Goal: Task Accomplishment & Management: Complete application form

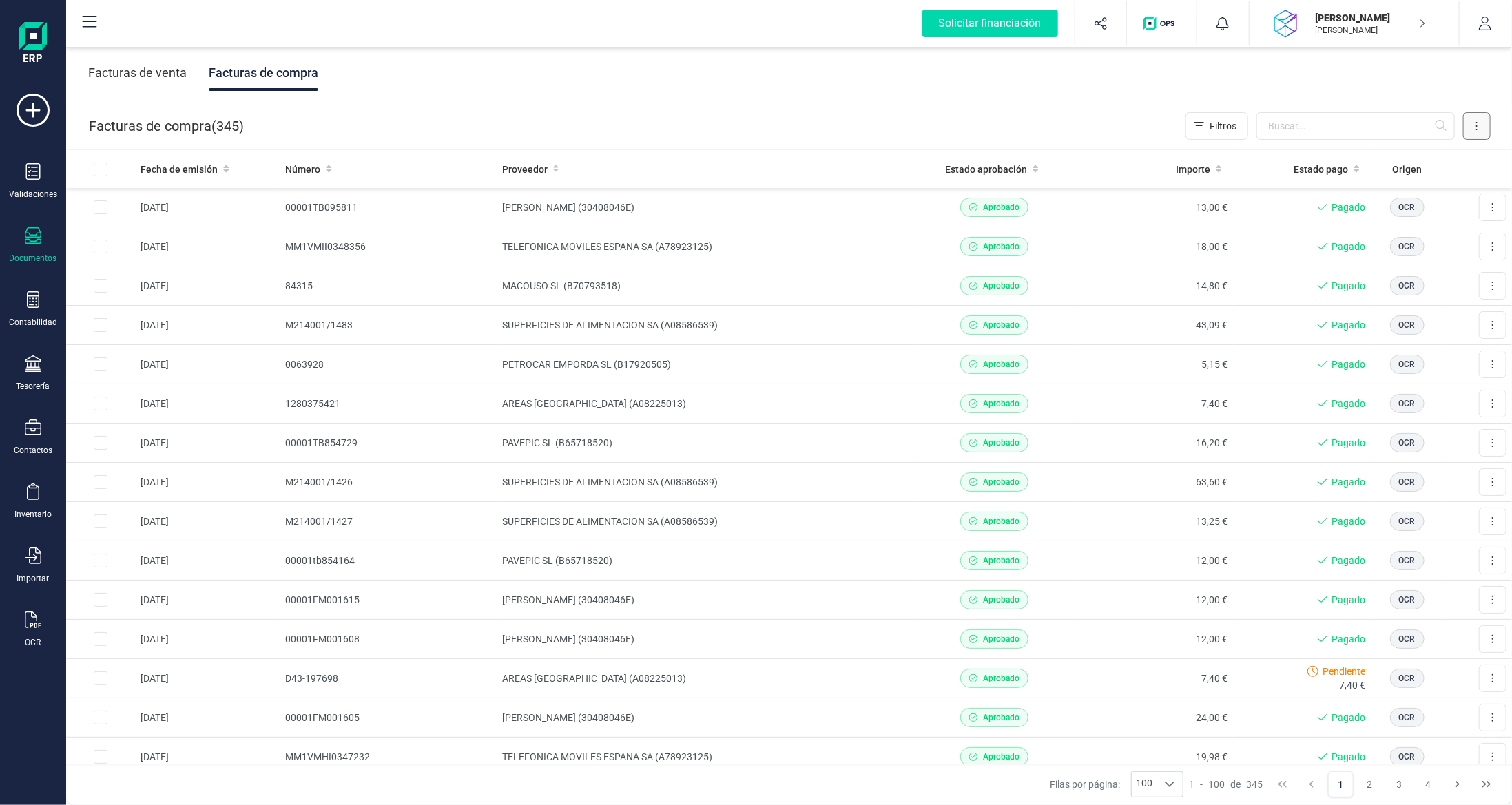
click at [1469, 129] on button at bounding box center [1476, 126] width 28 height 28
click at [1389, 243] on span "Escanear (OCR)" at bounding box center [1382, 242] width 68 height 13
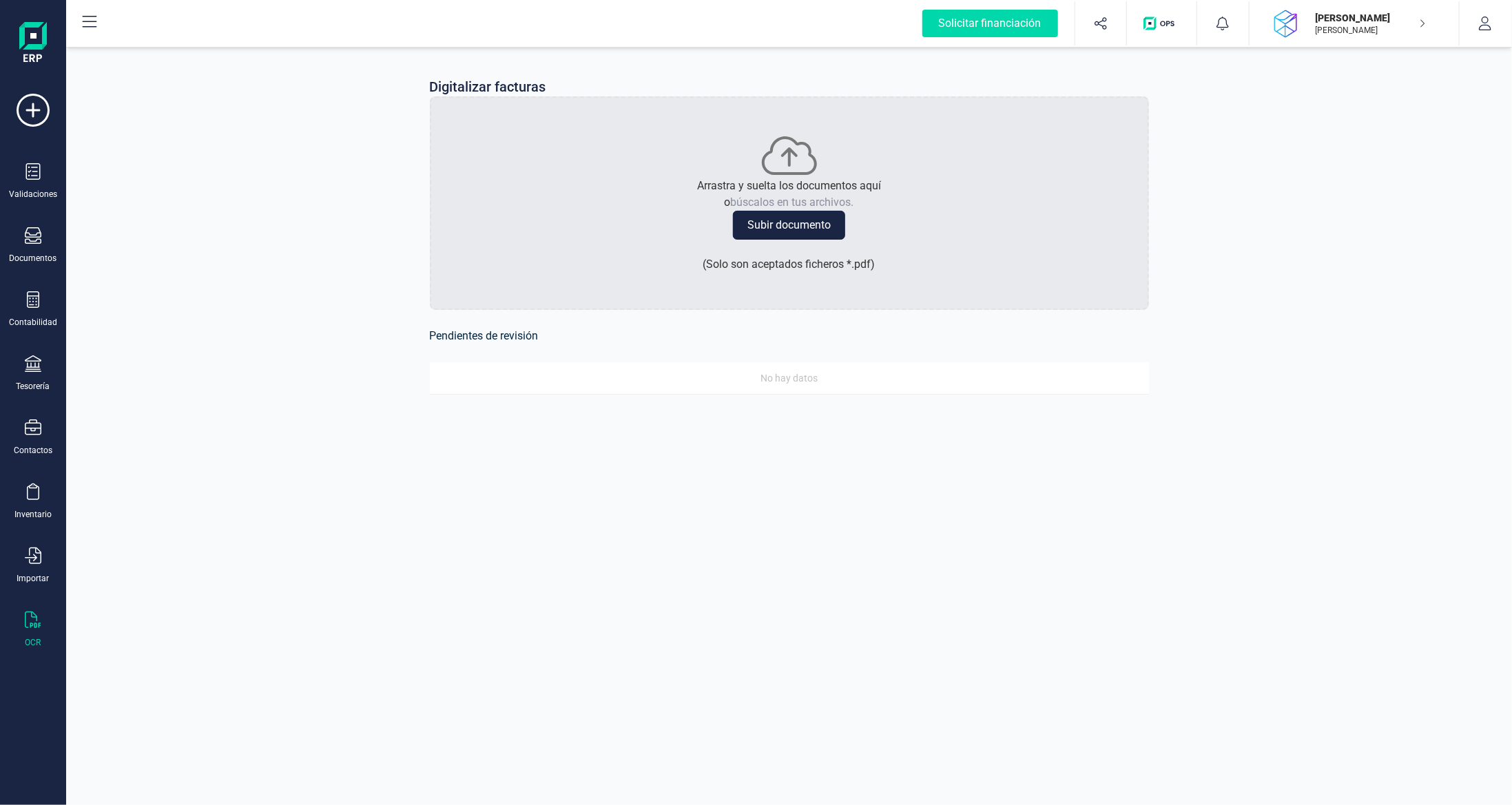
click at [802, 229] on button "Subir documento" at bounding box center [789, 225] width 112 height 29
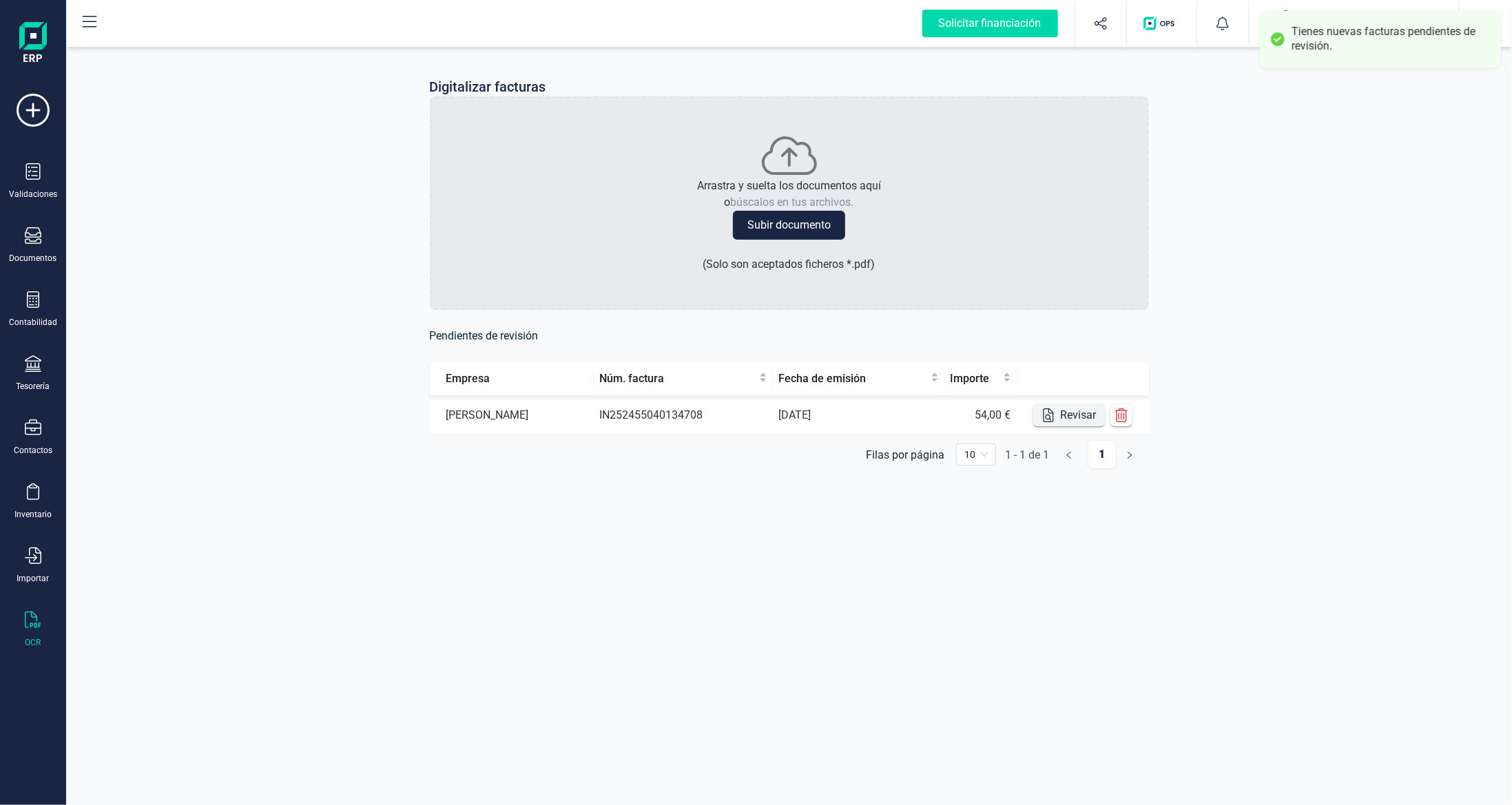
click at [1070, 411] on button "Revisar" at bounding box center [1069, 415] width 72 height 22
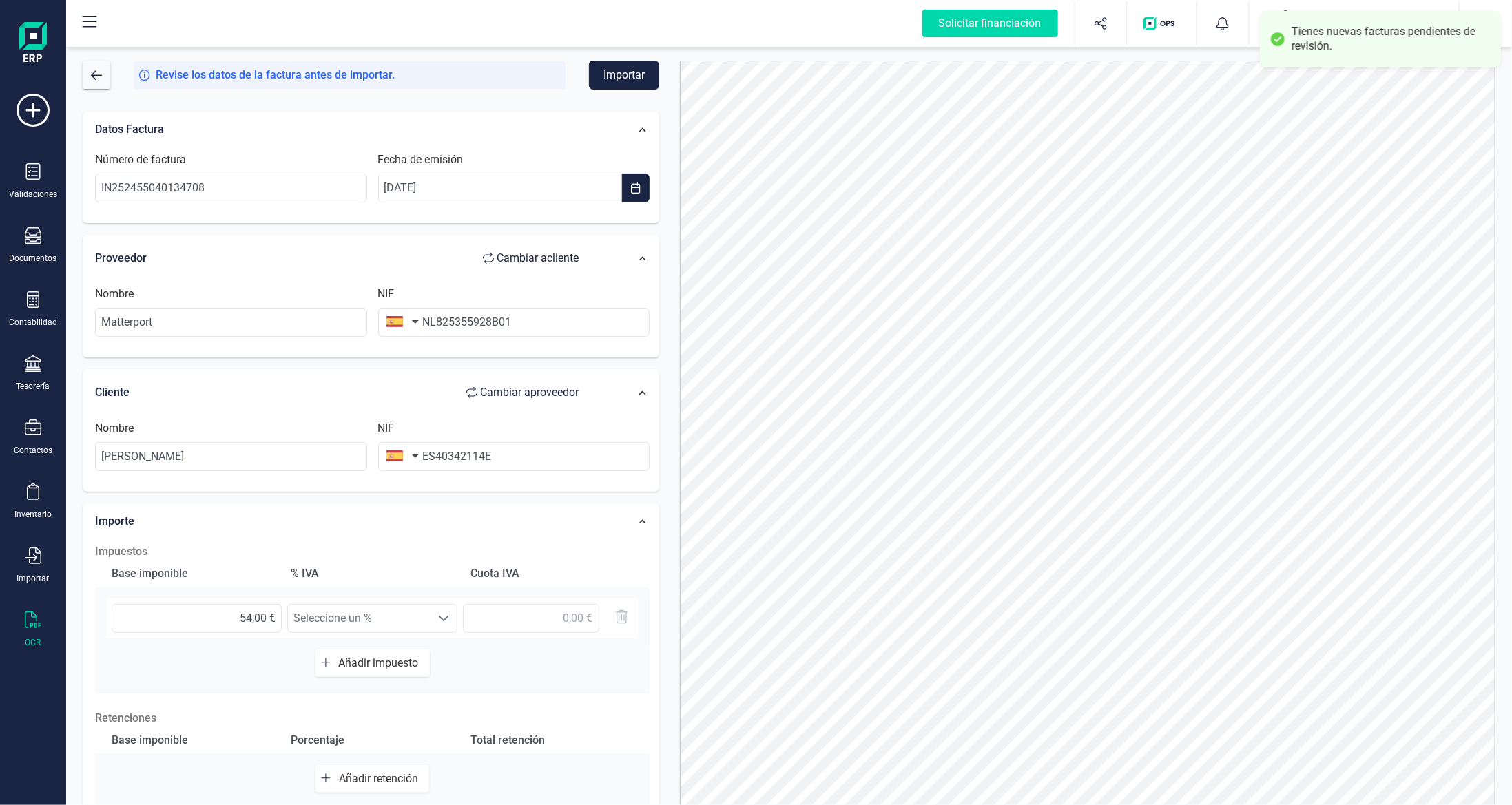
drag, startPoint x: 381, startPoint y: 318, endPoint x: 388, endPoint y: 318, distance: 7.0
click at [382, 318] on button "button" at bounding box center [400, 321] width 43 height 28
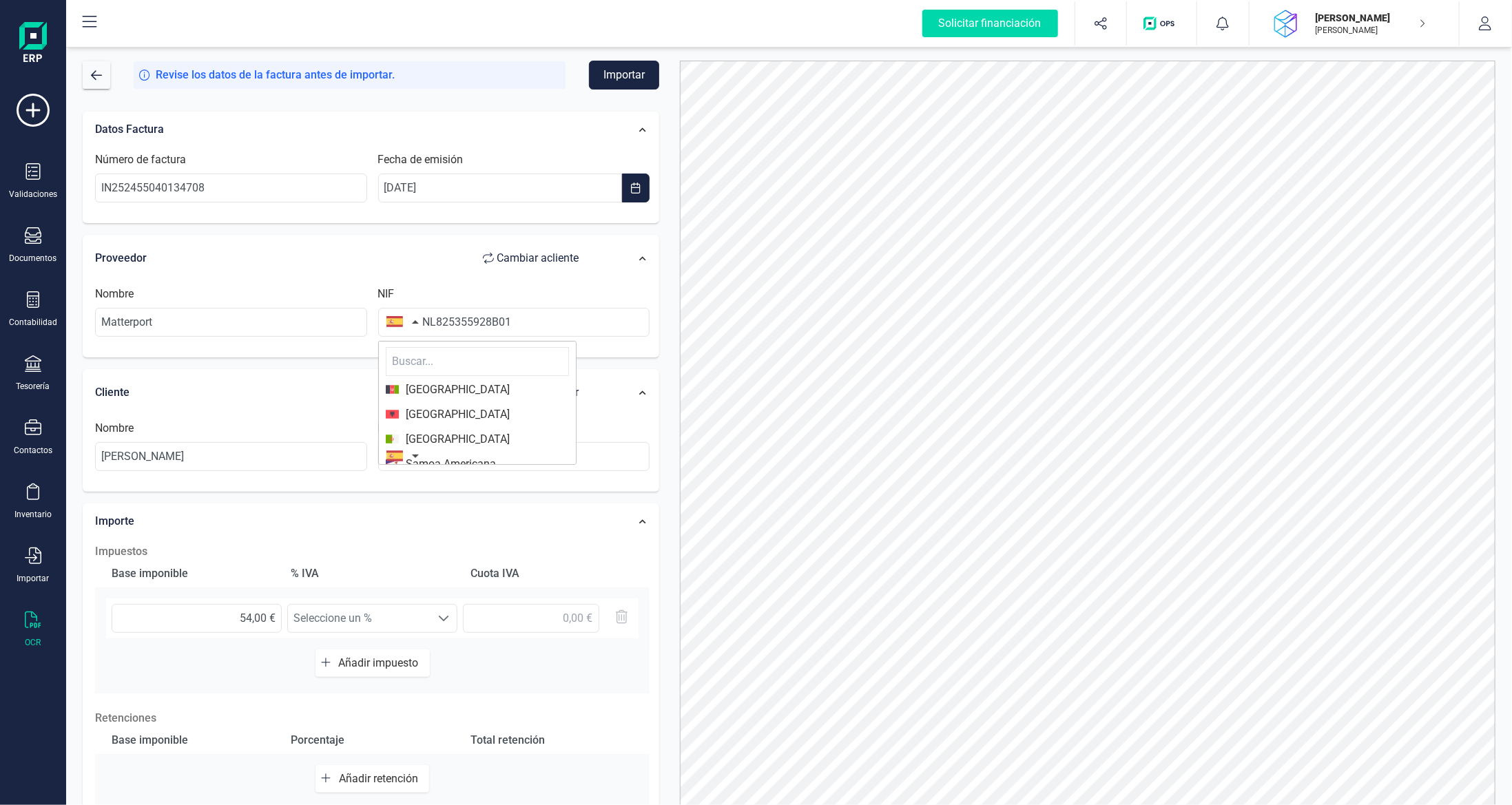
click at [444, 357] on input "text" at bounding box center [477, 361] width 183 height 29
type input "bajo"
click at [455, 393] on span "Países Bajos" at bounding box center [454, 389] width 111 height 16
drag, startPoint x: 435, startPoint y: 319, endPoint x: 378, endPoint y: 316, distance: 57.1
click at [411, 321] on div "NIF NL825355928B01" at bounding box center [514, 311] width 283 height 51
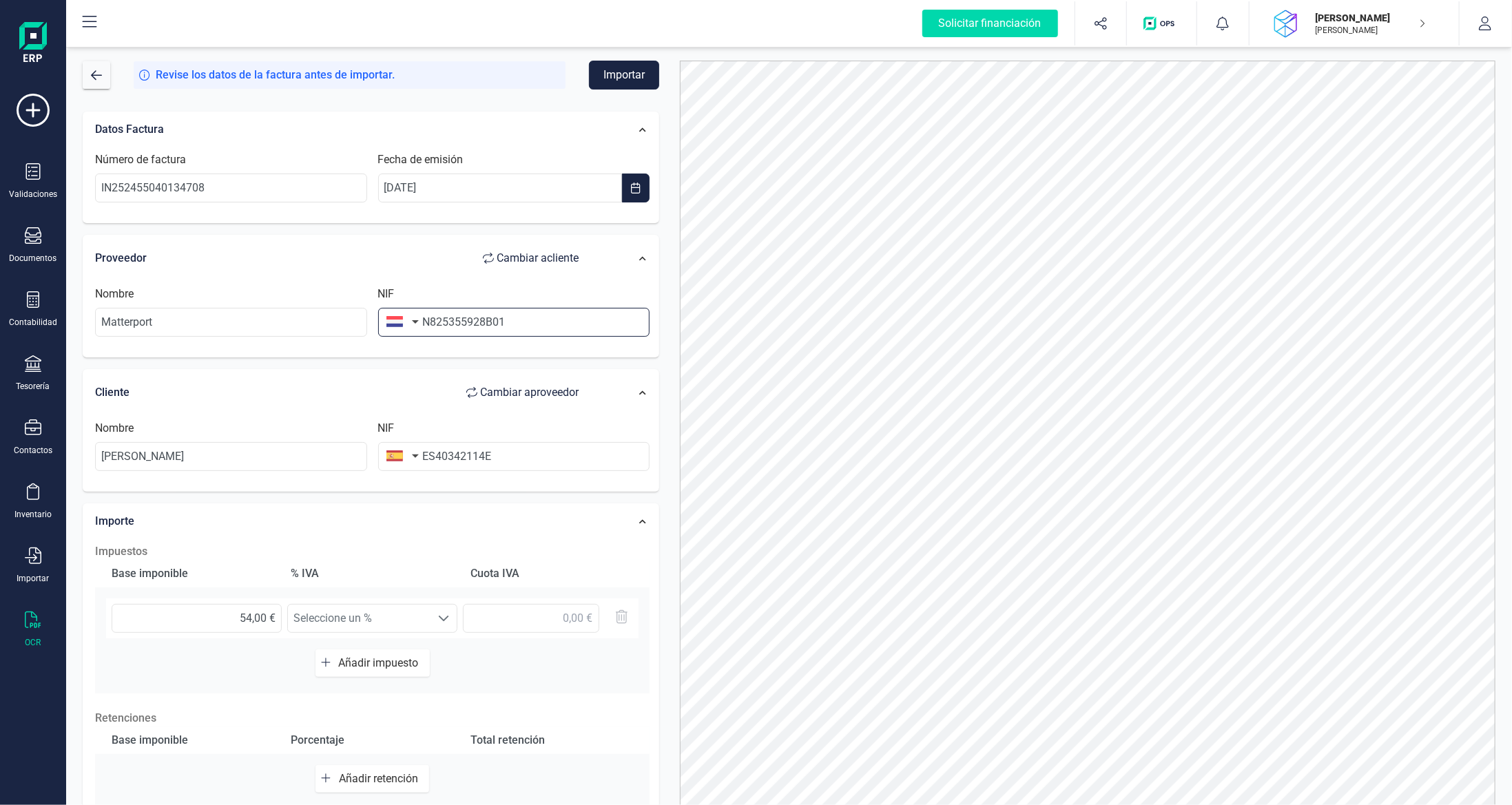
type input "NL825355928B01"
drag, startPoint x: 434, startPoint y: 452, endPoint x: 371, endPoint y: 451, distance: 63.0
click at [414, 452] on div "NIF ES40342114E" at bounding box center [514, 445] width 283 height 51
type input "40342114E"
click at [388, 612] on span "IVA 21% (21%)" at bounding box center [359, 618] width 143 height 28
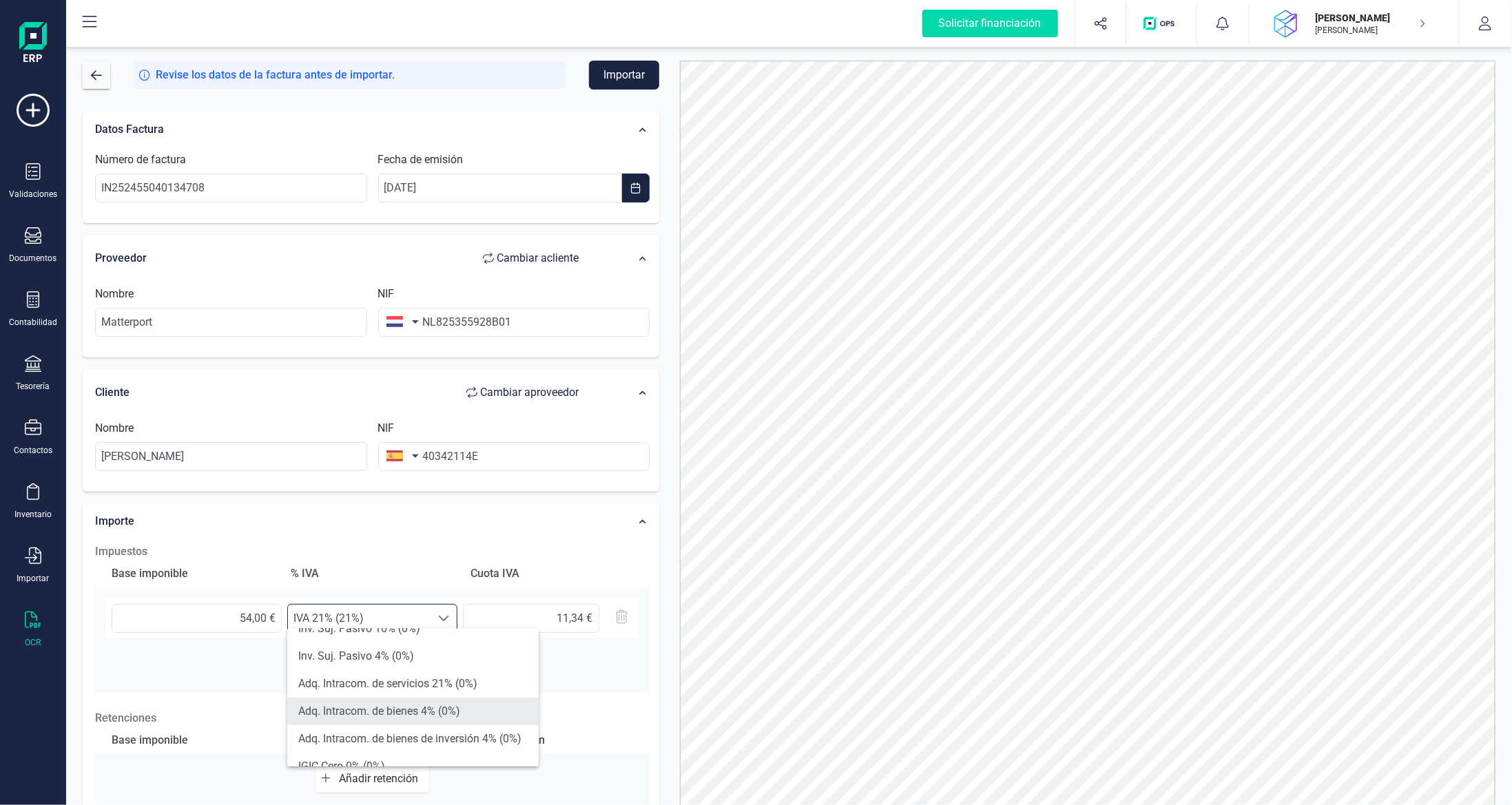
scroll to position [507, 0]
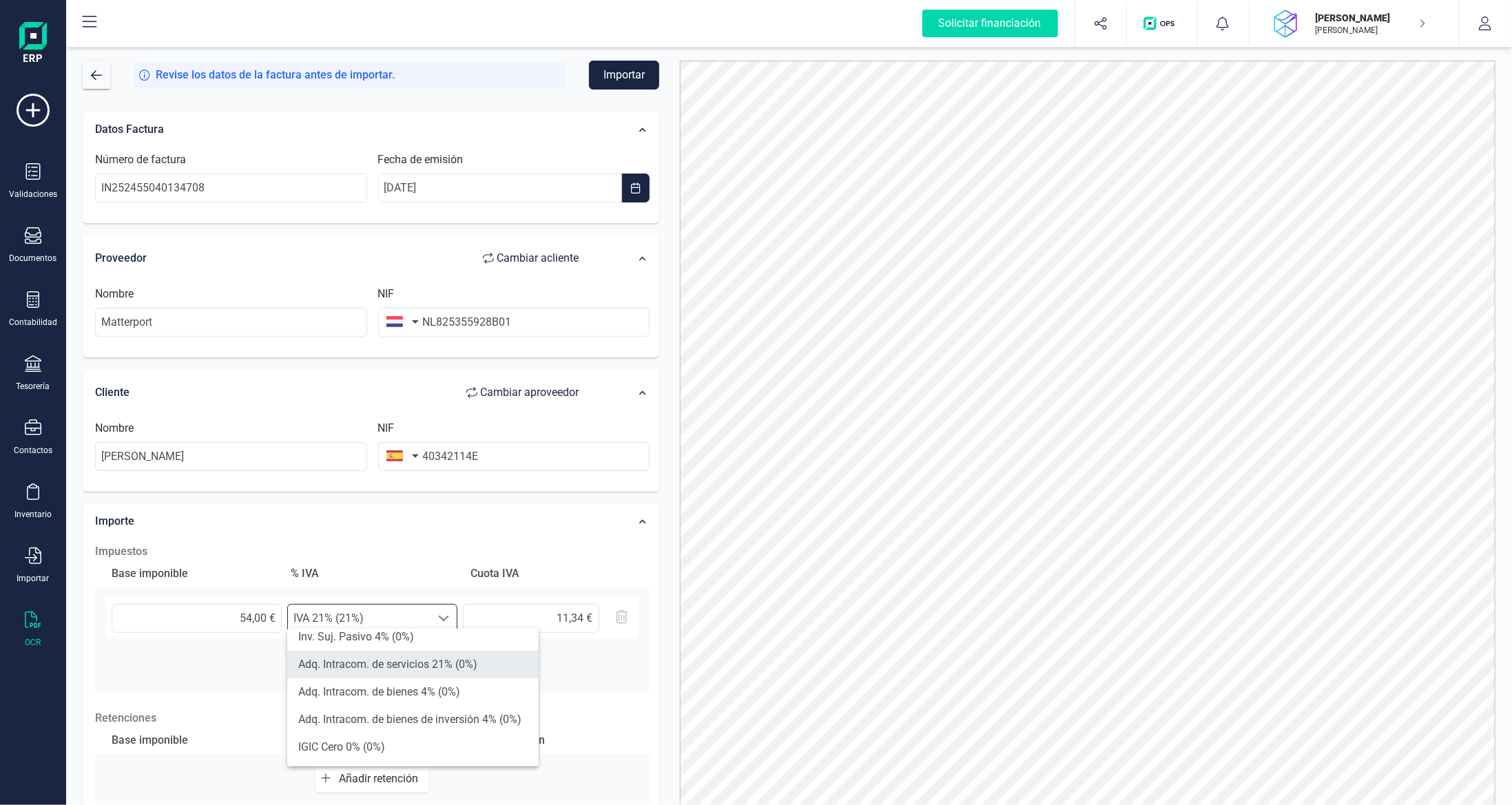
click at [419, 669] on li "Adq. Intracom. de servicios 21% (0%)" at bounding box center [413, 664] width 251 height 28
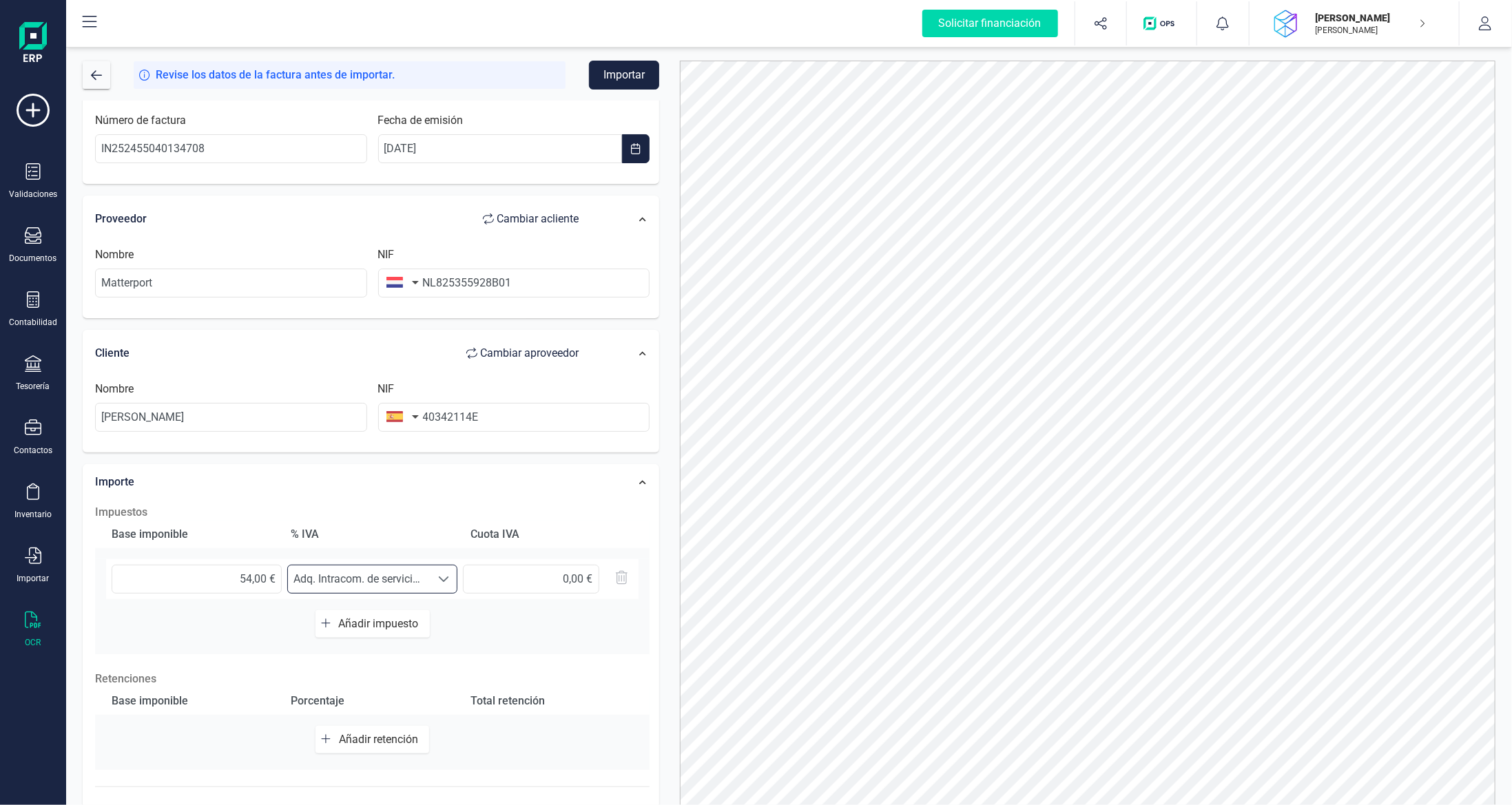
scroll to position [0, 0]
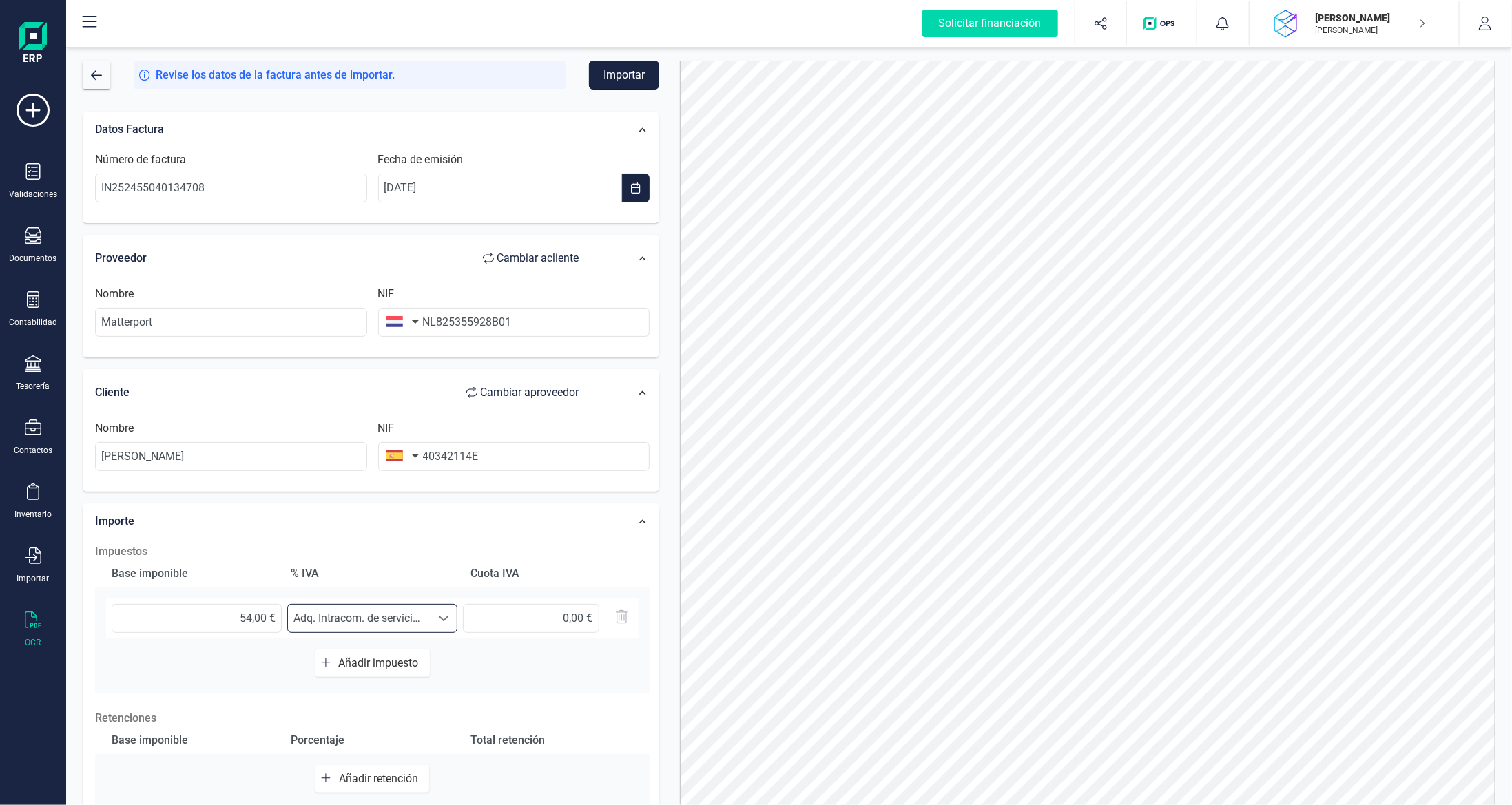
click at [611, 72] on button "Importar" at bounding box center [624, 75] width 70 height 29
drag, startPoint x: 432, startPoint y: 320, endPoint x: 367, endPoint y: 313, distance: 65.4
click at [367, 313] on div "Nombre Matterport NIF NL825355928B01" at bounding box center [372, 316] width 565 height 62
type input "825355928B01"
click at [214, 325] on input "Matterport" at bounding box center [231, 322] width 272 height 29
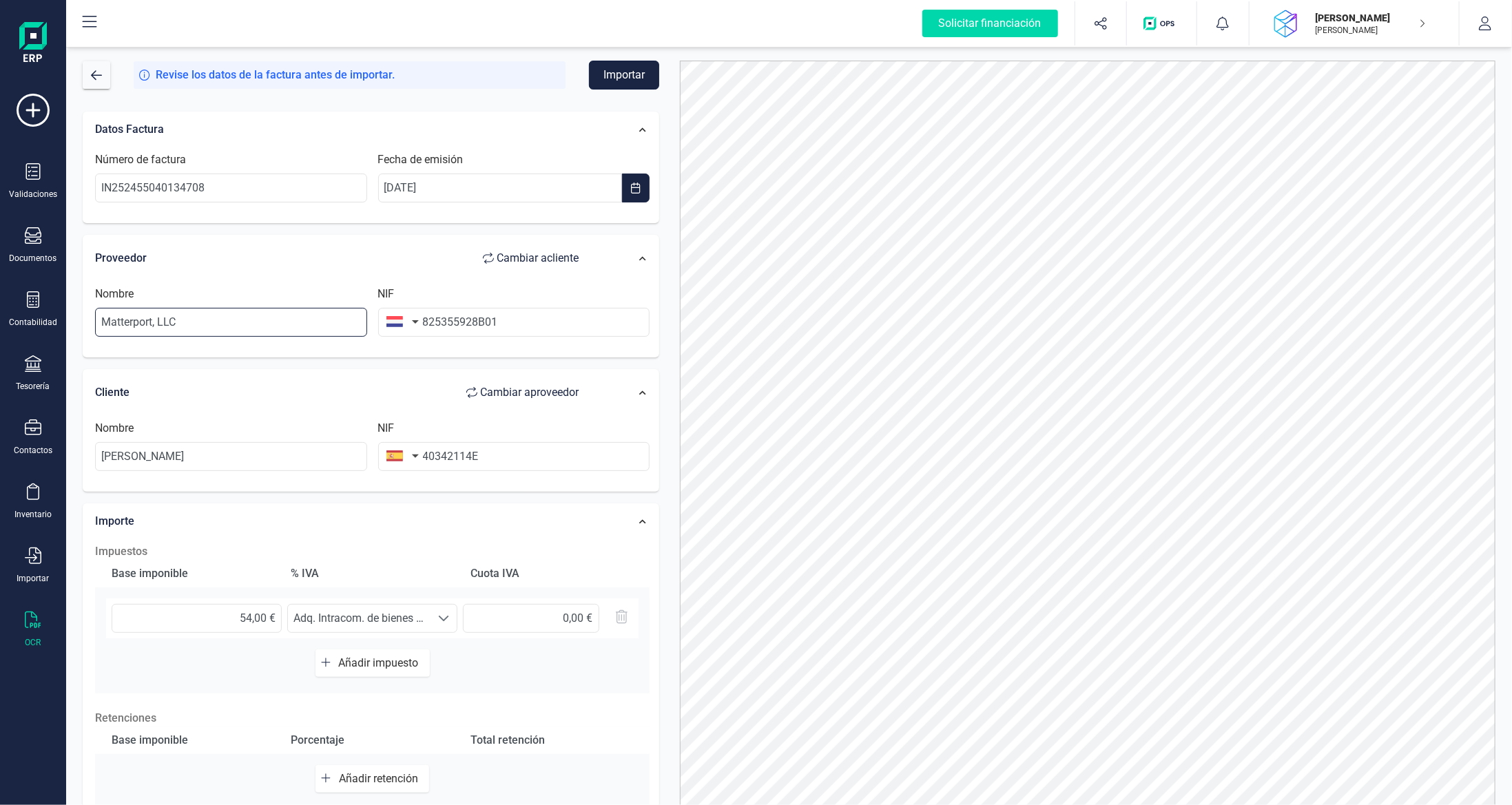
type input "Matterport, LLC"
click at [615, 82] on button "Importar" at bounding box center [624, 75] width 70 height 29
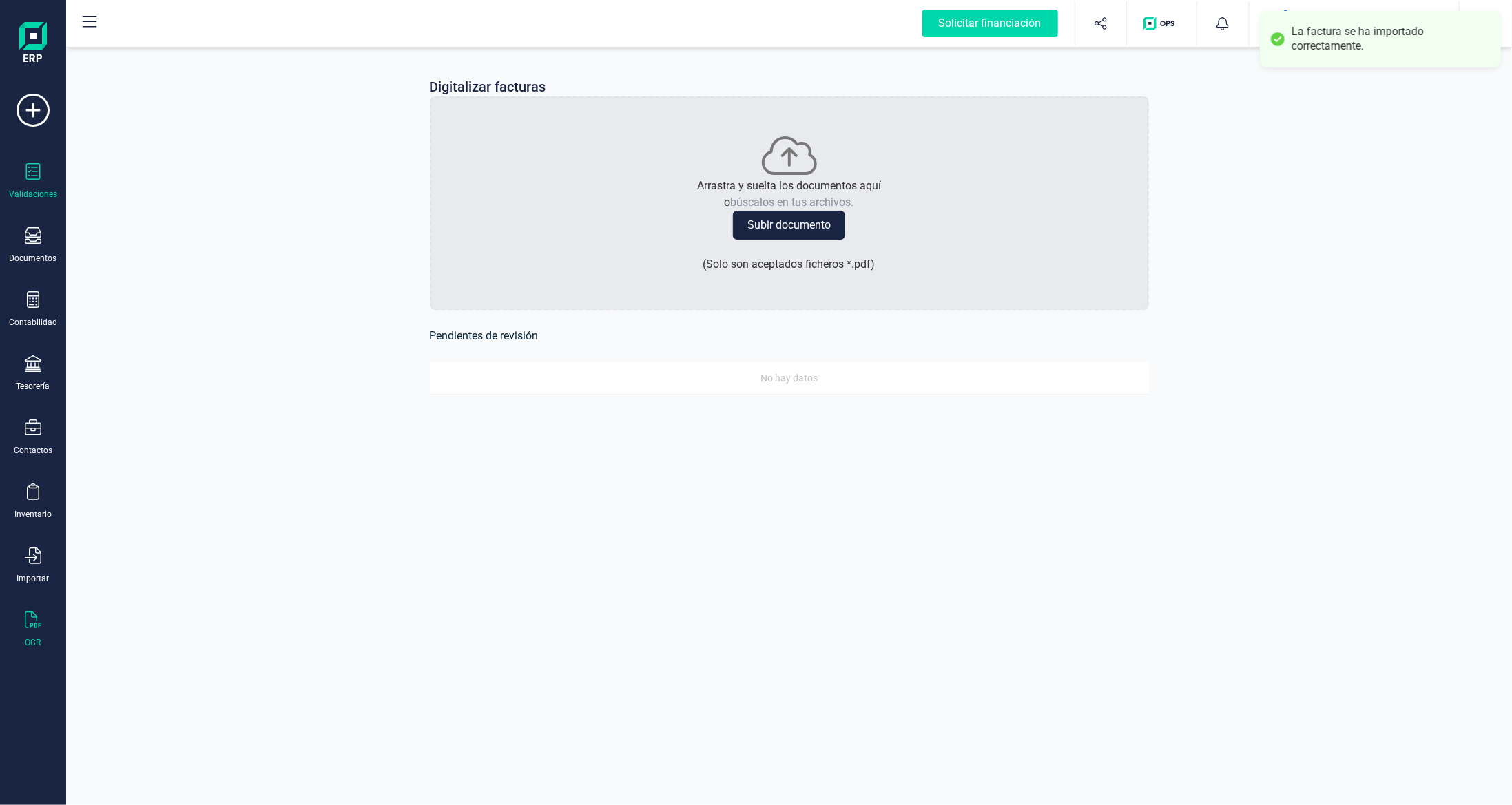
click at [25, 181] on div at bounding box center [33, 173] width 16 height 20
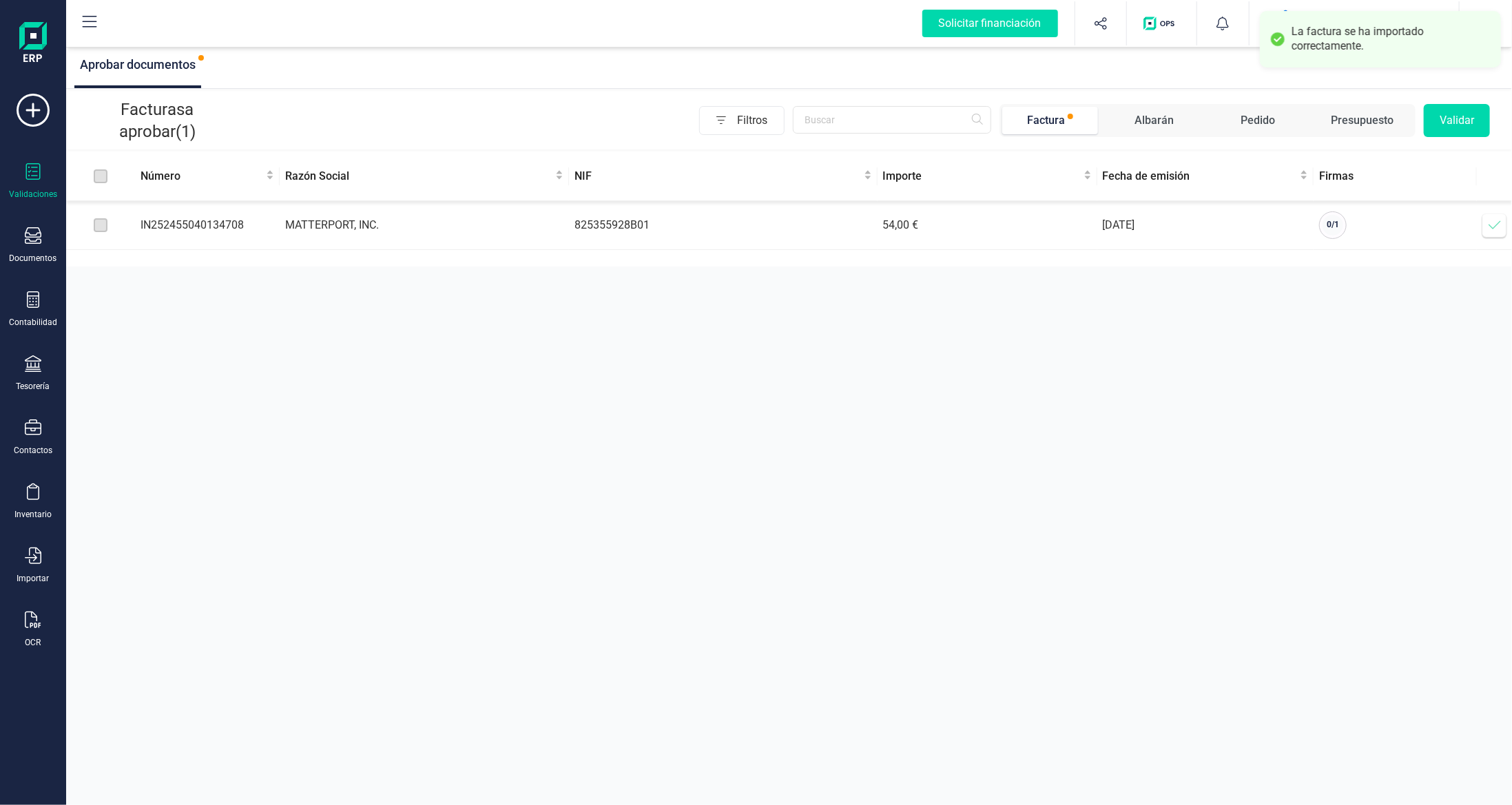
click at [1492, 227] on icon at bounding box center [1494, 225] width 13 height 13
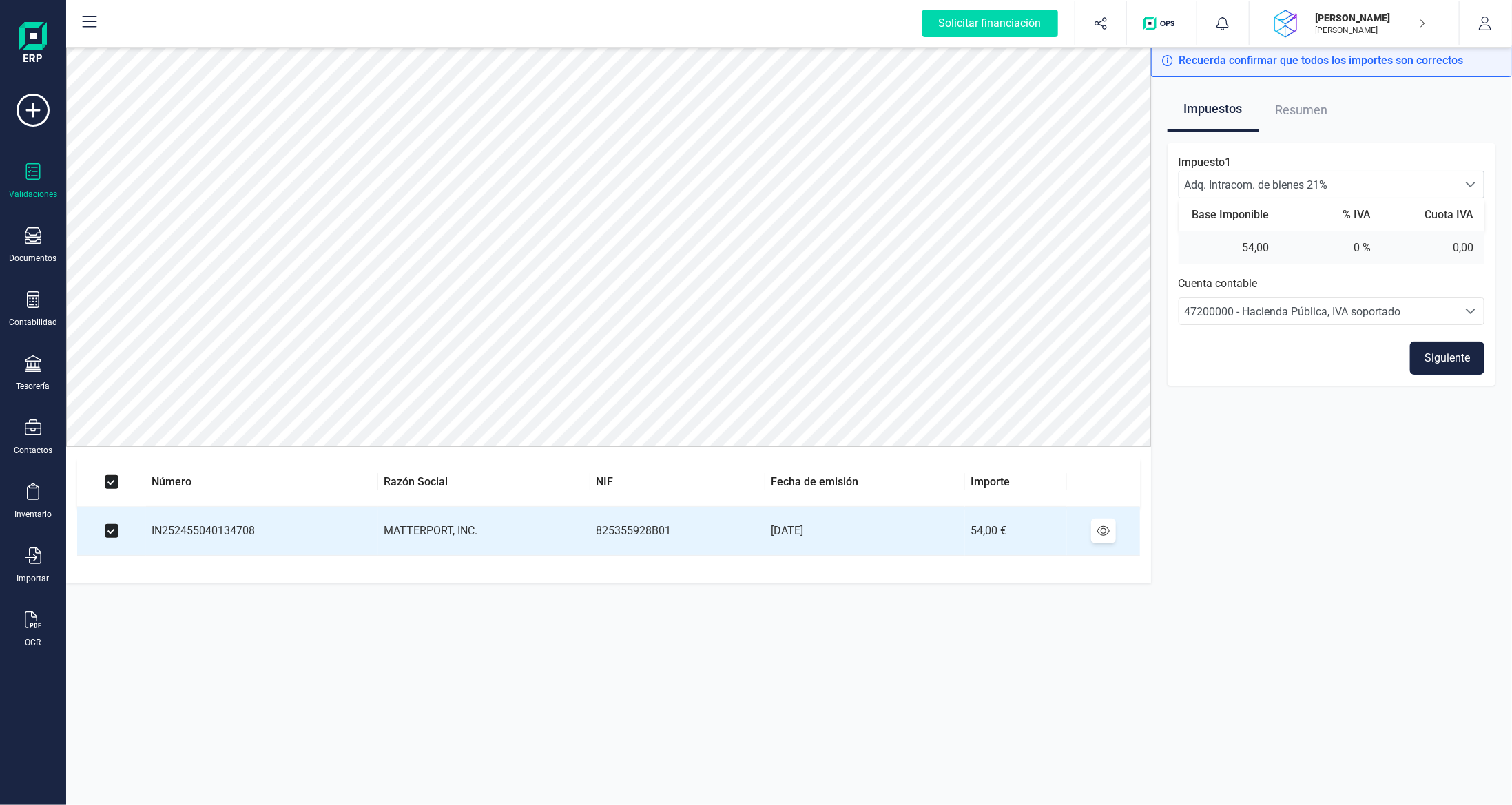
click at [1455, 363] on button "Siguiente" at bounding box center [1446, 358] width 74 height 33
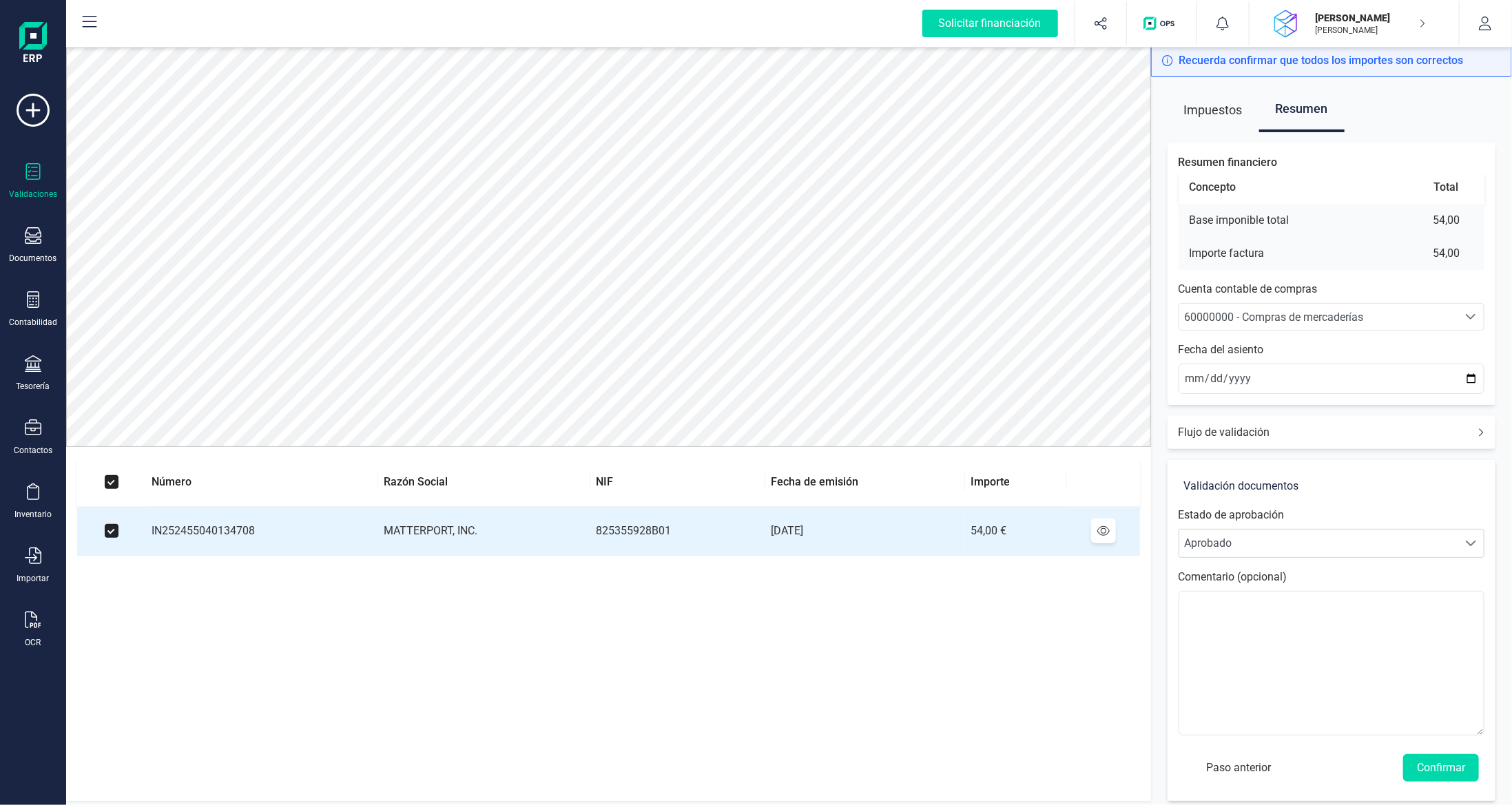
click at [1347, 312] on span "60000000 - Compras de mercaderías" at bounding box center [1273, 317] width 179 height 13
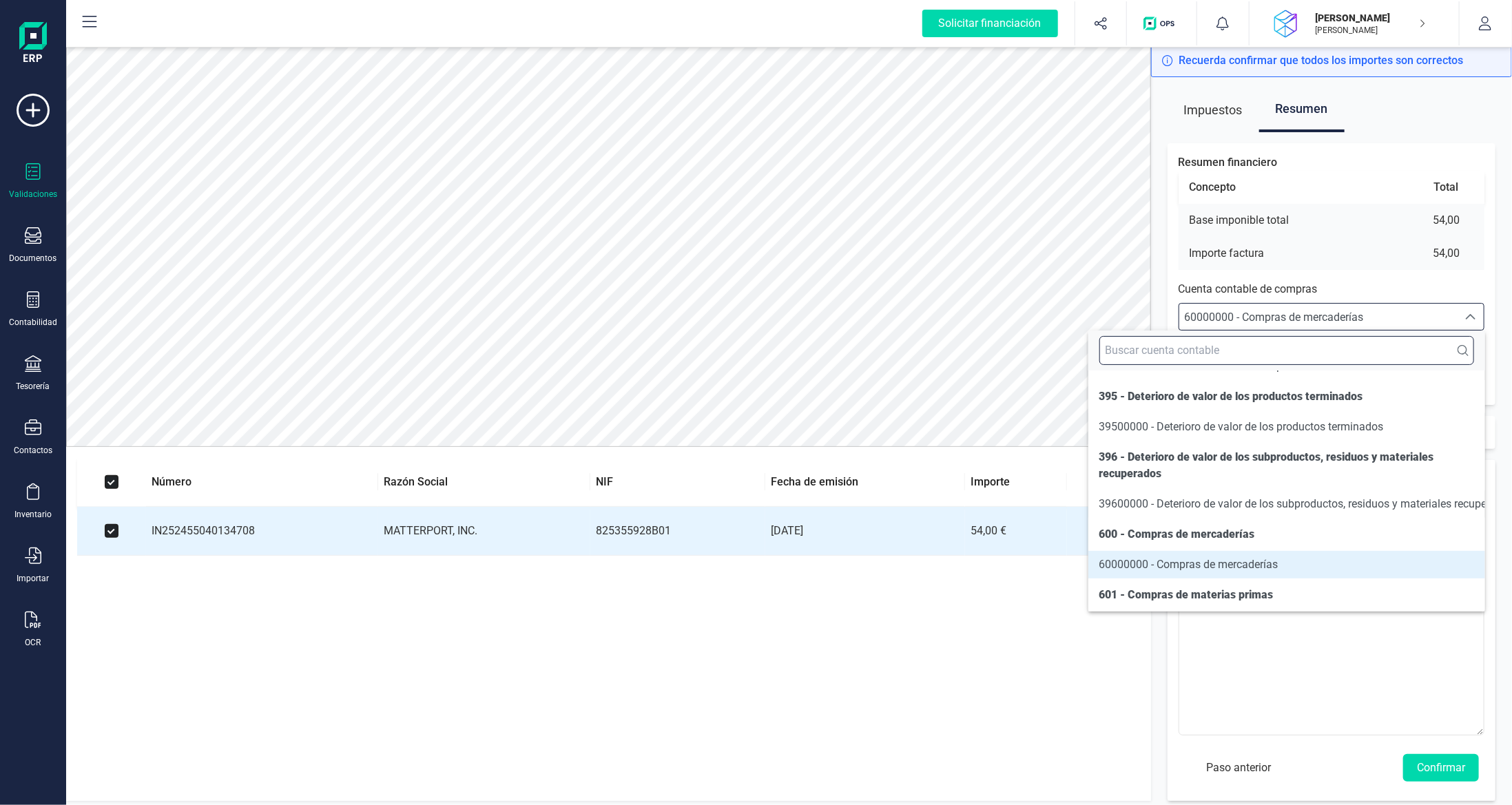
click at [1313, 348] on input "text" at bounding box center [1286, 350] width 375 height 29
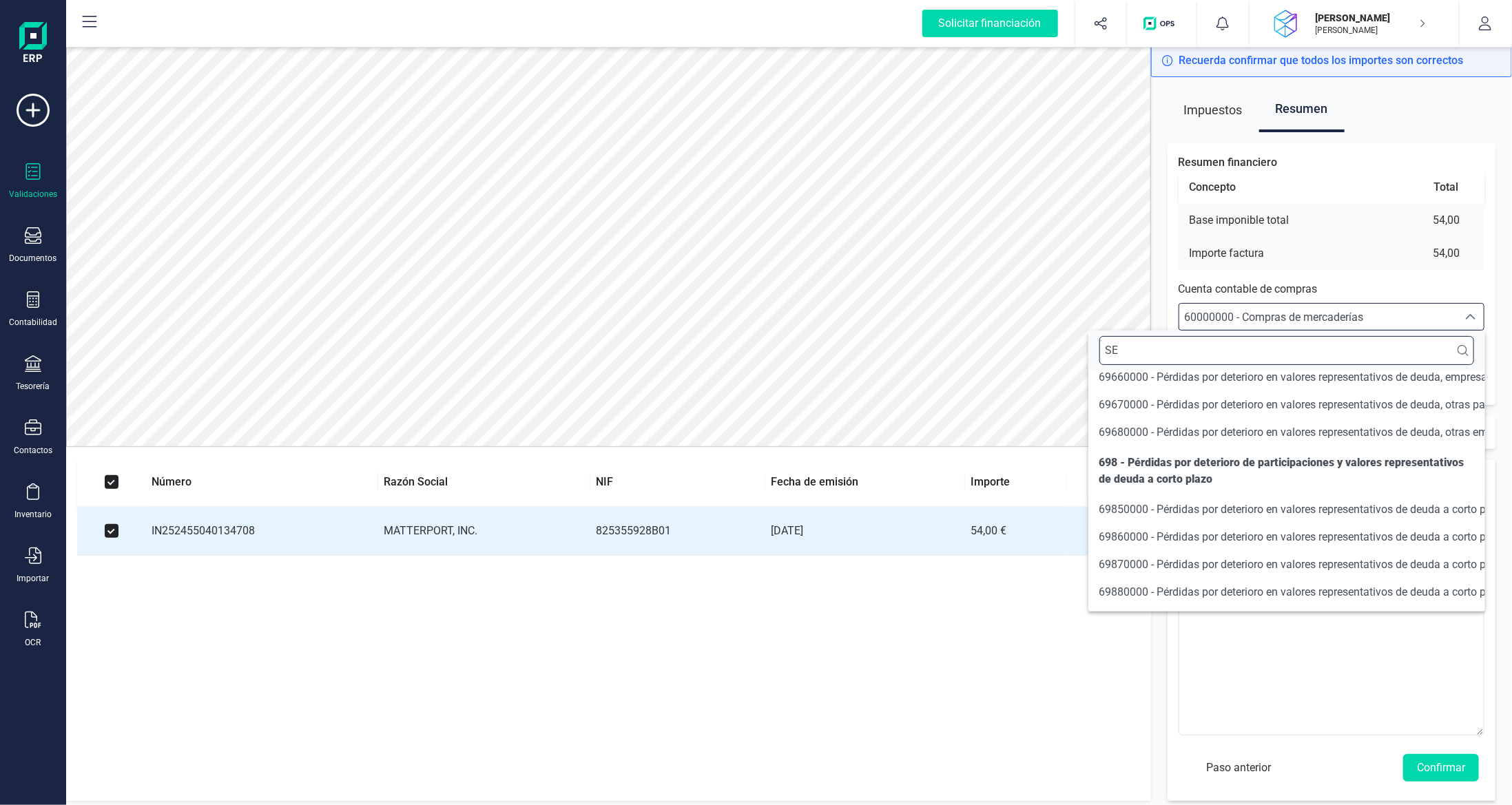
type input "S"
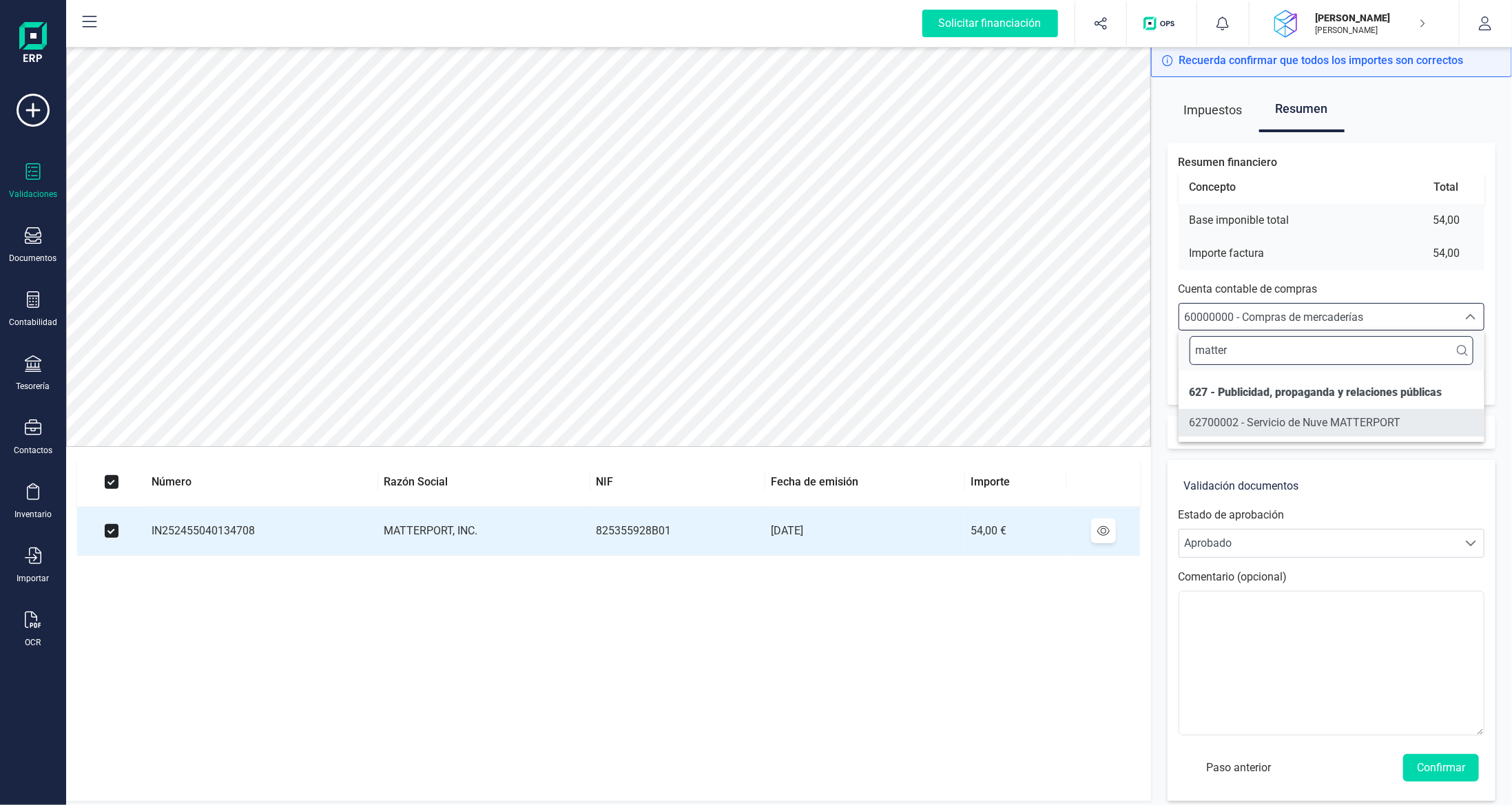
type input "matter"
click at [1275, 423] on span "62700002 - Servicio de Nuve MATTERPORT" at bounding box center [1295, 422] width 212 height 13
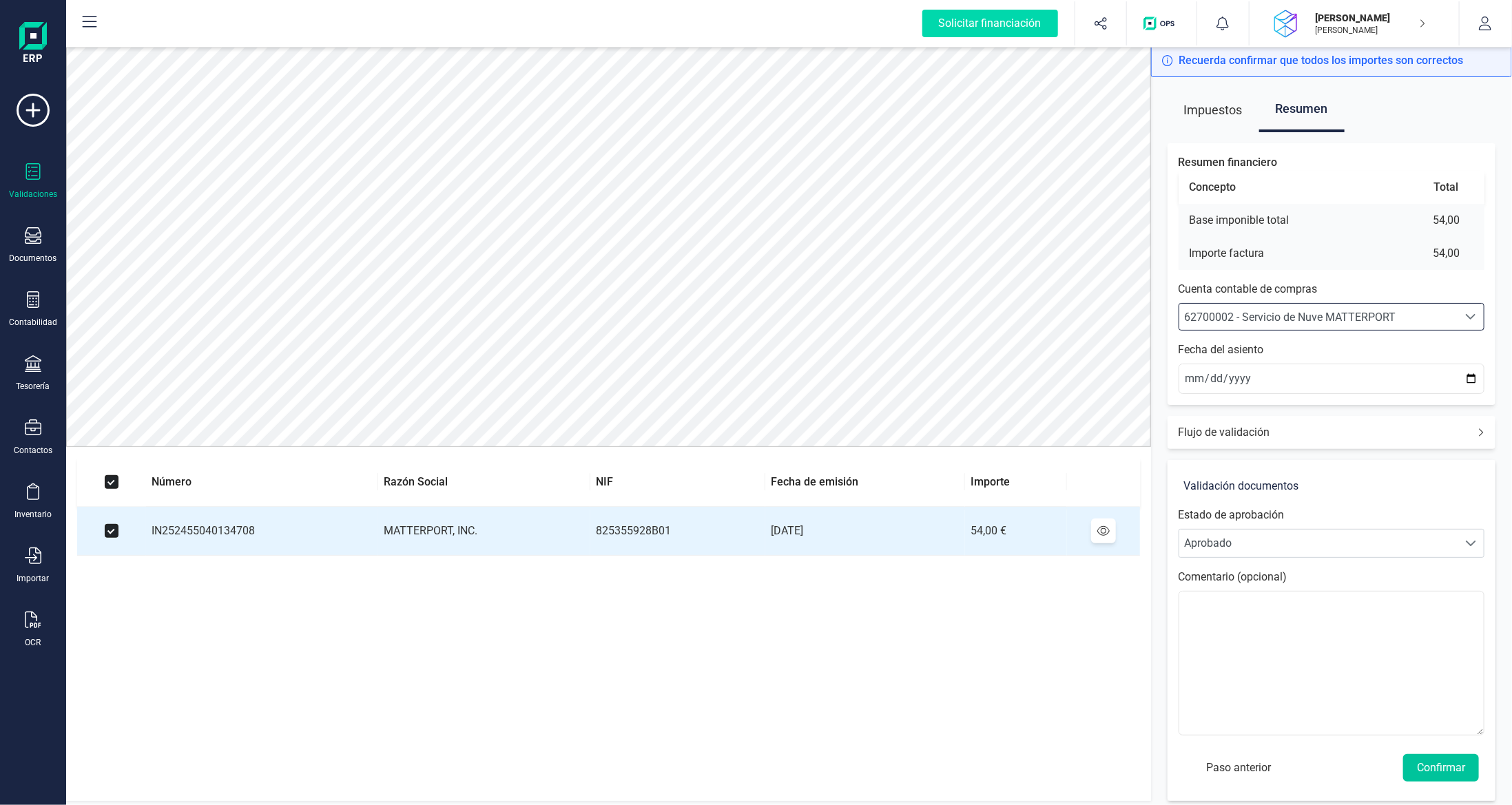
click at [1436, 765] on button "Confirmar" at bounding box center [1440, 768] width 76 height 28
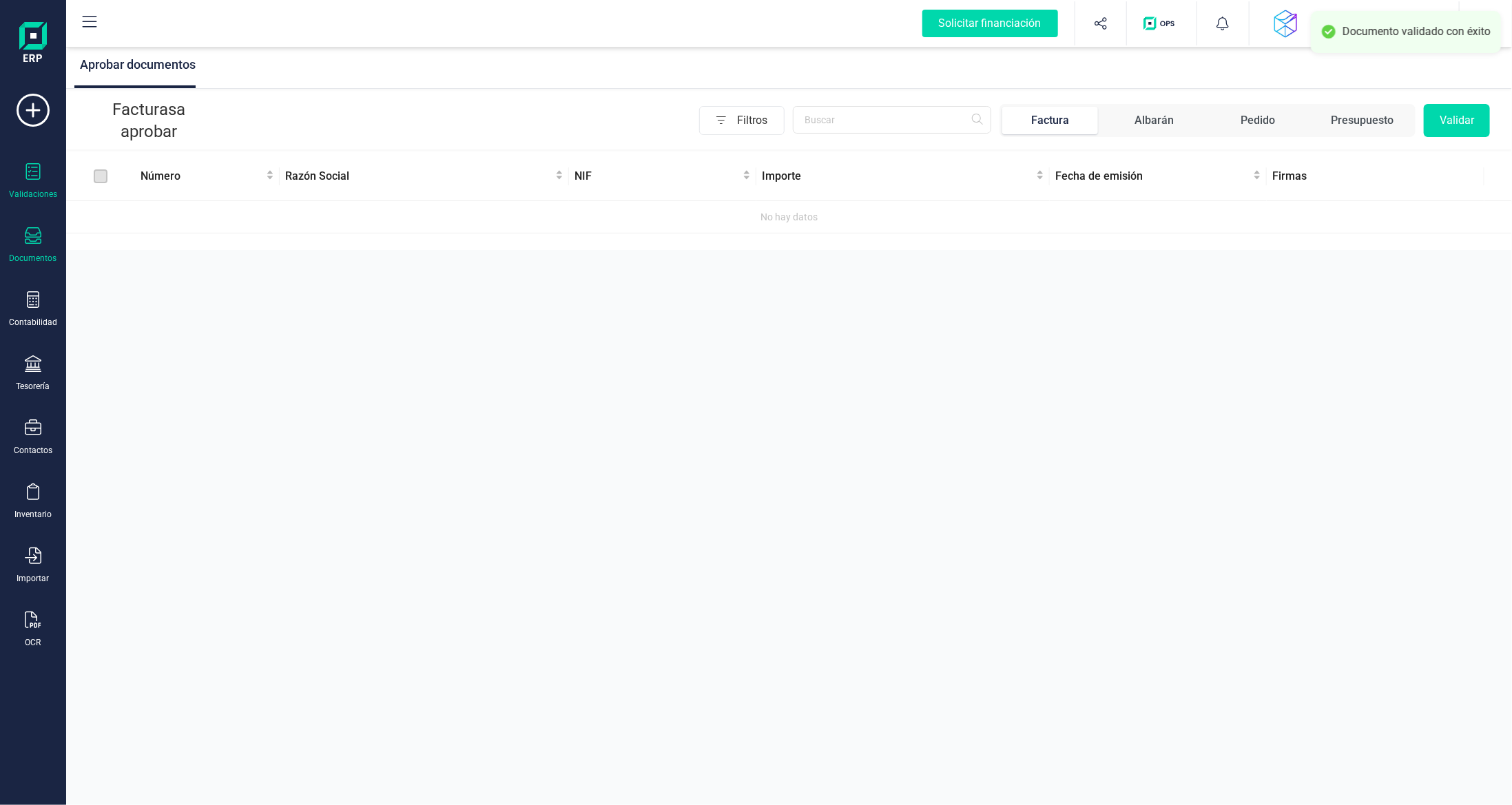
click at [34, 232] on icon at bounding box center [33, 235] width 16 height 16
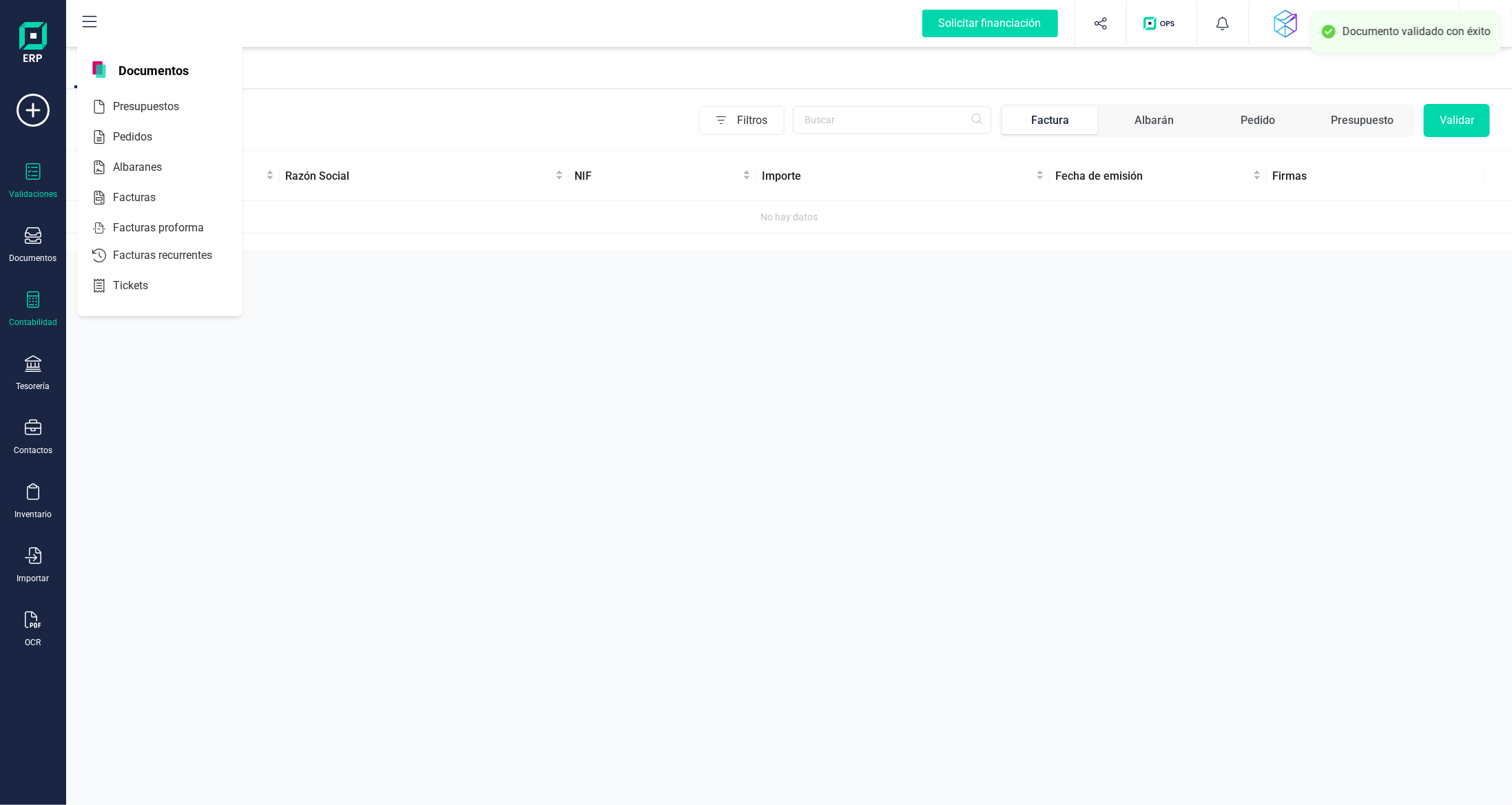
click at [41, 297] on div "Contabilidad" at bounding box center [33, 309] width 55 height 37
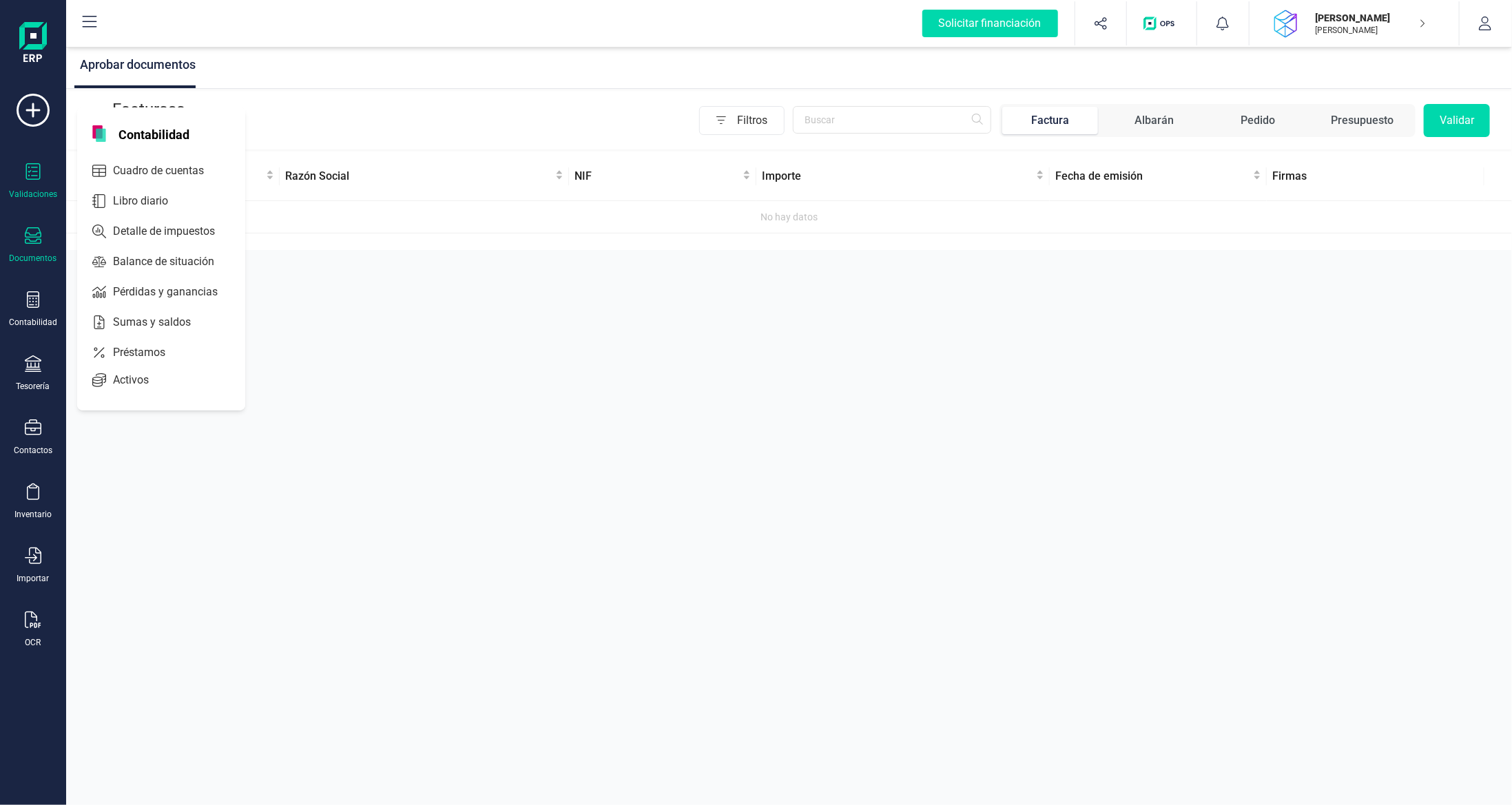
click at [39, 243] on div at bounding box center [33, 237] width 16 height 20
click at [33, 248] on div "Documentos" at bounding box center [33, 245] width 55 height 37
click at [22, 239] on div "Documentos" at bounding box center [33, 245] width 55 height 37
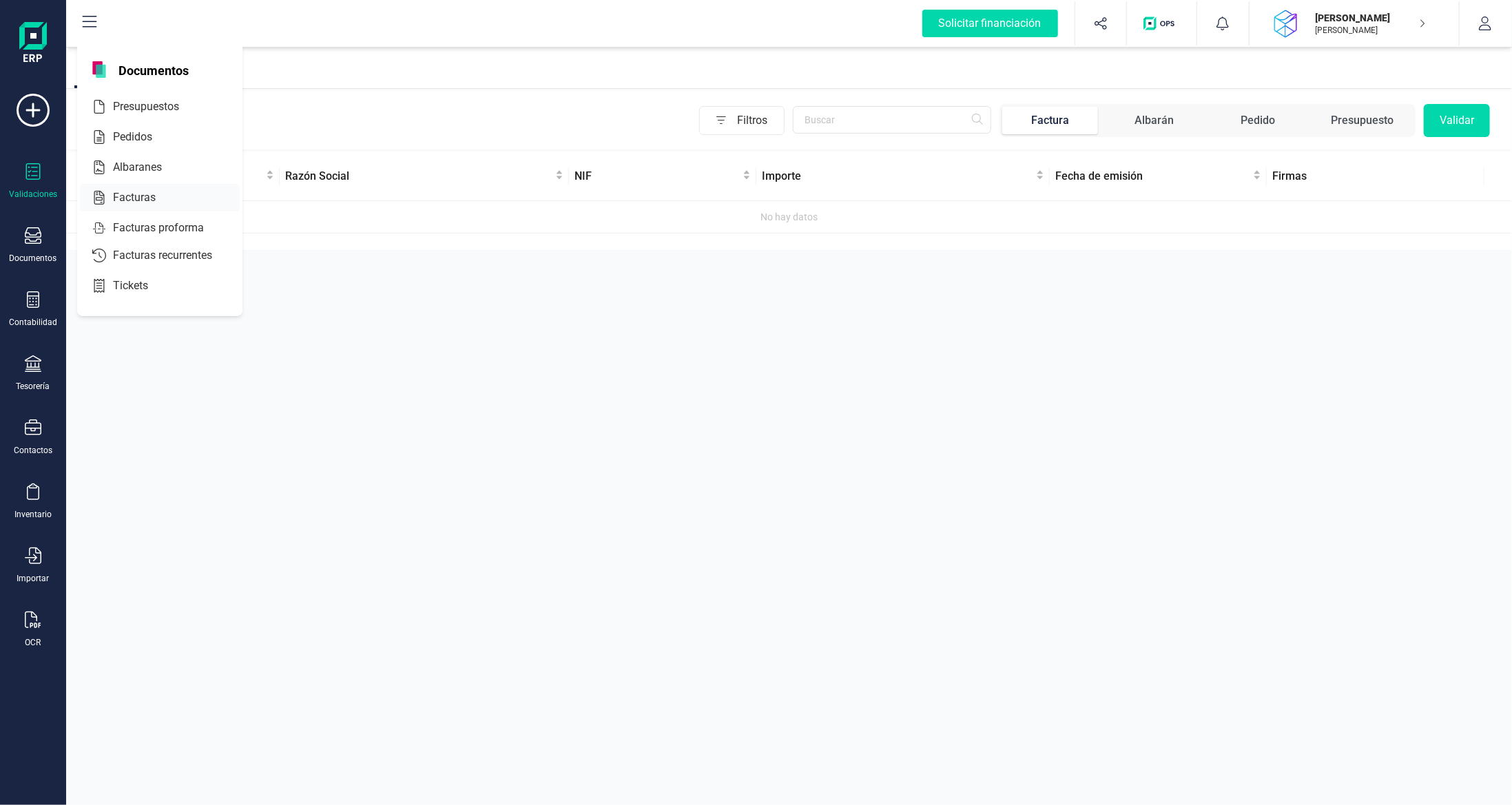
click at [181, 194] on div "Facturas" at bounding box center [160, 197] width 160 height 28
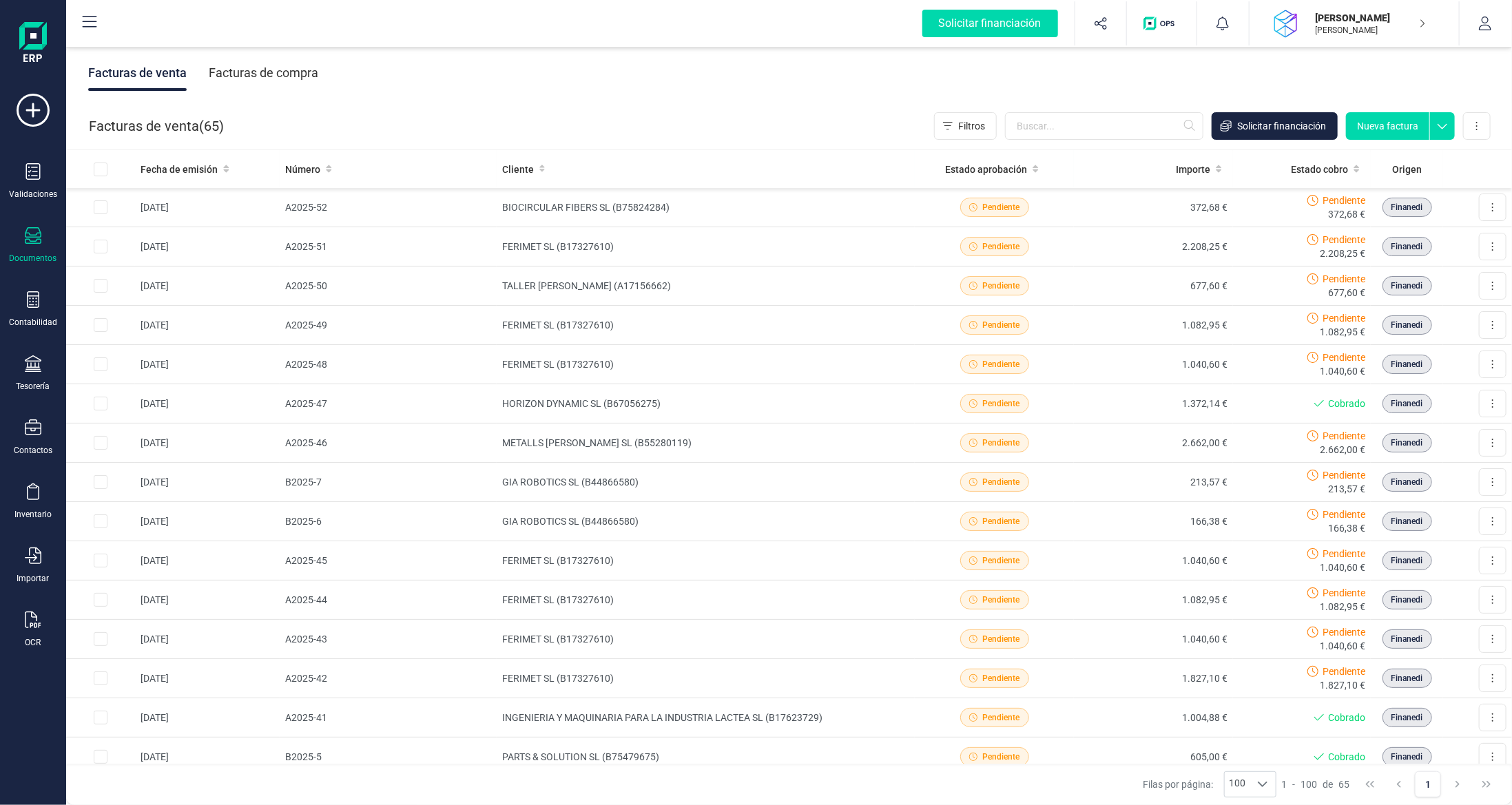
click at [267, 70] on div "Facturas de compra" at bounding box center [263, 73] width 109 height 36
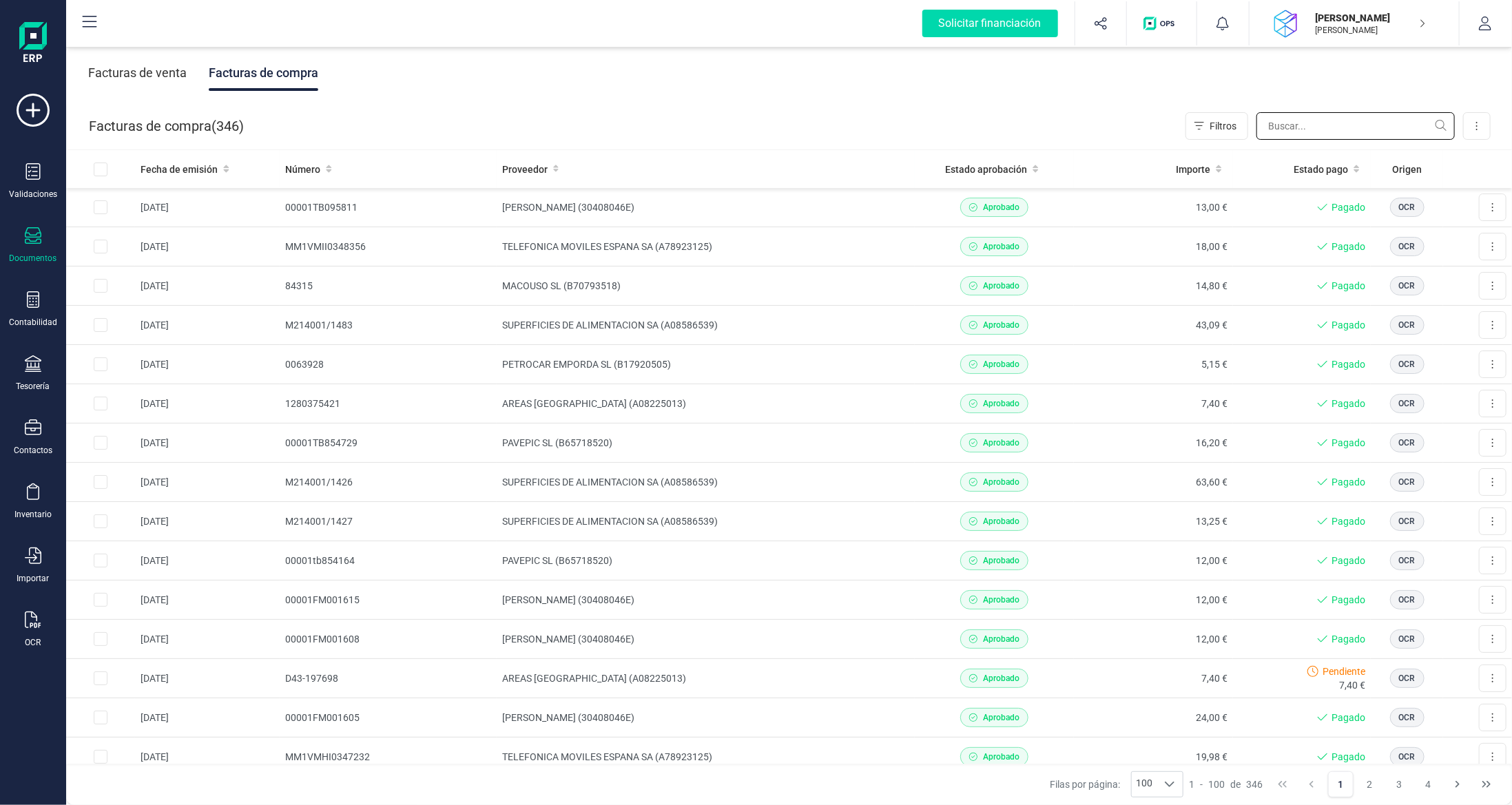
click at [1332, 128] on input "text" at bounding box center [1355, 126] width 198 height 28
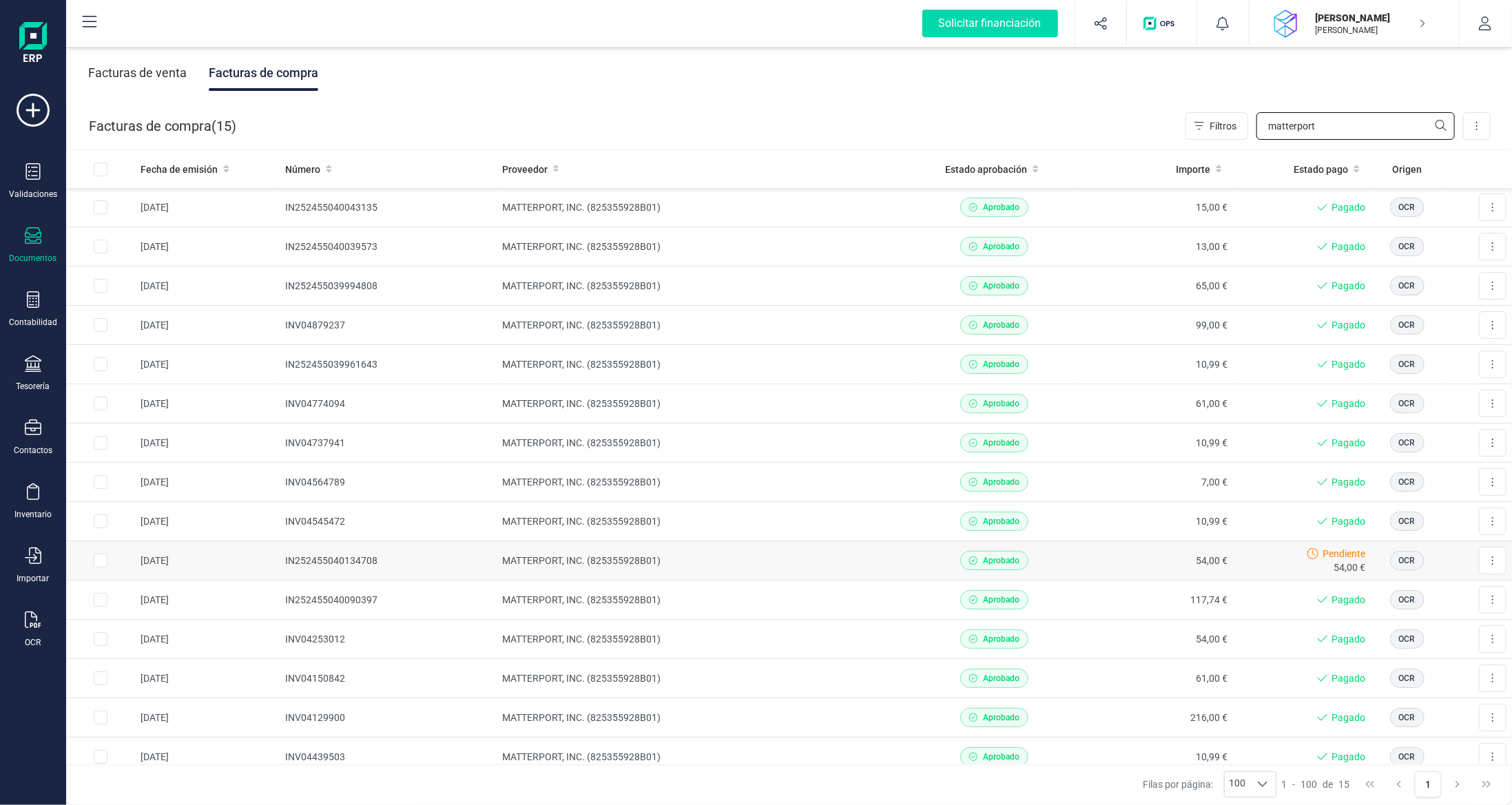
type input "matterport"
click at [897, 556] on td "MATTERPORT, INC. (825355928B01)" at bounding box center [706, 561] width 419 height 40
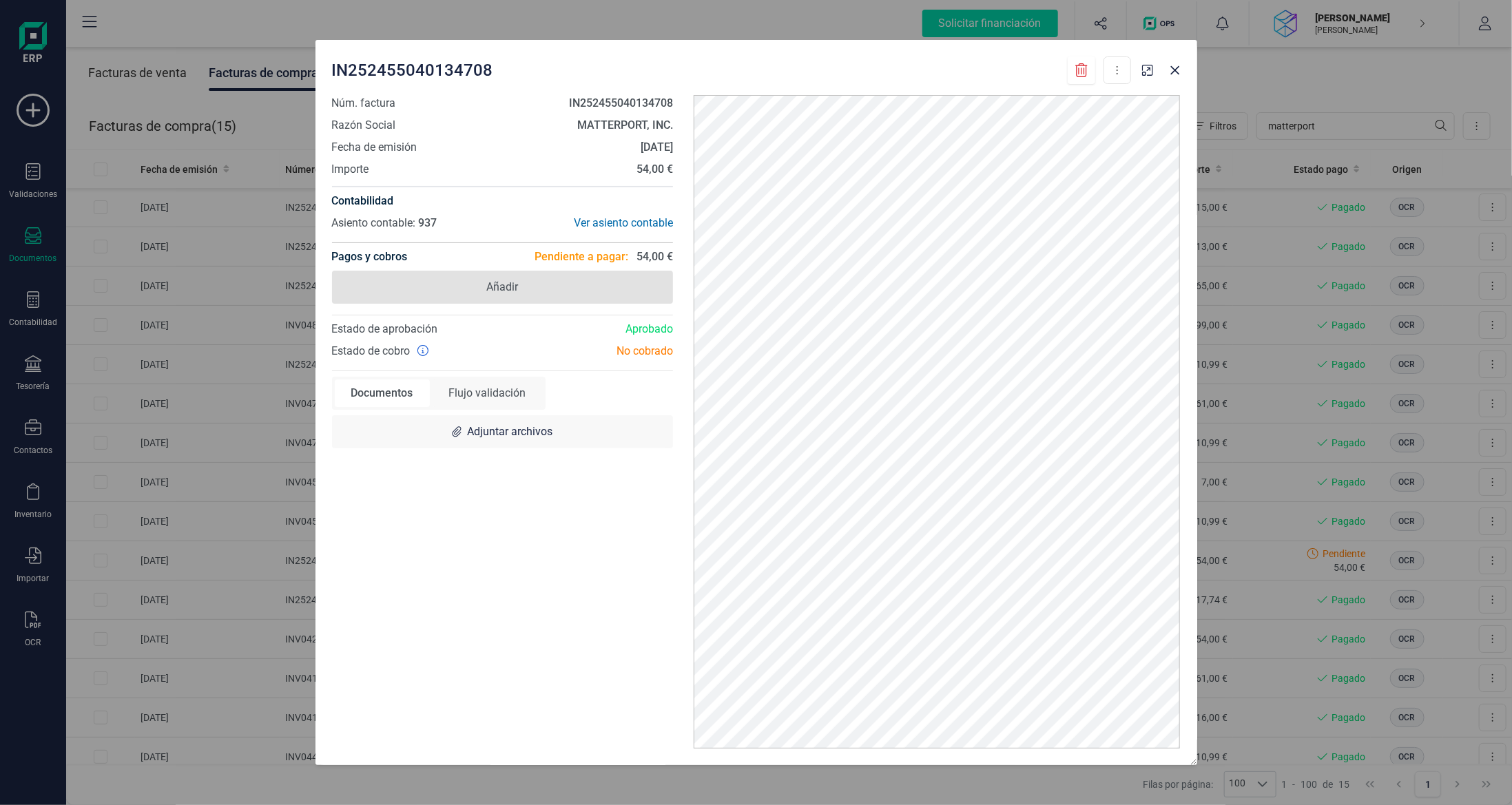
click at [543, 280] on span "Añadir" at bounding box center [503, 287] width 342 height 33
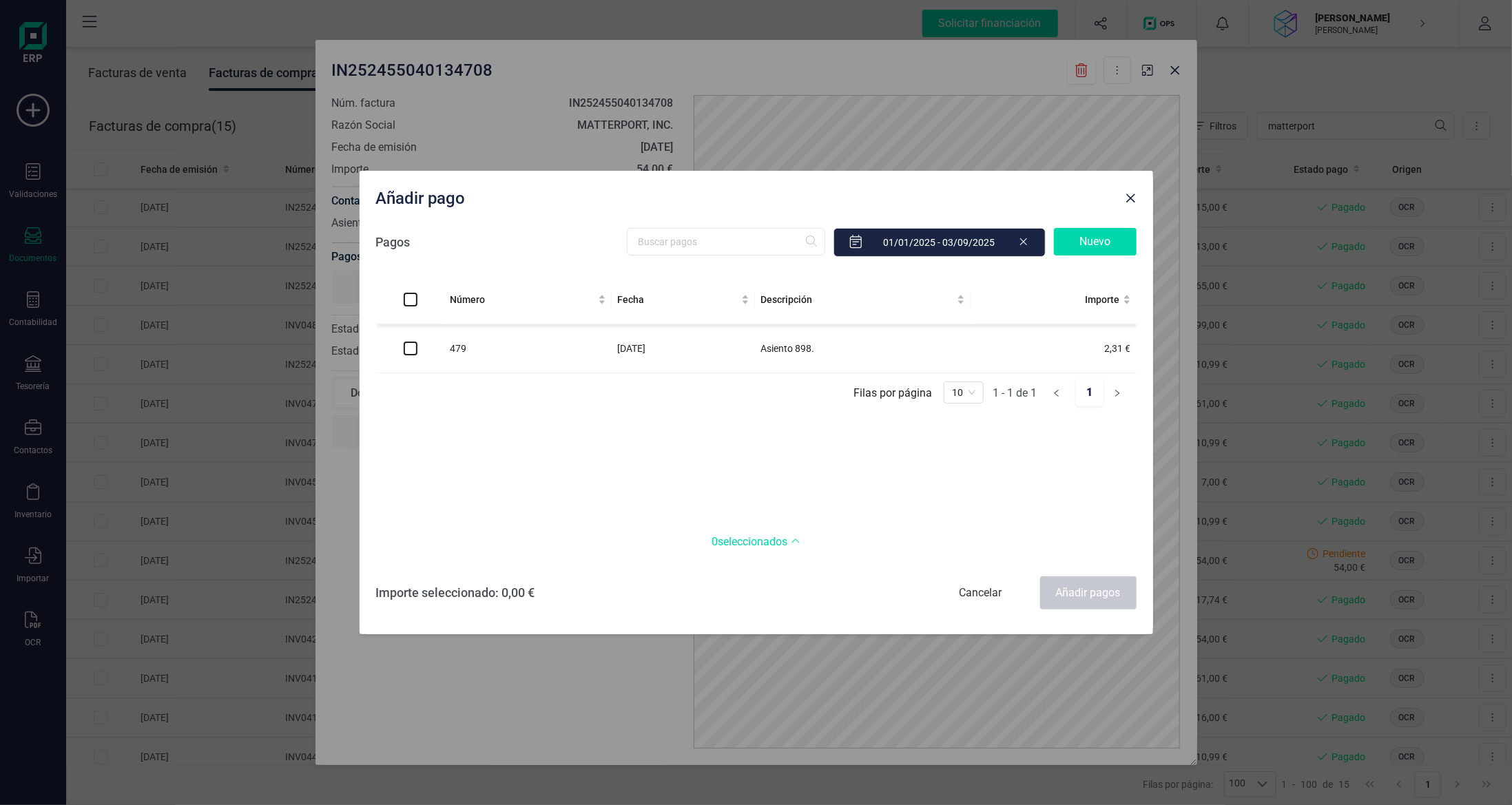
click at [1091, 235] on div "Nuevo" at bounding box center [1095, 241] width 83 height 28
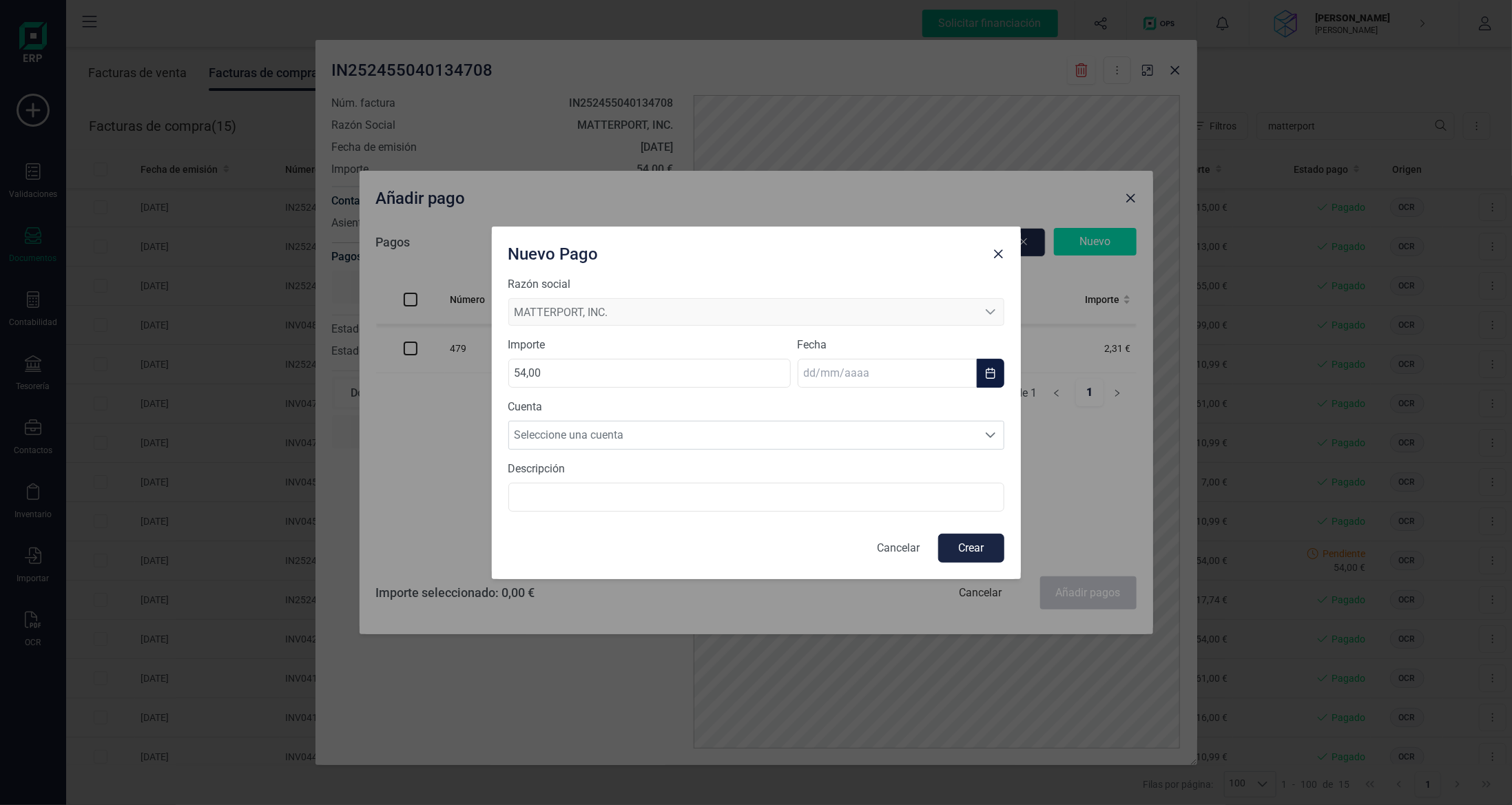
click at [897, 371] on input "text" at bounding box center [887, 373] width 179 height 29
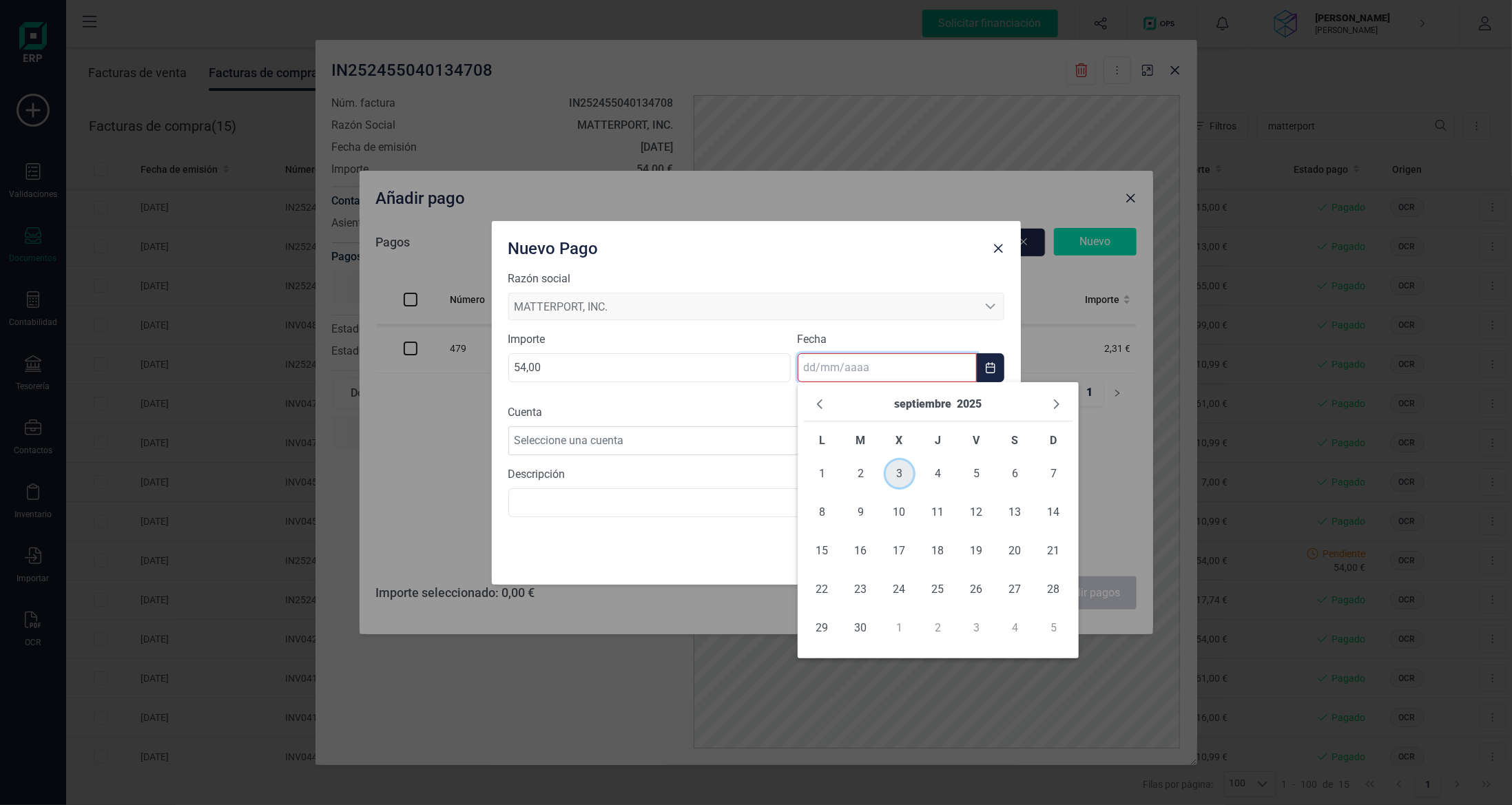
click at [905, 476] on span "3" at bounding box center [899, 473] width 28 height 28
type input "[DATE]"
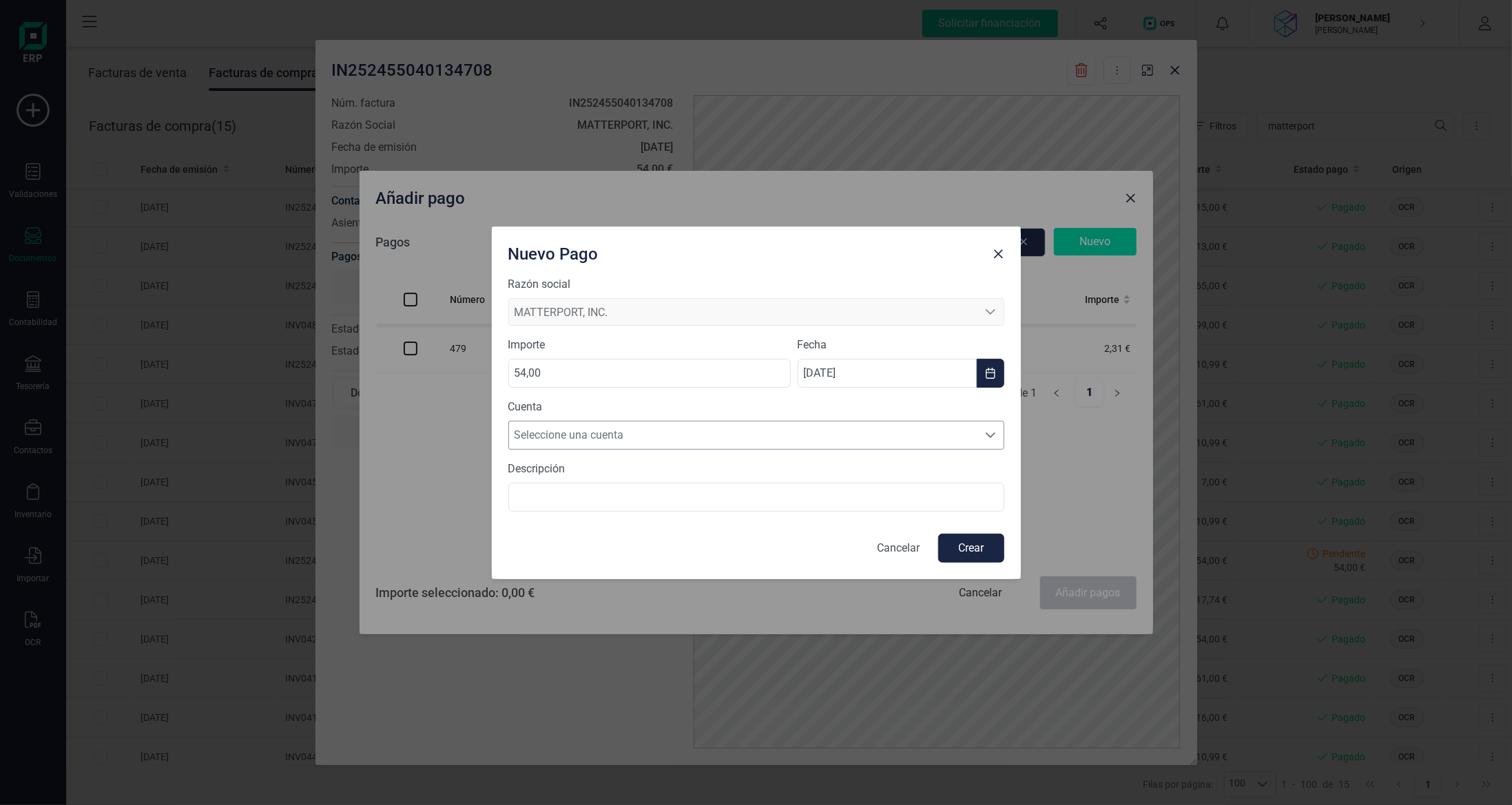
click at [702, 439] on span "Seleccione una cuenta" at bounding box center [743, 435] width 468 height 28
click at [698, 474] on li "[FINANCIAL_ID]" at bounding box center [756, 468] width 496 height 28
click at [978, 549] on button "Crear" at bounding box center [971, 548] width 66 height 29
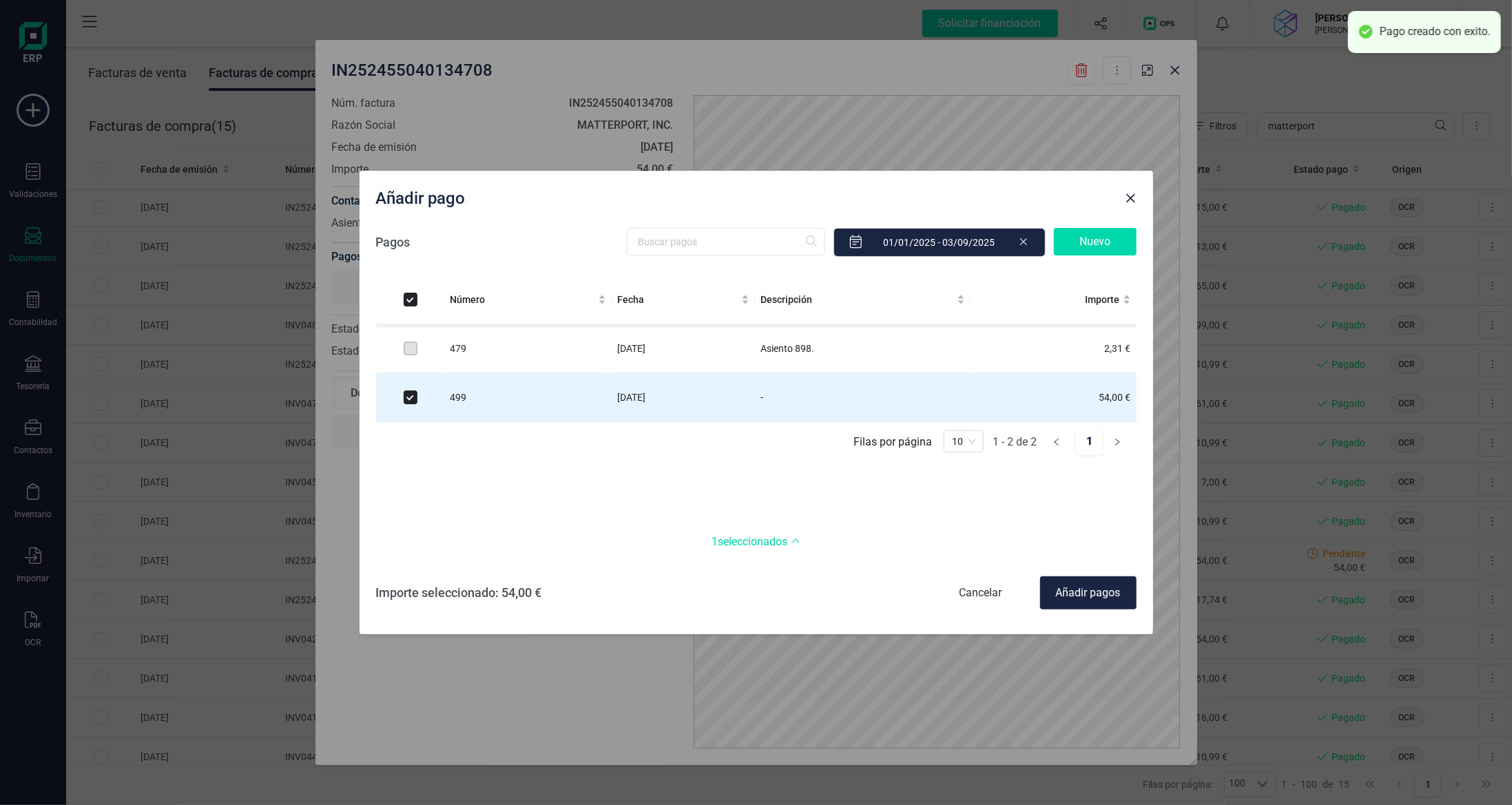
click at [1087, 592] on div "Añadir pagos" at bounding box center [1088, 593] width 96 height 33
checkbox input "false"
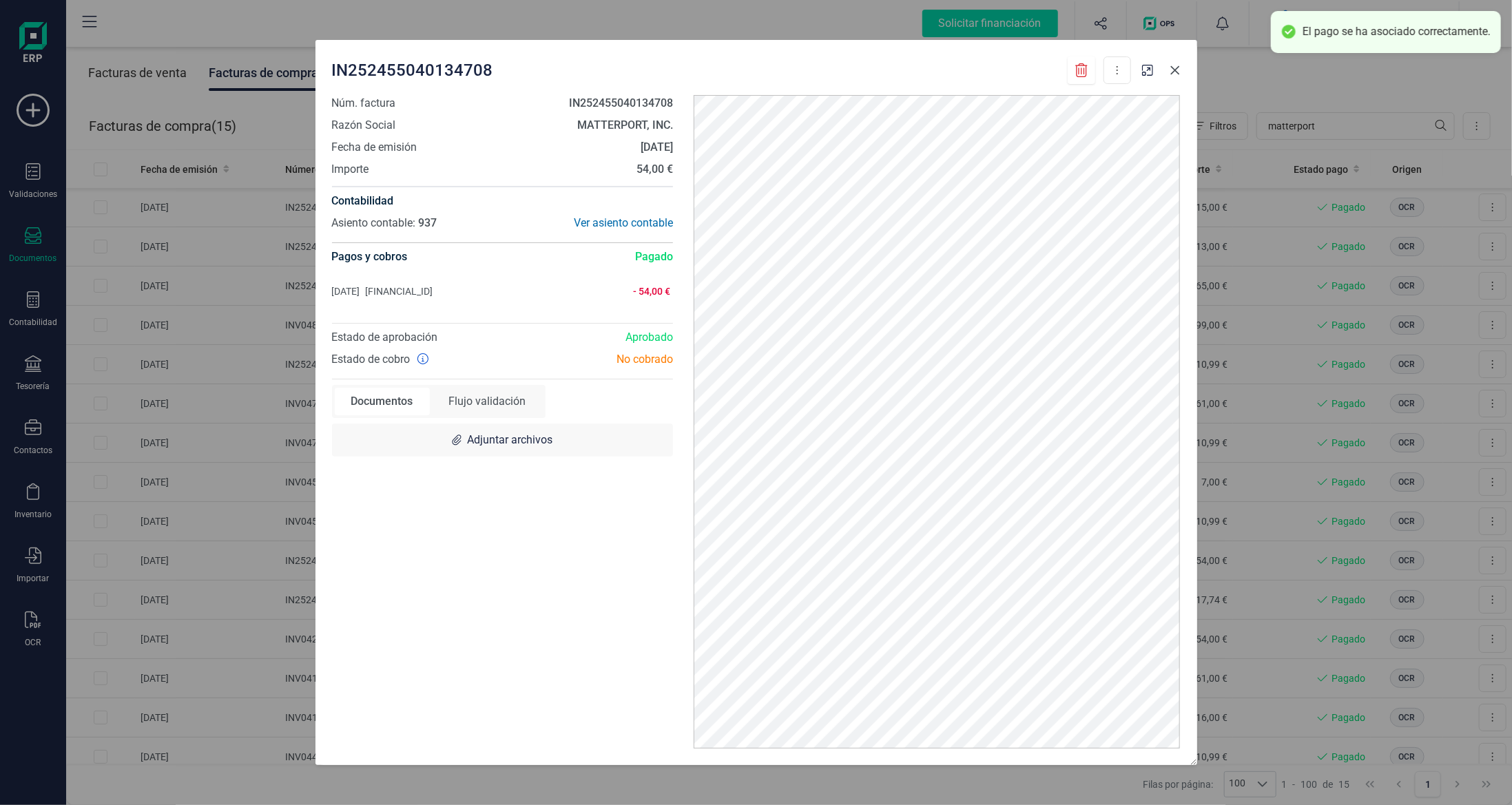
click at [1179, 68] on icon "button" at bounding box center [1175, 70] width 11 height 11
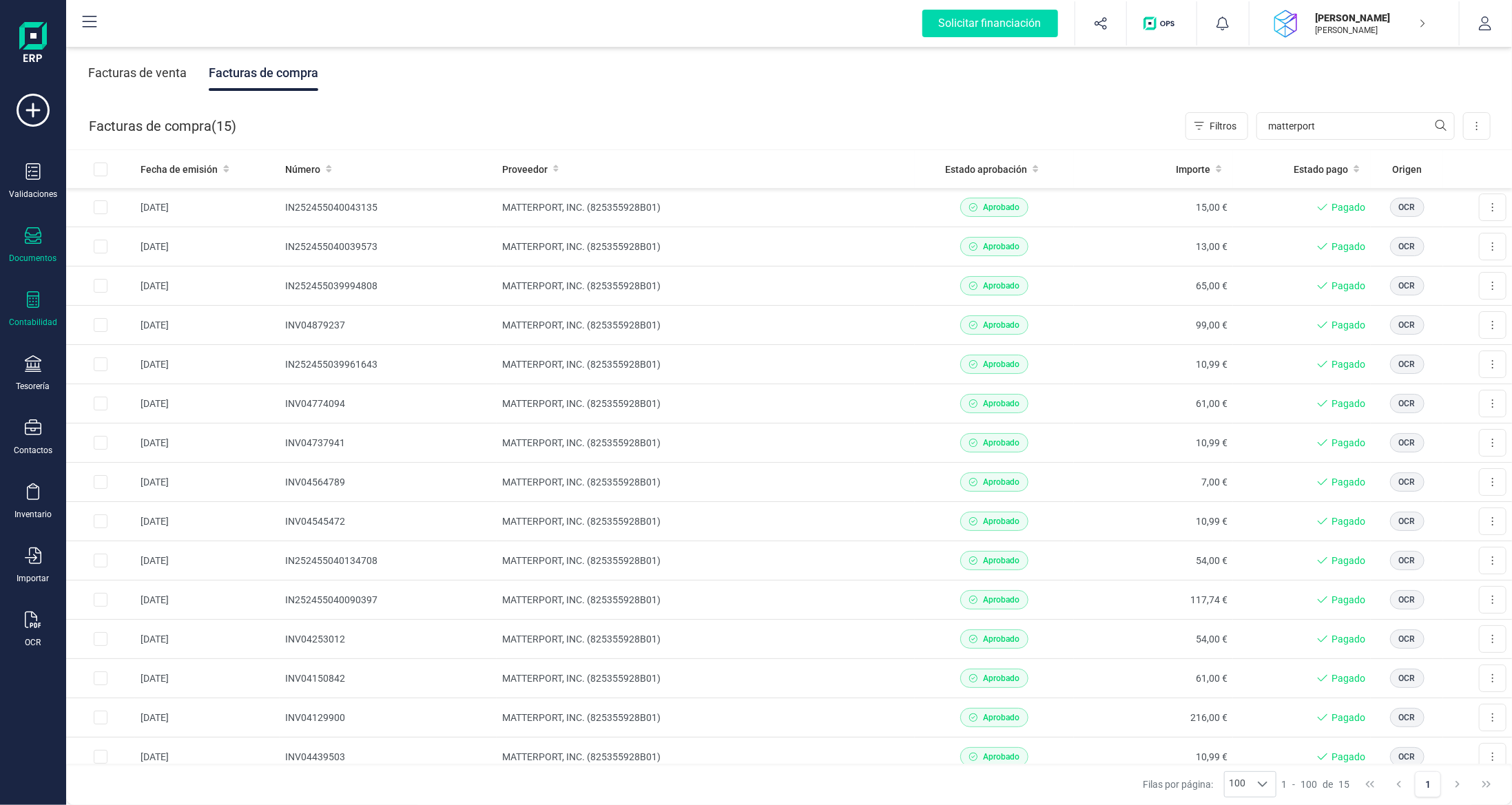
click at [37, 307] on div at bounding box center [33, 301] width 16 height 20
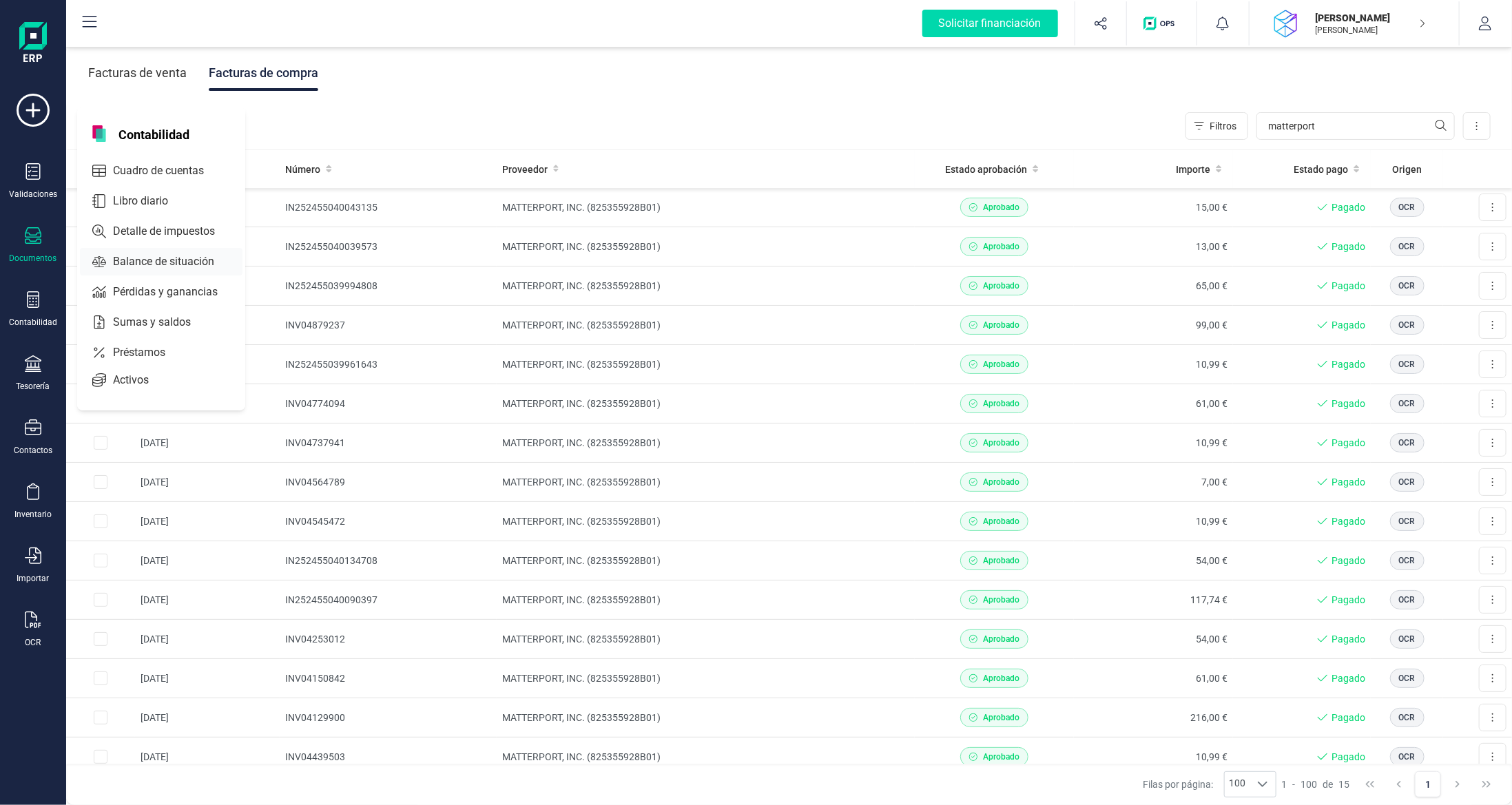
click at [168, 253] on span "Balance de situación" at bounding box center [173, 262] width 132 height 16
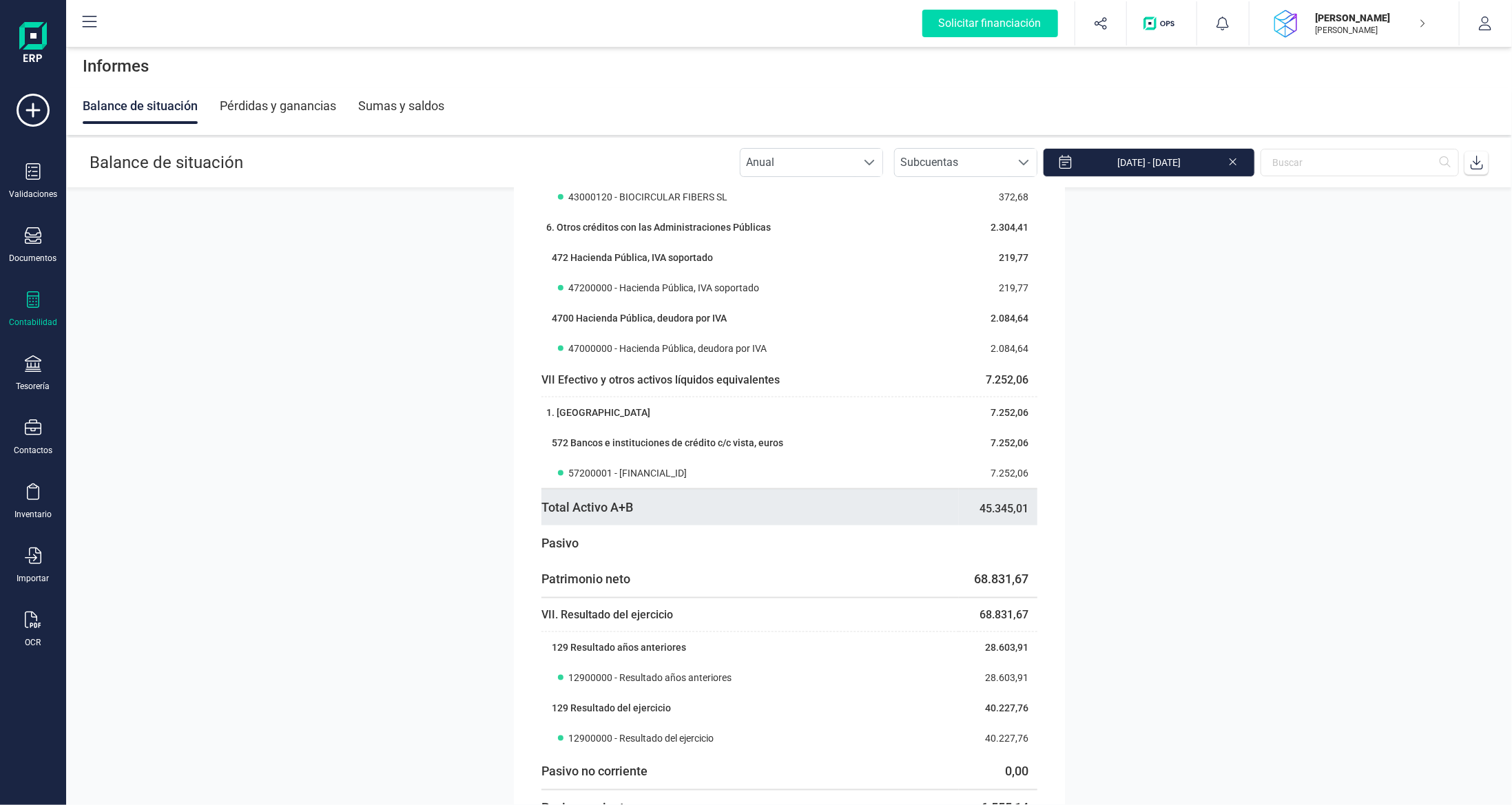
scroll to position [1102, 0]
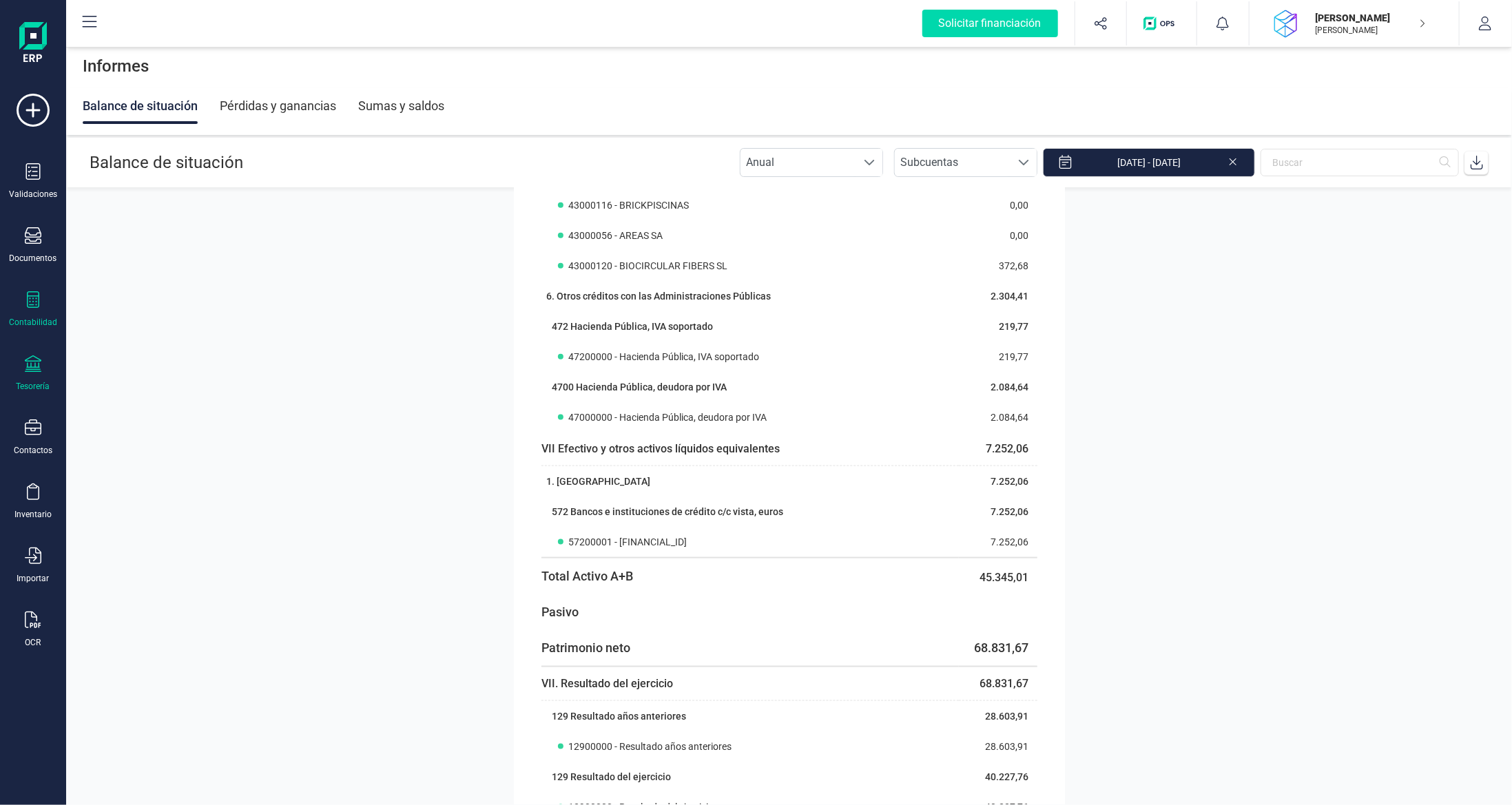
click at [31, 371] on div at bounding box center [33, 365] width 16 height 20
click at [151, 233] on span "Cuentas bancarias" at bounding box center [168, 235] width 121 height 16
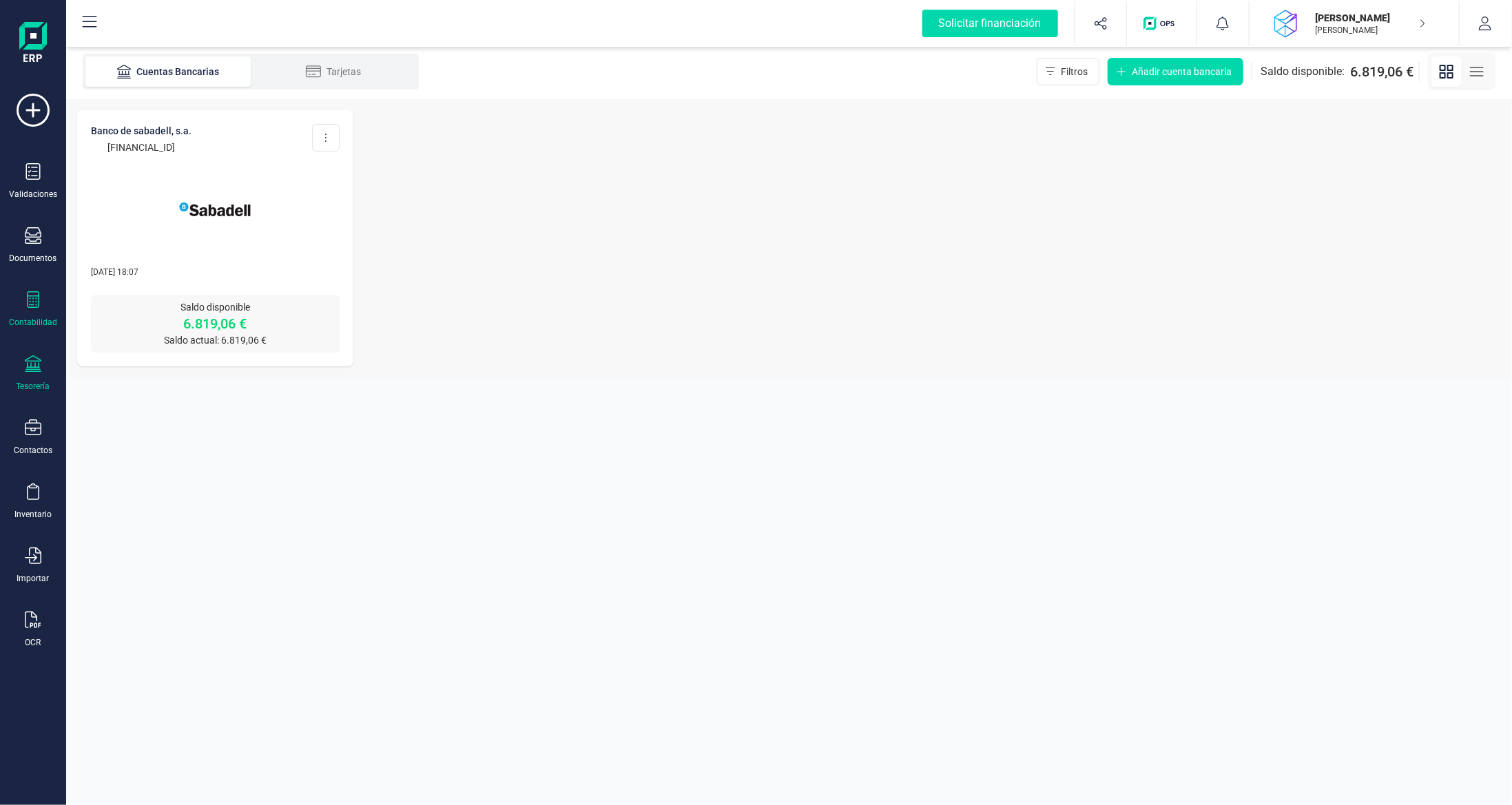
click at [36, 301] on icon at bounding box center [33, 300] width 16 height 16
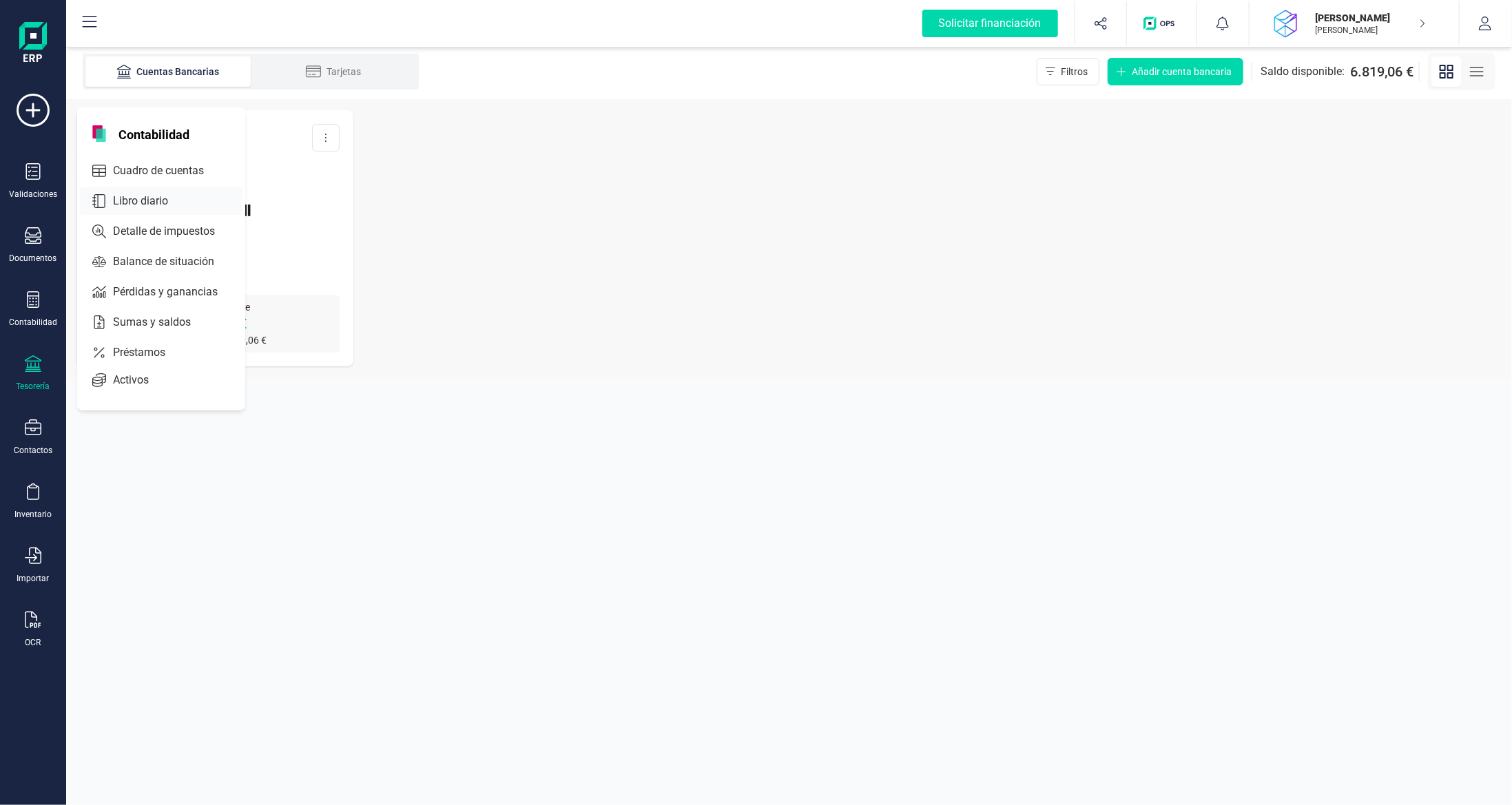
click at [151, 203] on span "Libro diario" at bounding box center [150, 201] width 85 height 16
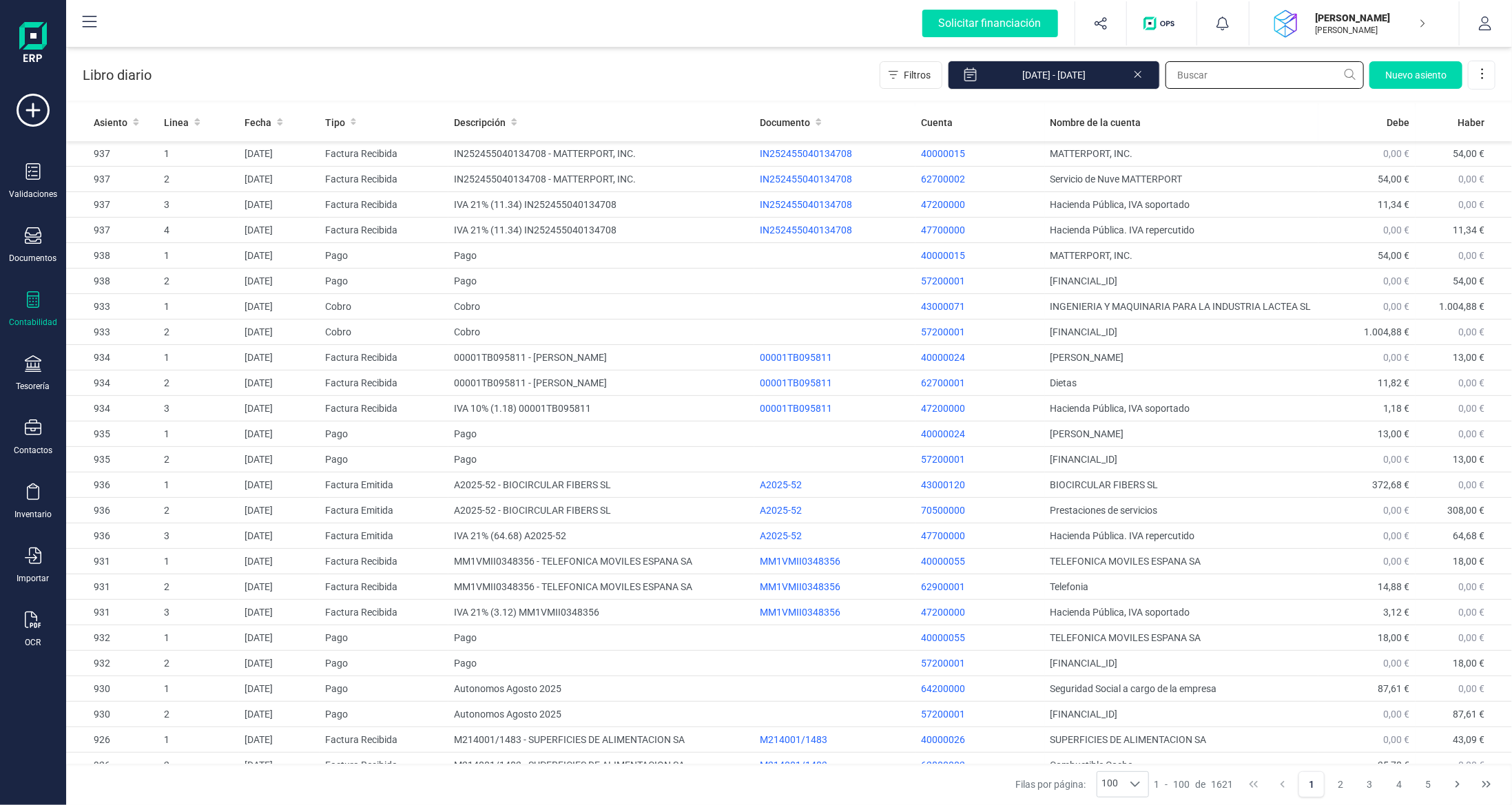
click at [1215, 64] on input "text" at bounding box center [1264, 75] width 198 height 28
type input "matterport"
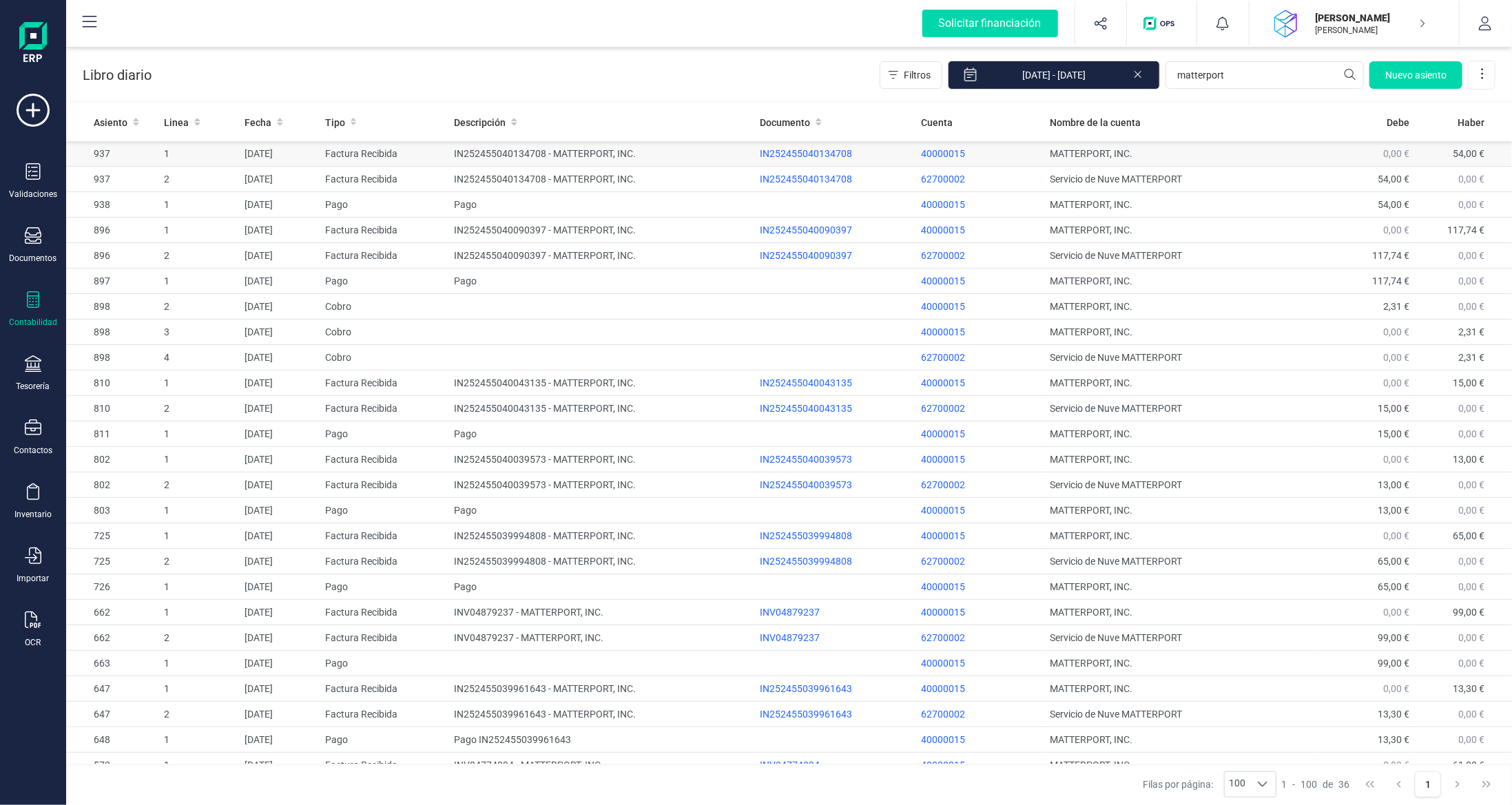
click at [405, 150] on td "Factura Recibida" at bounding box center [384, 154] width 129 height 25
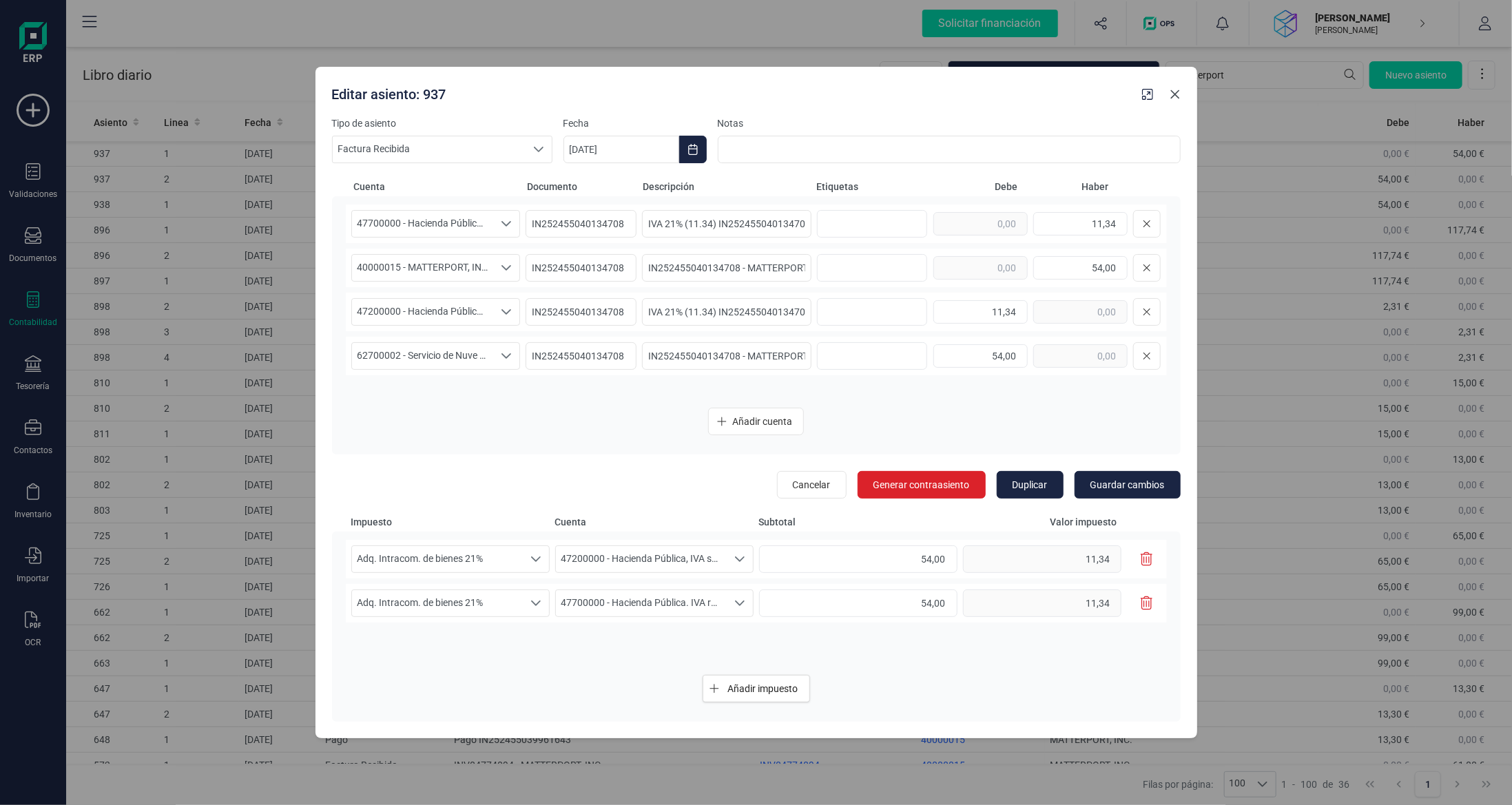
click at [1173, 93] on icon "button" at bounding box center [1175, 95] width 9 height 9
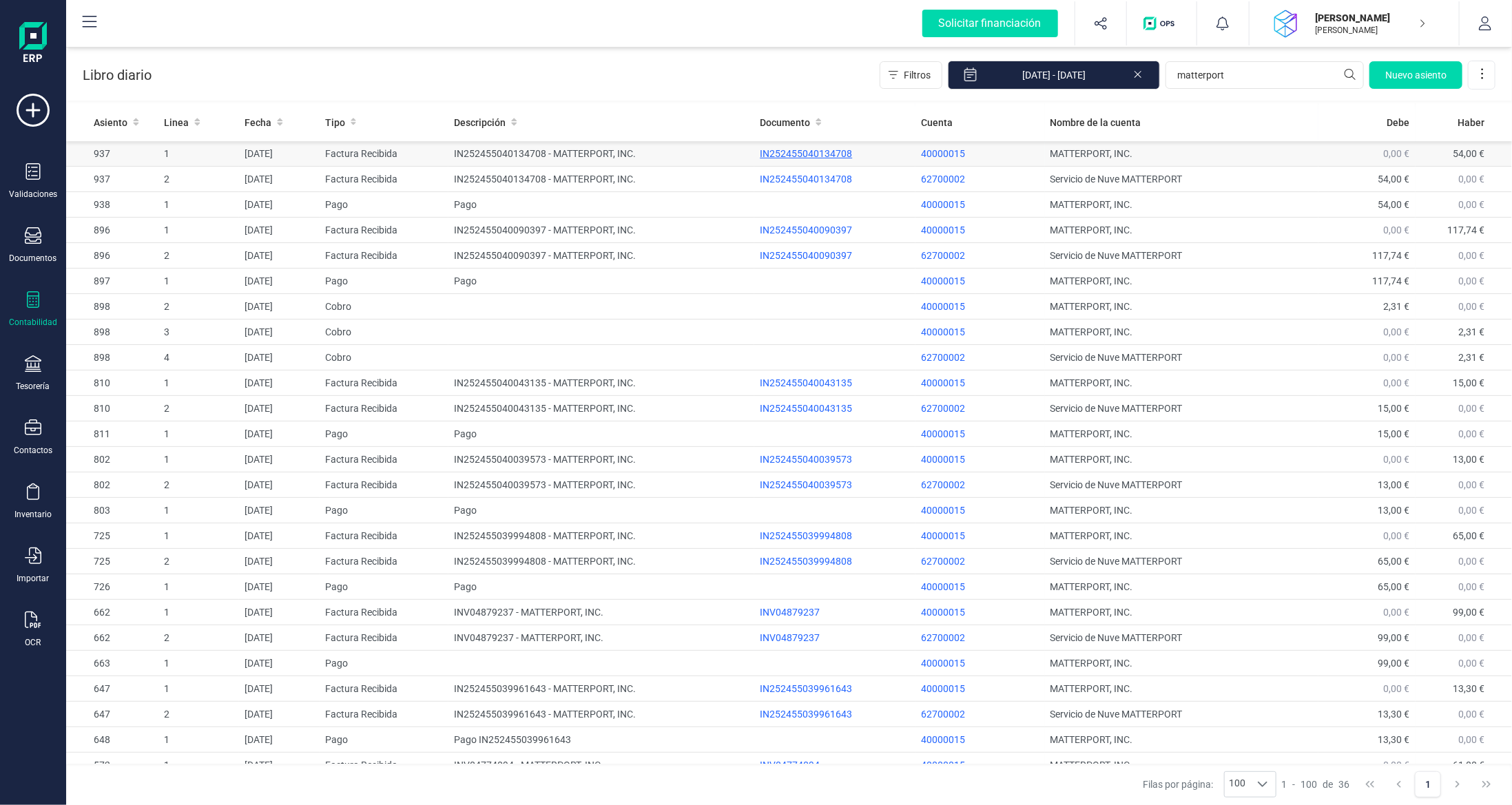
click at [798, 151] on div "IN252455040134708" at bounding box center [835, 153] width 150 height 13
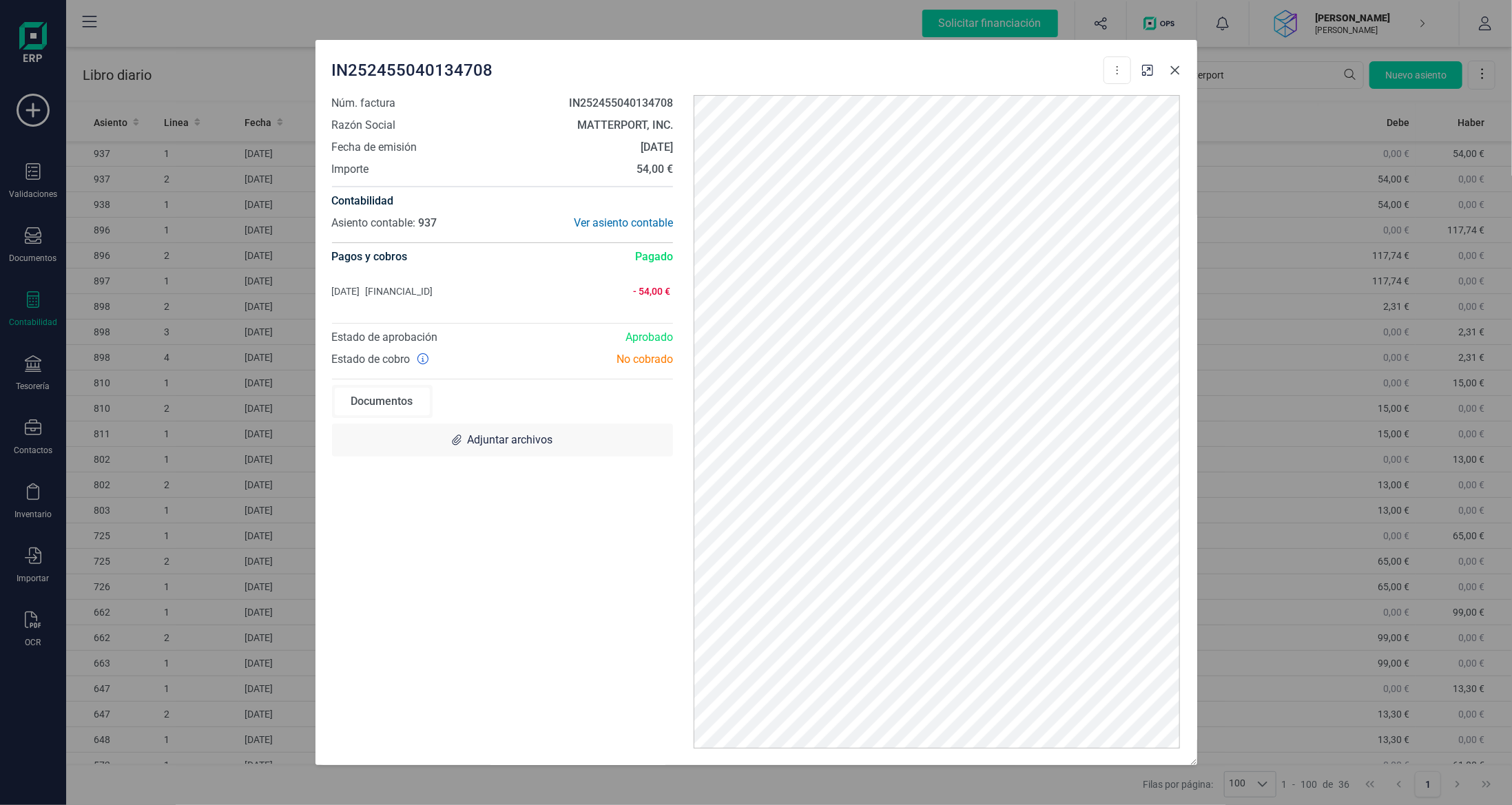
click at [1172, 72] on icon "button" at bounding box center [1175, 70] width 11 height 11
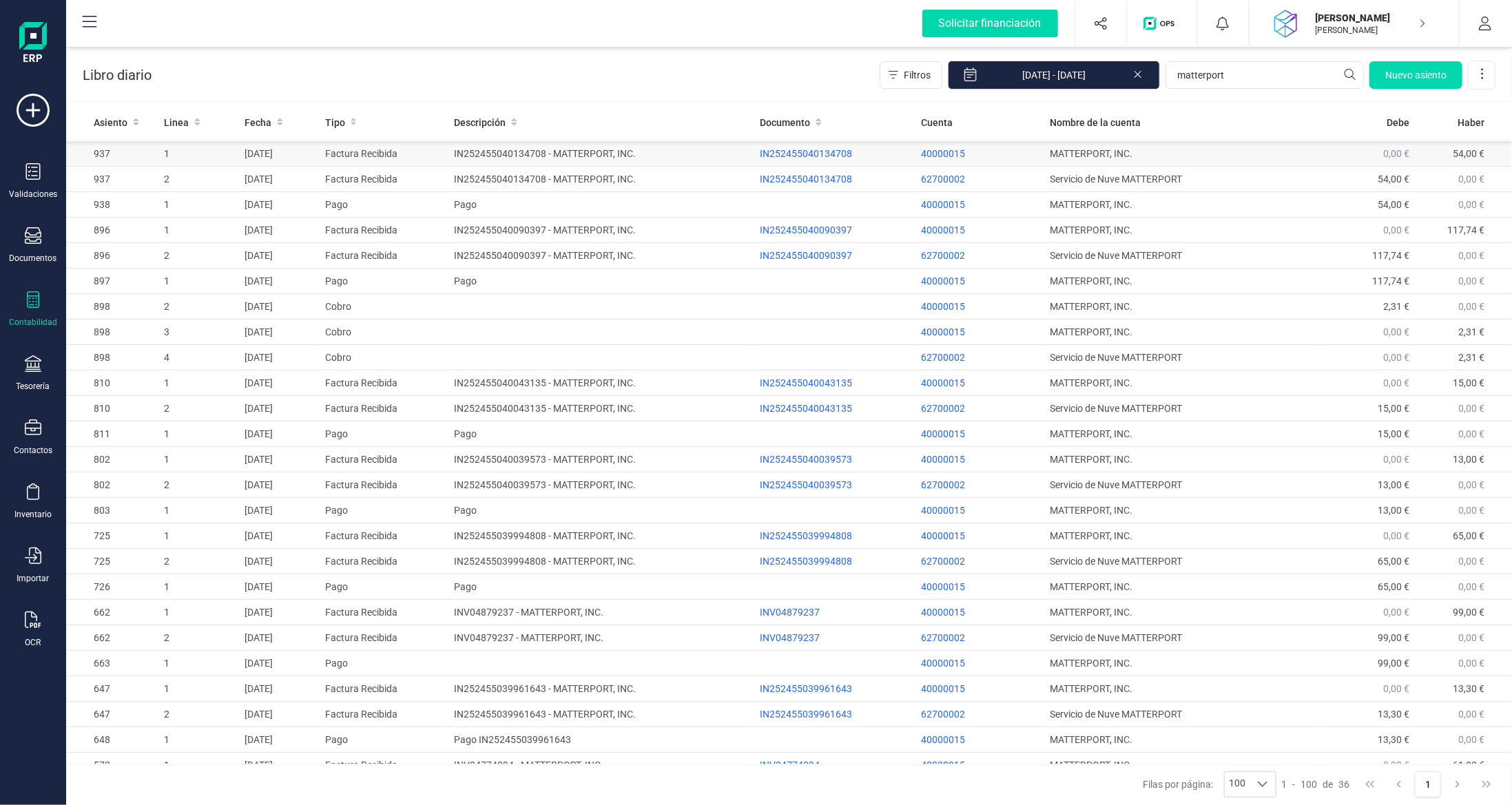
click at [290, 149] on td "[DATE]" at bounding box center [280, 154] width 81 height 25
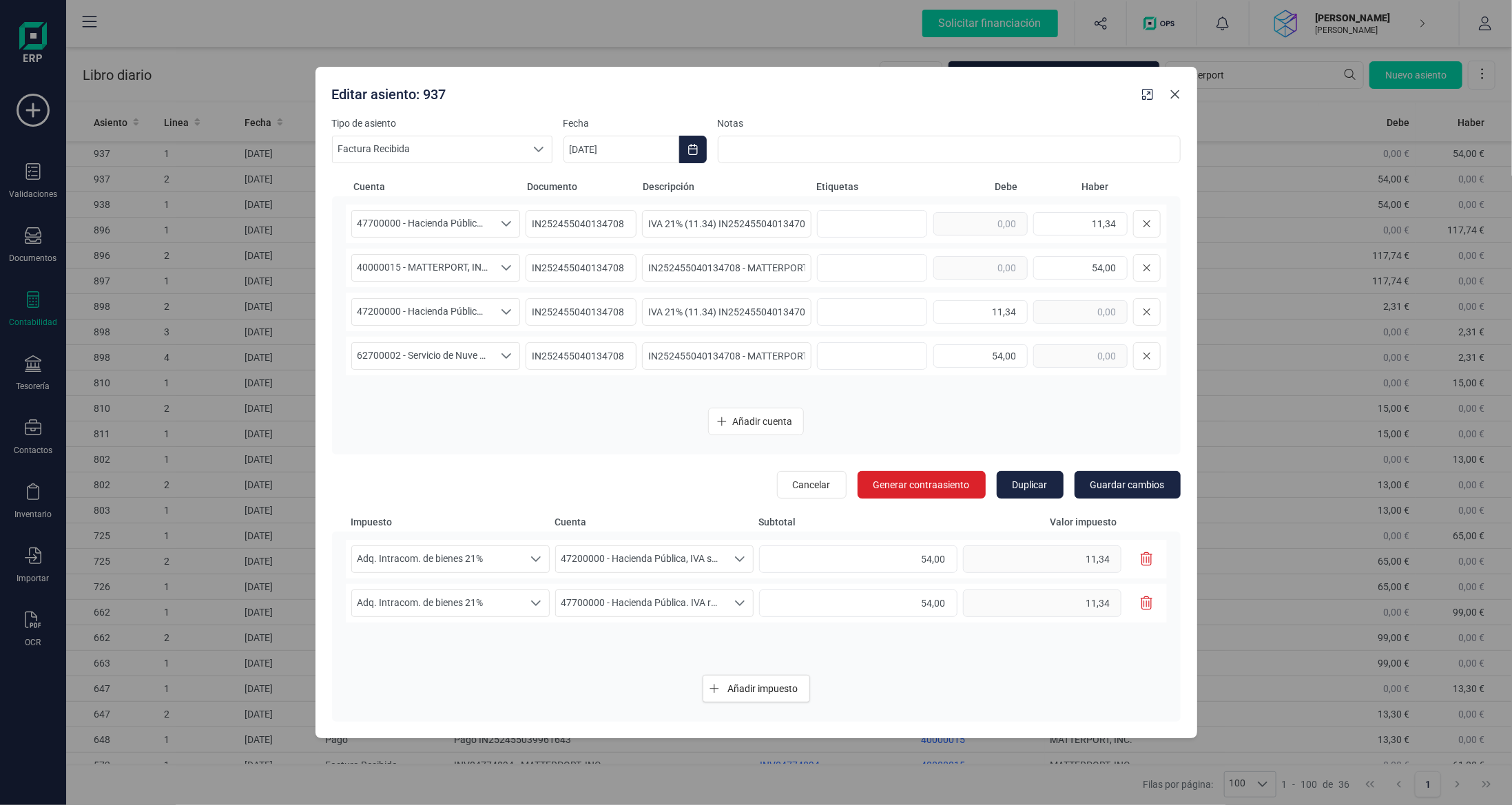
click at [1172, 100] on button "button" at bounding box center [1175, 93] width 22 height 22
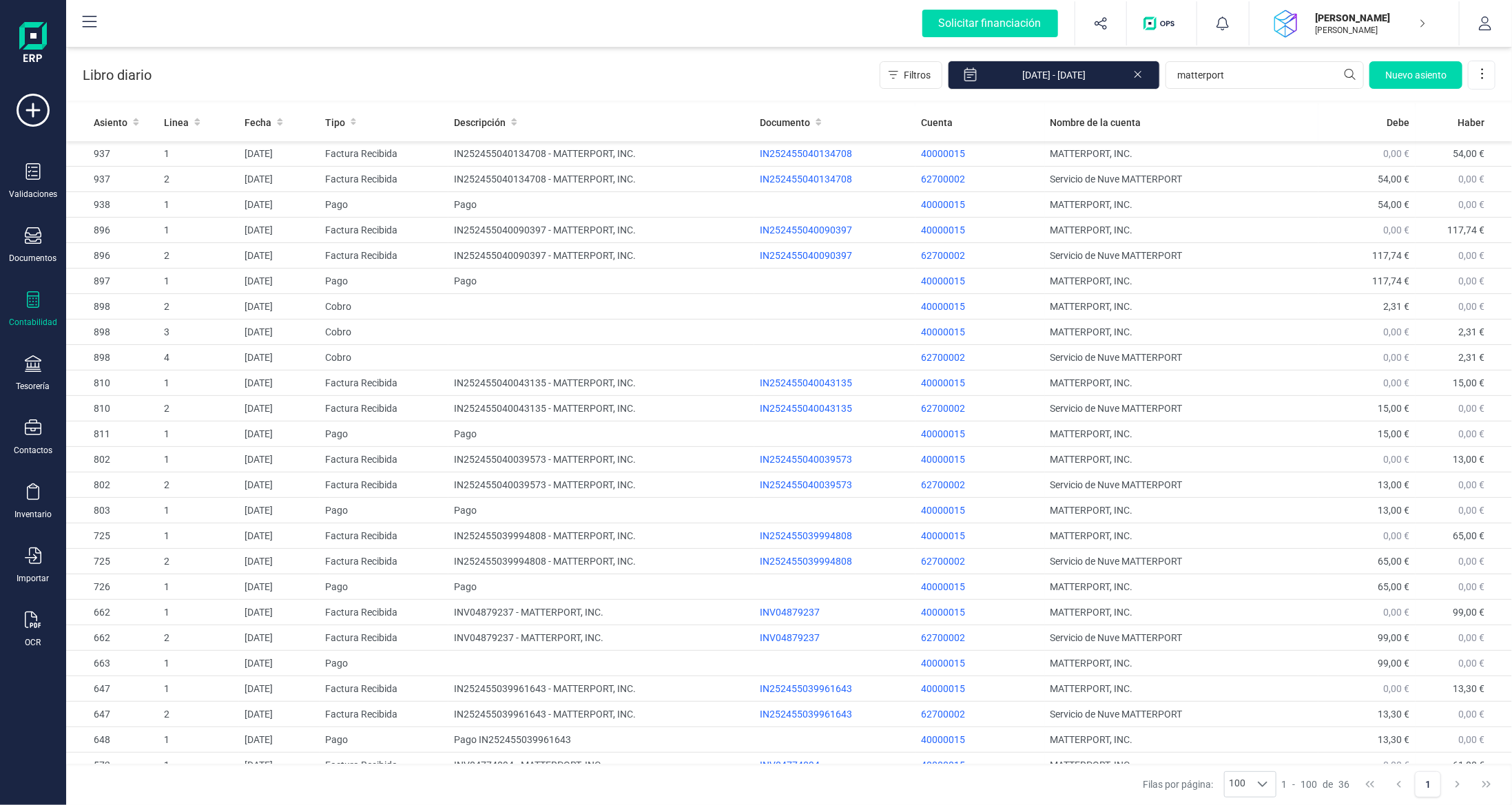
click at [30, 219] on div "Validaciones Documentos Documentos Presupuestos Pedidos Albaranes Facturas Fact…" at bounding box center [33, 376] width 55 height 565
click at [37, 230] on icon at bounding box center [33, 235] width 16 height 16
click at [134, 197] on span "Facturas" at bounding box center [144, 197] width 73 height 16
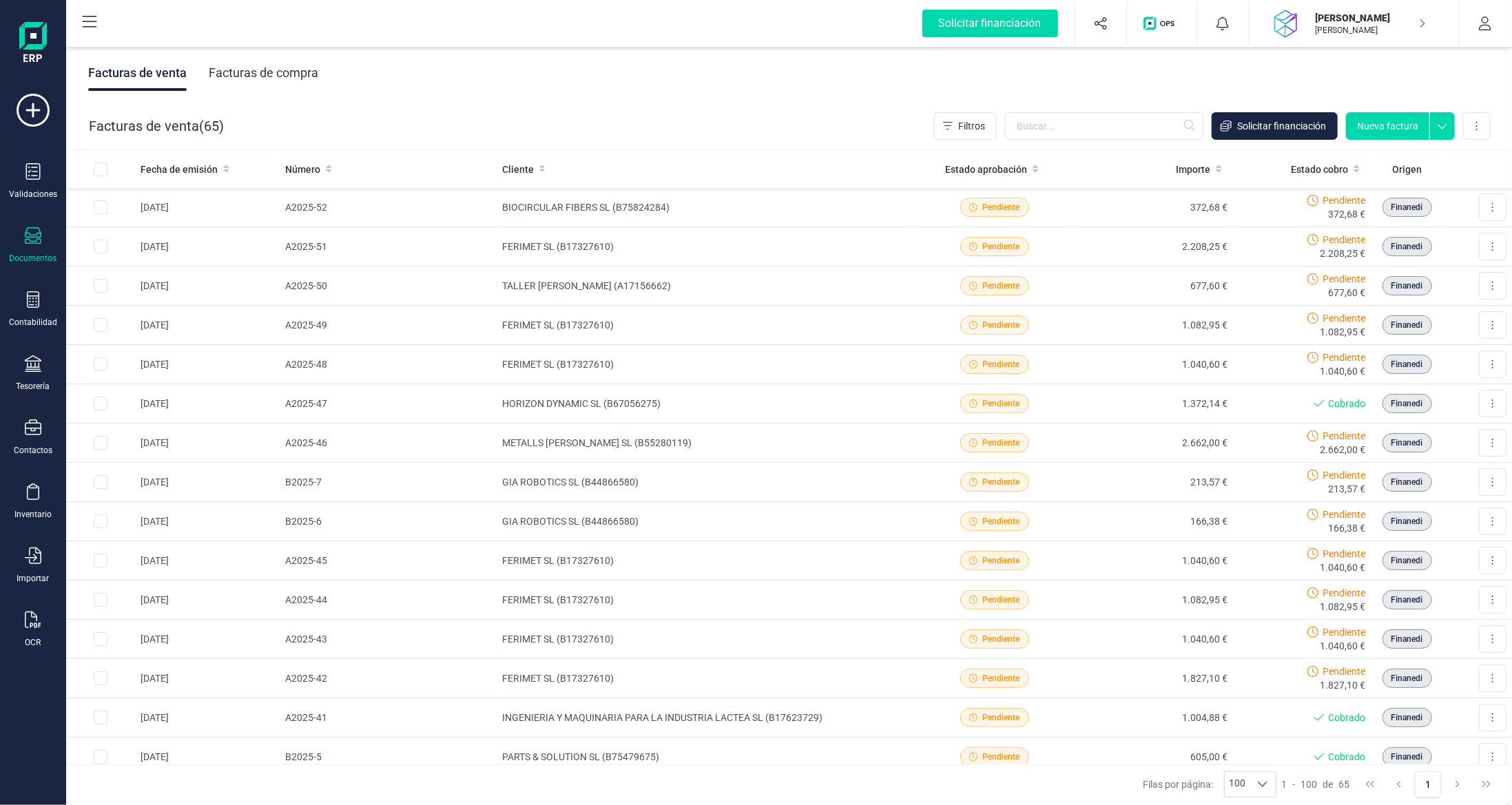
drag, startPoint x: 292, startPoint y: 79, endPoint x: 310, endPoint y: 96, distance: 24.8
click at [292, 79] on div "Facturas de compra" at bounding box center [263, 73] width 109 height 36
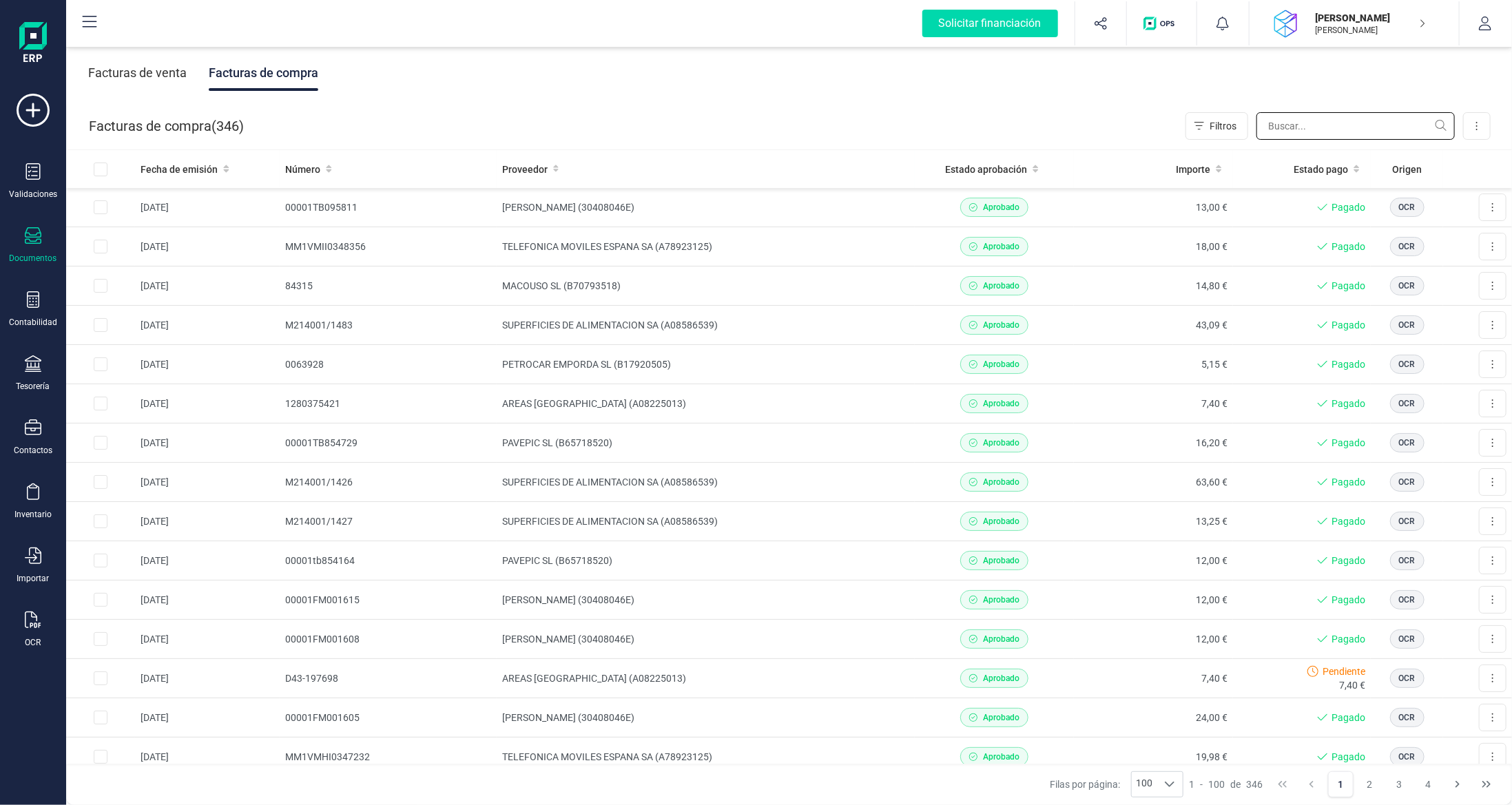
click at [1315, 127] on input "text" at bounding box center [1355, 126] width 198 height 28
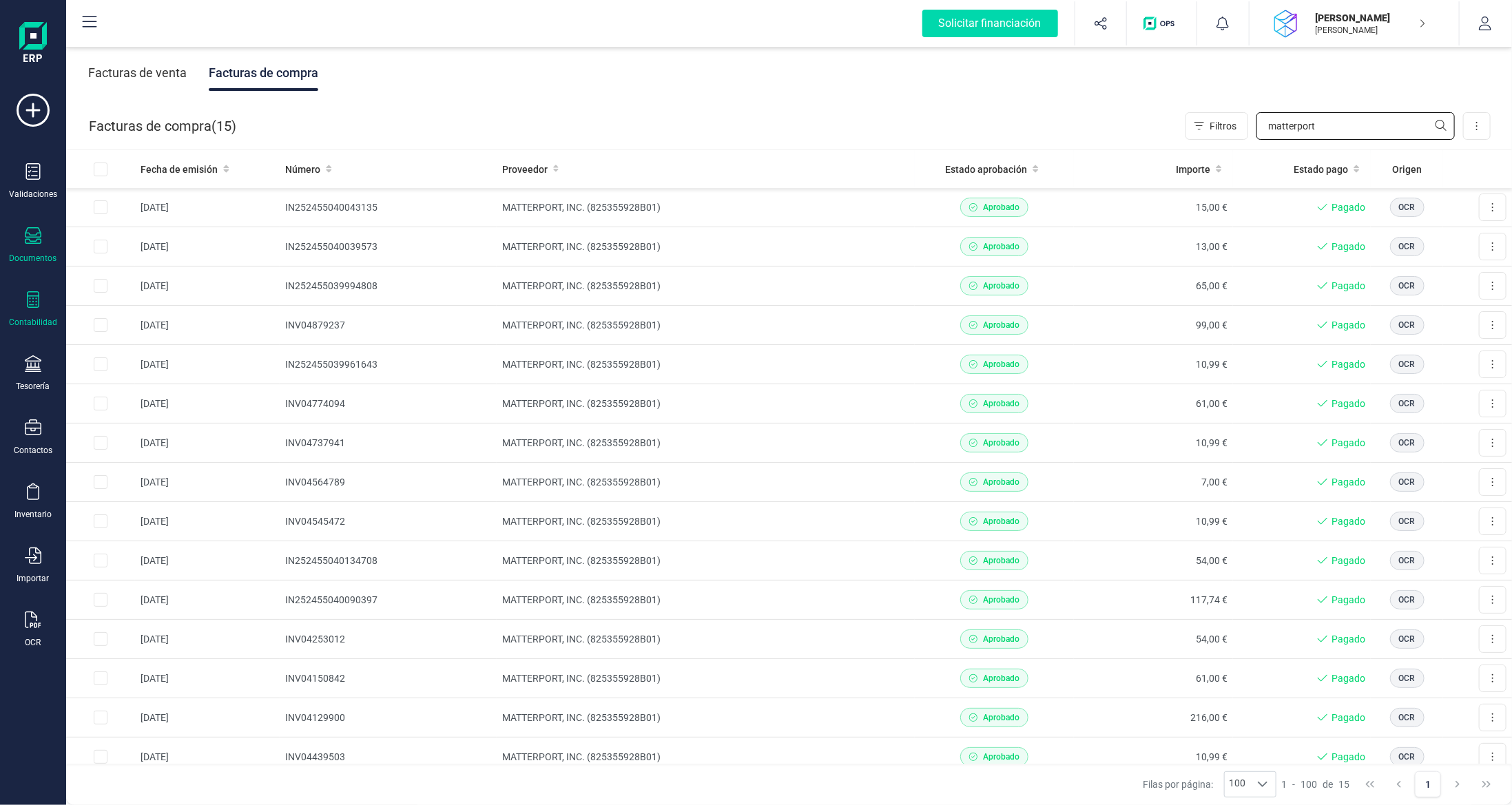
type input "matterport"
click at [42, 300] on div "Contabilidad" at bounding box center [33, 309] width 55 height 37
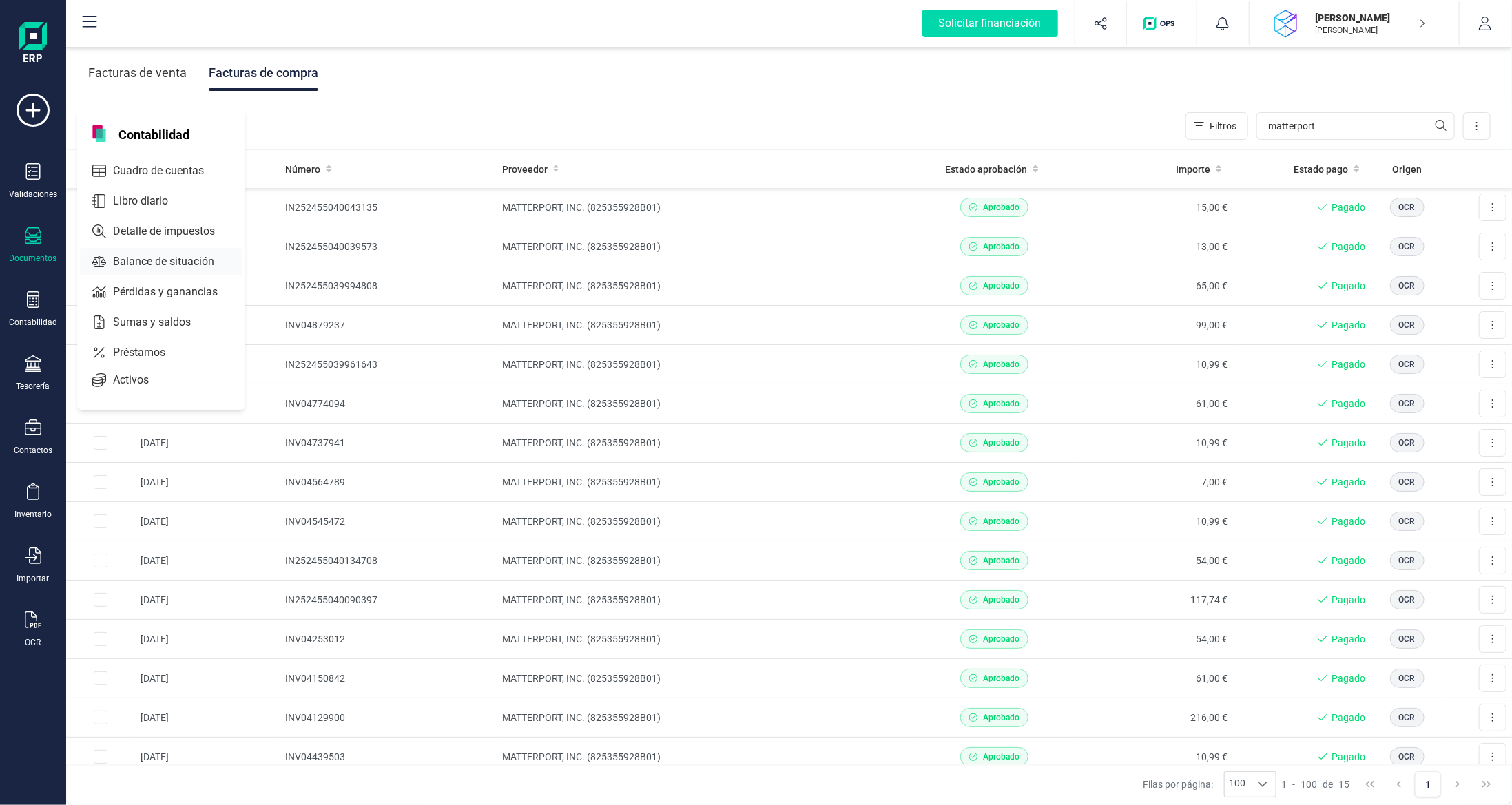
click at [186, 267] on span "Balance de situación" at bounding box center [173, 262] width 132 height 16
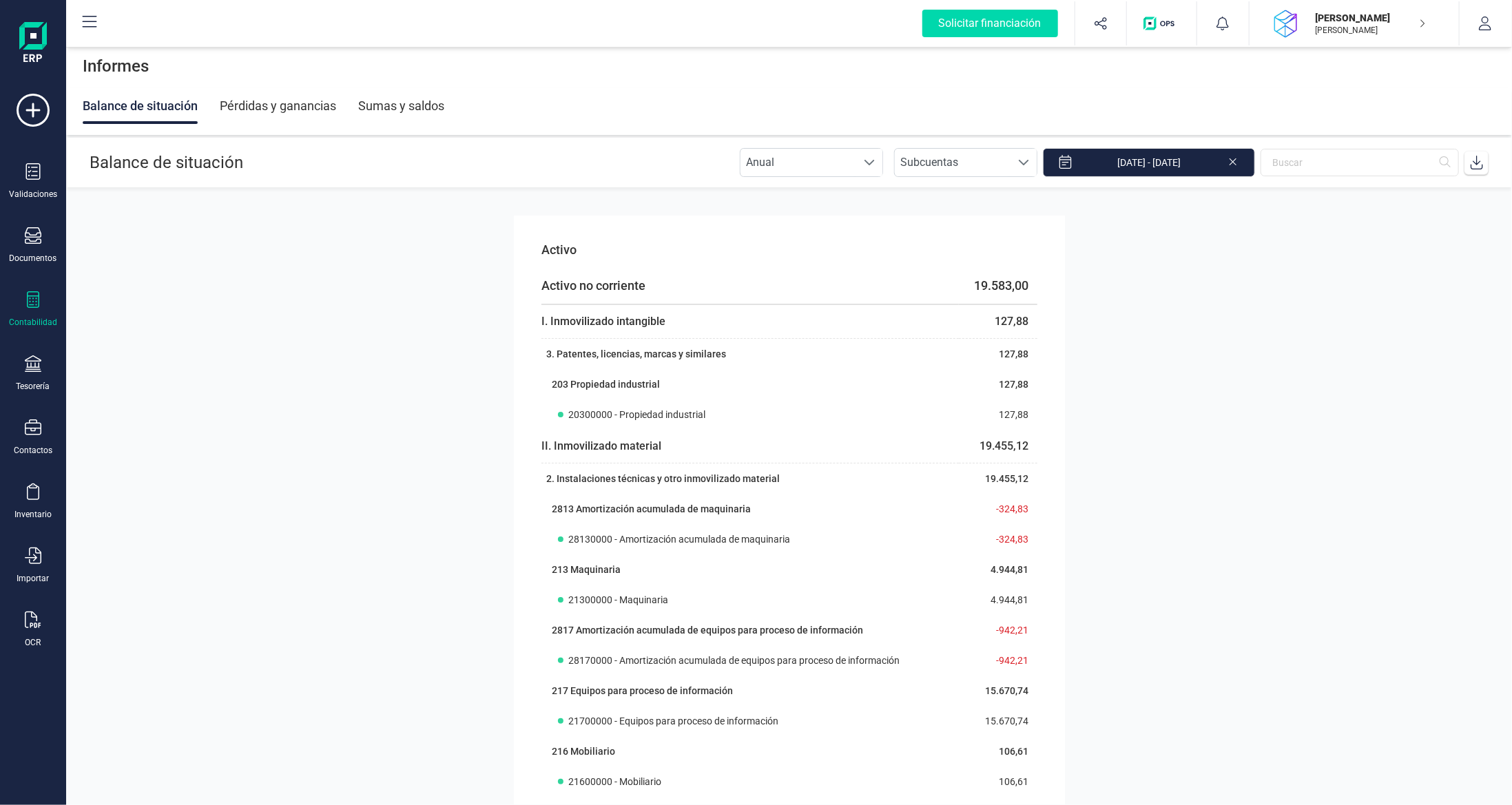
click at [22, 318] on div "Contabilidad" at bounding box center [33, 322] width 48 height 11
click at [155, 224] on span "Detalle de impuestos" at bounding box center [173, 231] width 132 height 16
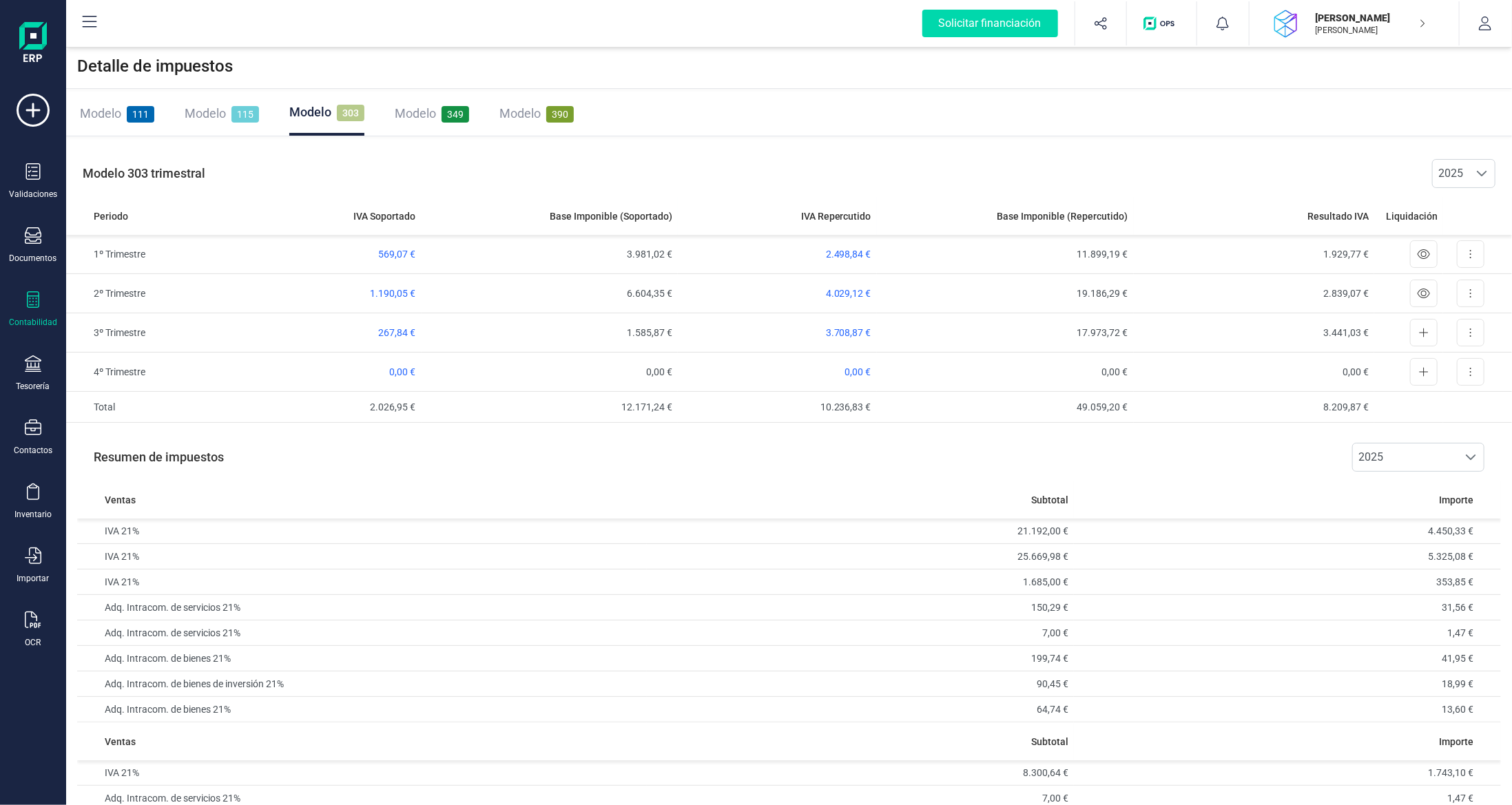
click at [428, 109] on span "Modelo" at bounding box center [415, 113] width 41 height 14
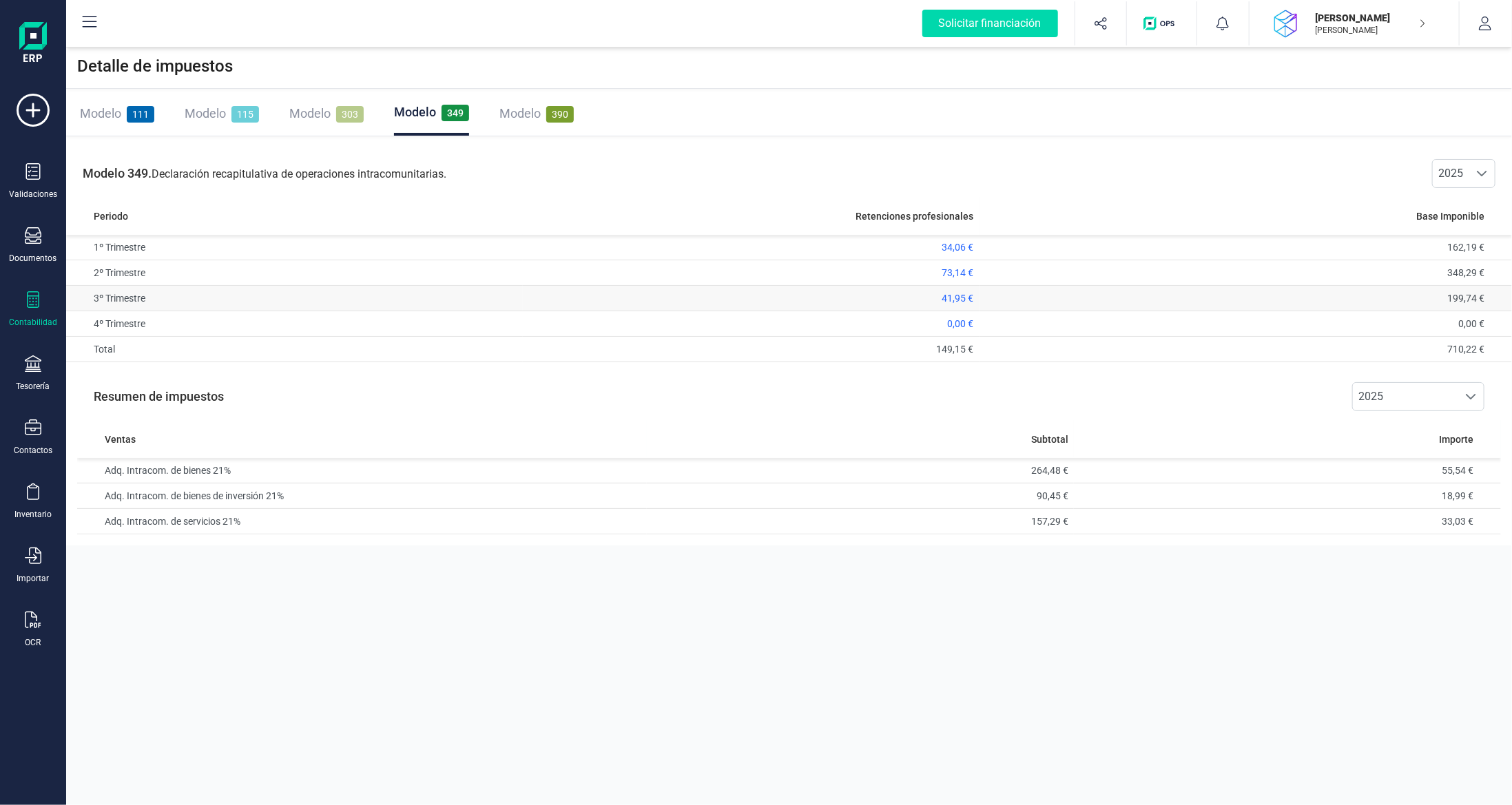
click at [849, 297] on td "41,95 €" at bounding box center [751, 298] width 457 height 25
click at [948, 300] on span "41,95 €" at bounding box center [958, 297] width 31 height 11
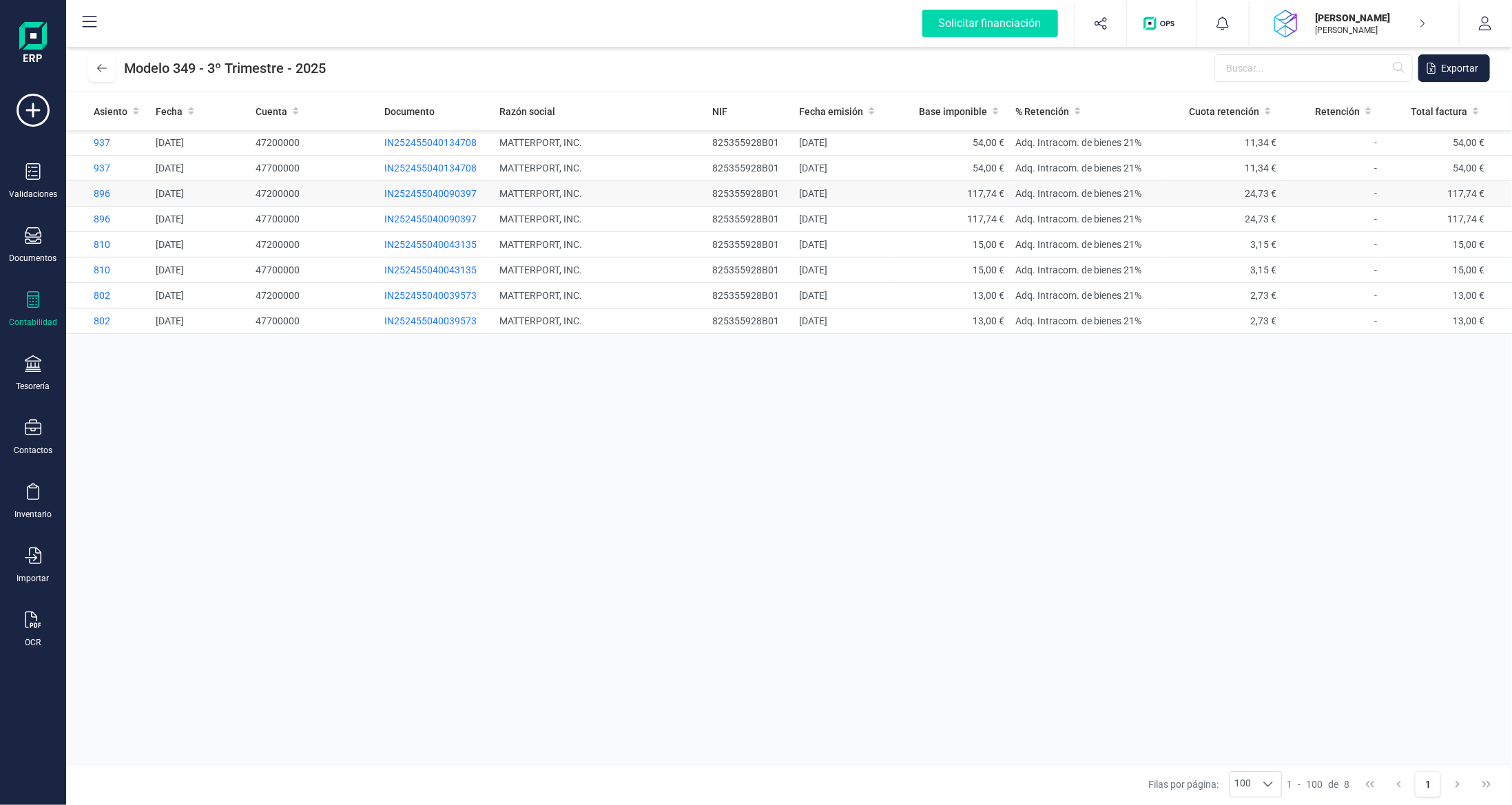
click at [414, 186] on td "IN252455040090397" at bounding box center [437, 194] width 115 height 25
click at [421, 193] on span "IN252455040090397" at bounding box center [430, 193] width 92 height 11
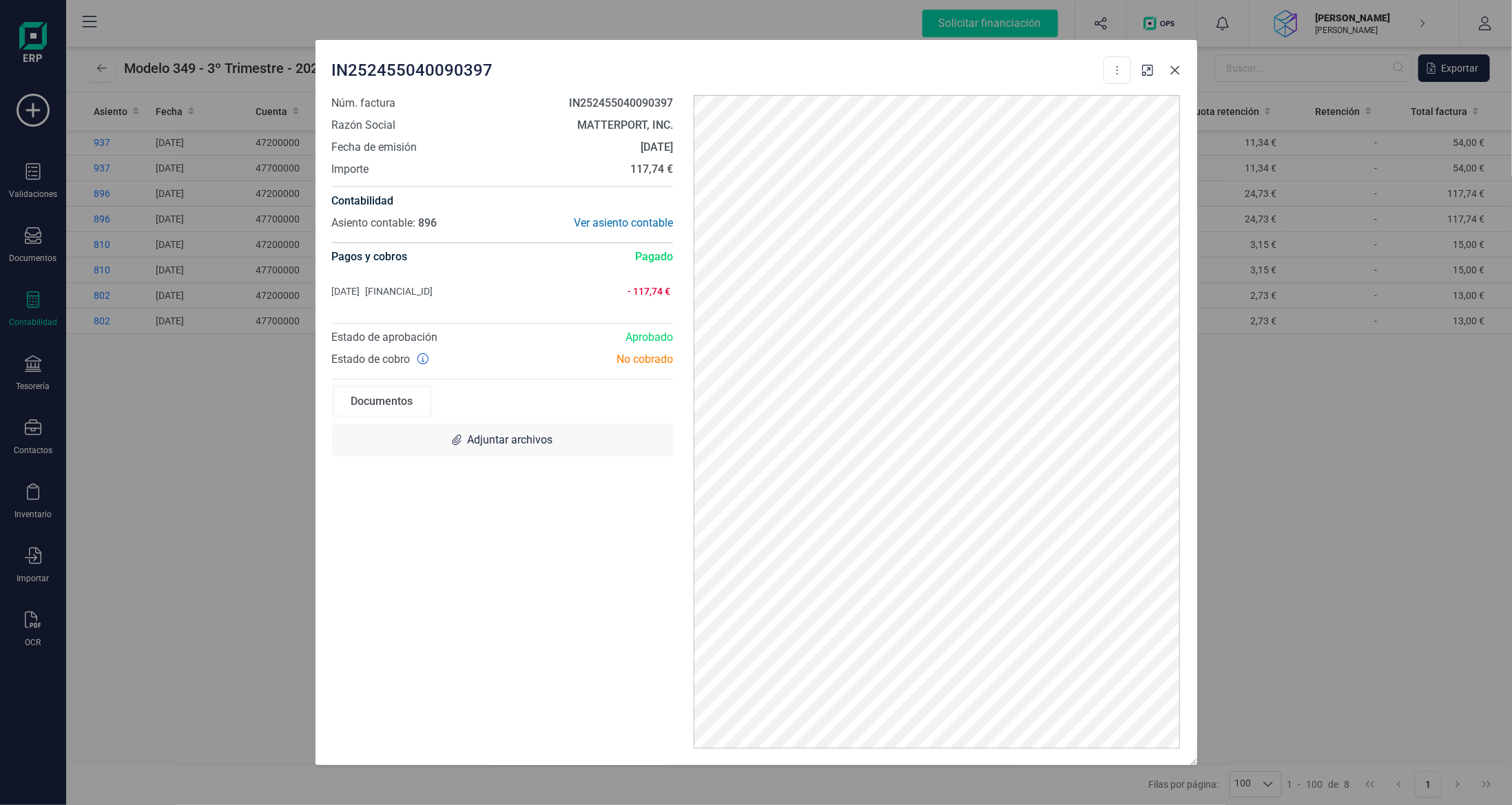
click at [1171, 66] on button "button" at bounding box center [1175, 70] width 22 height 22
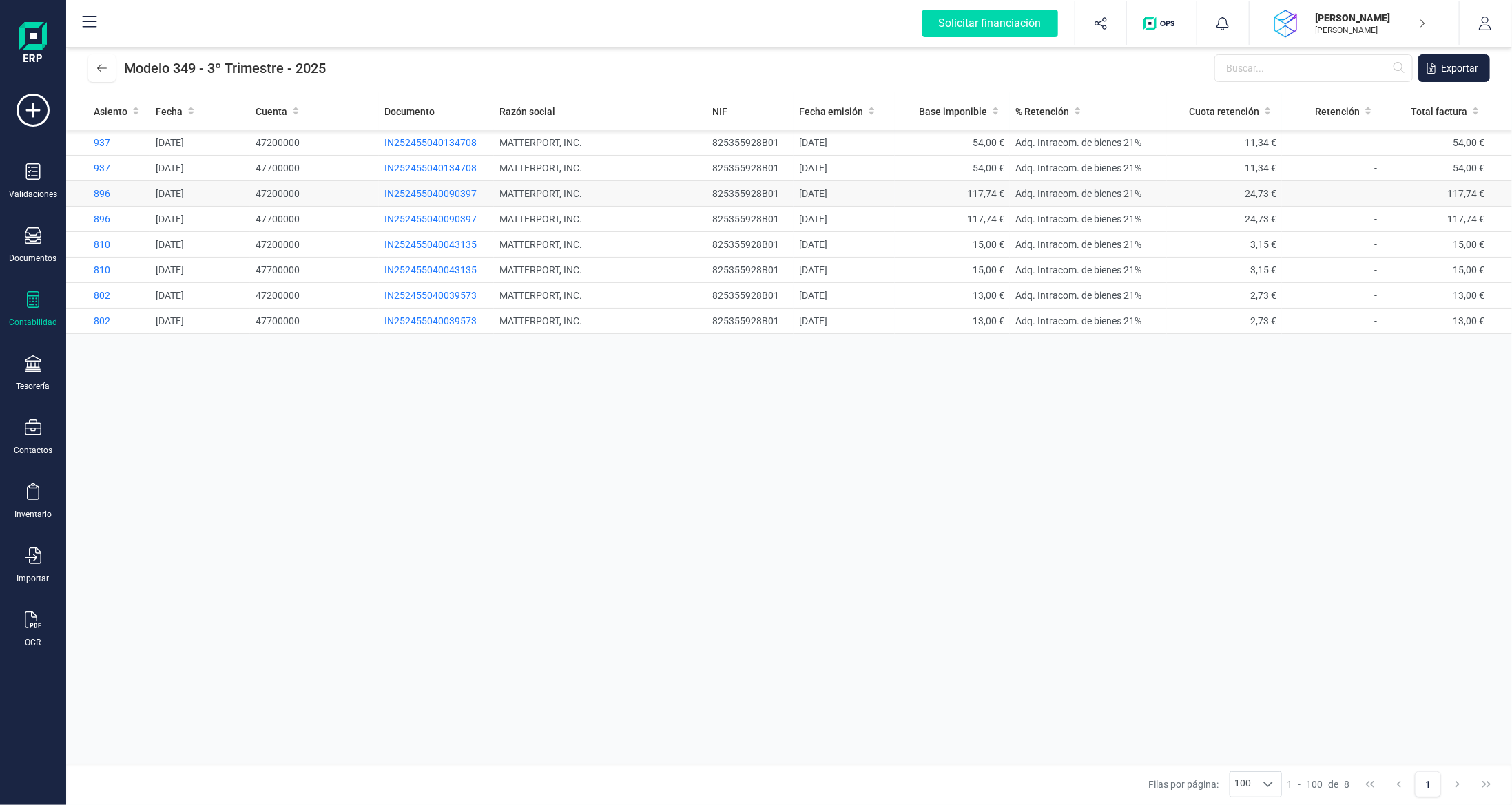
click at [408, 191] on span "IN252455040090397" at bounding box center [430, 193] width 92 height 11
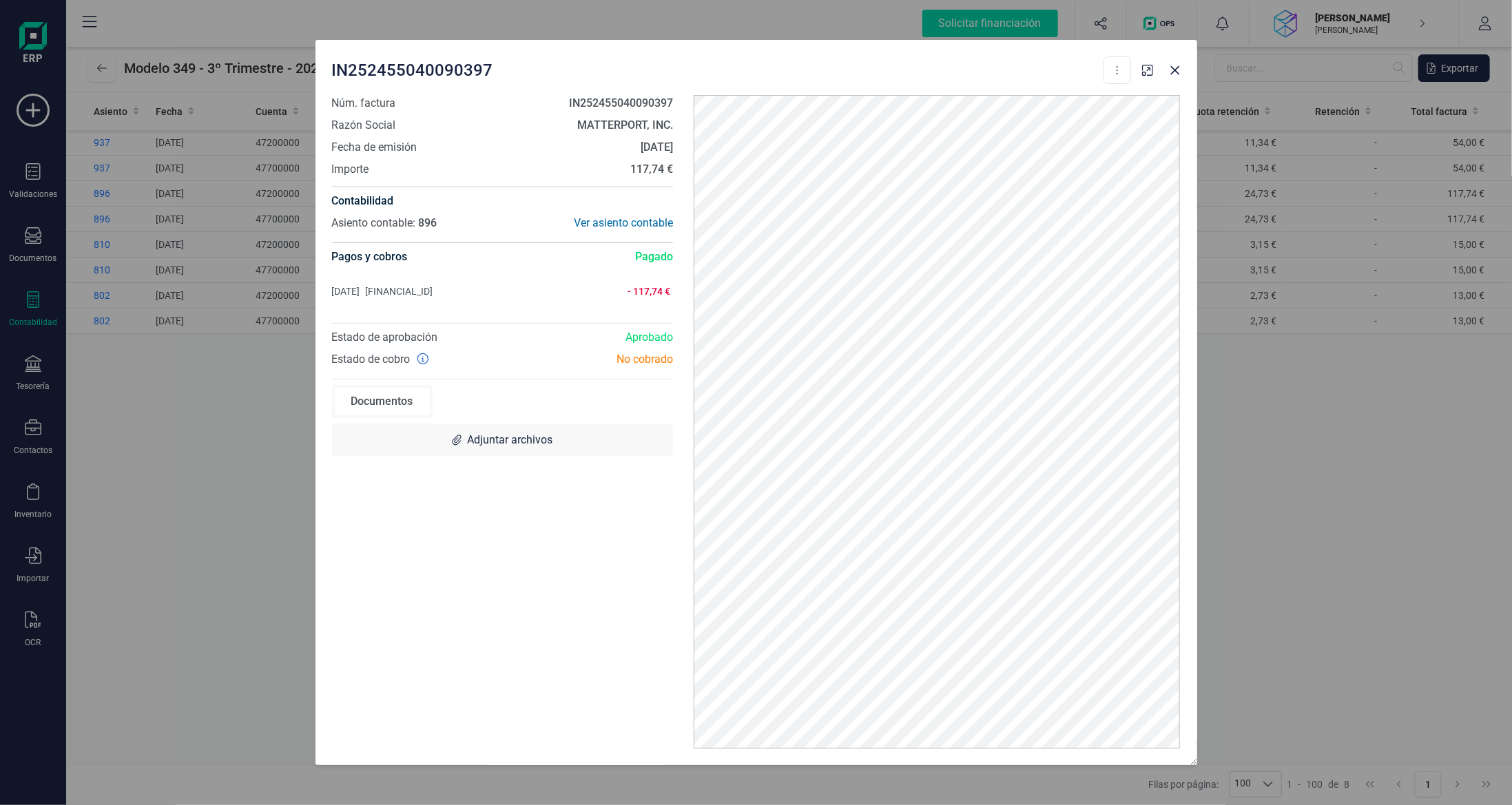
click at [1170, 67] on icon "button" at bounding box center [1175, 70] width 11 height 11
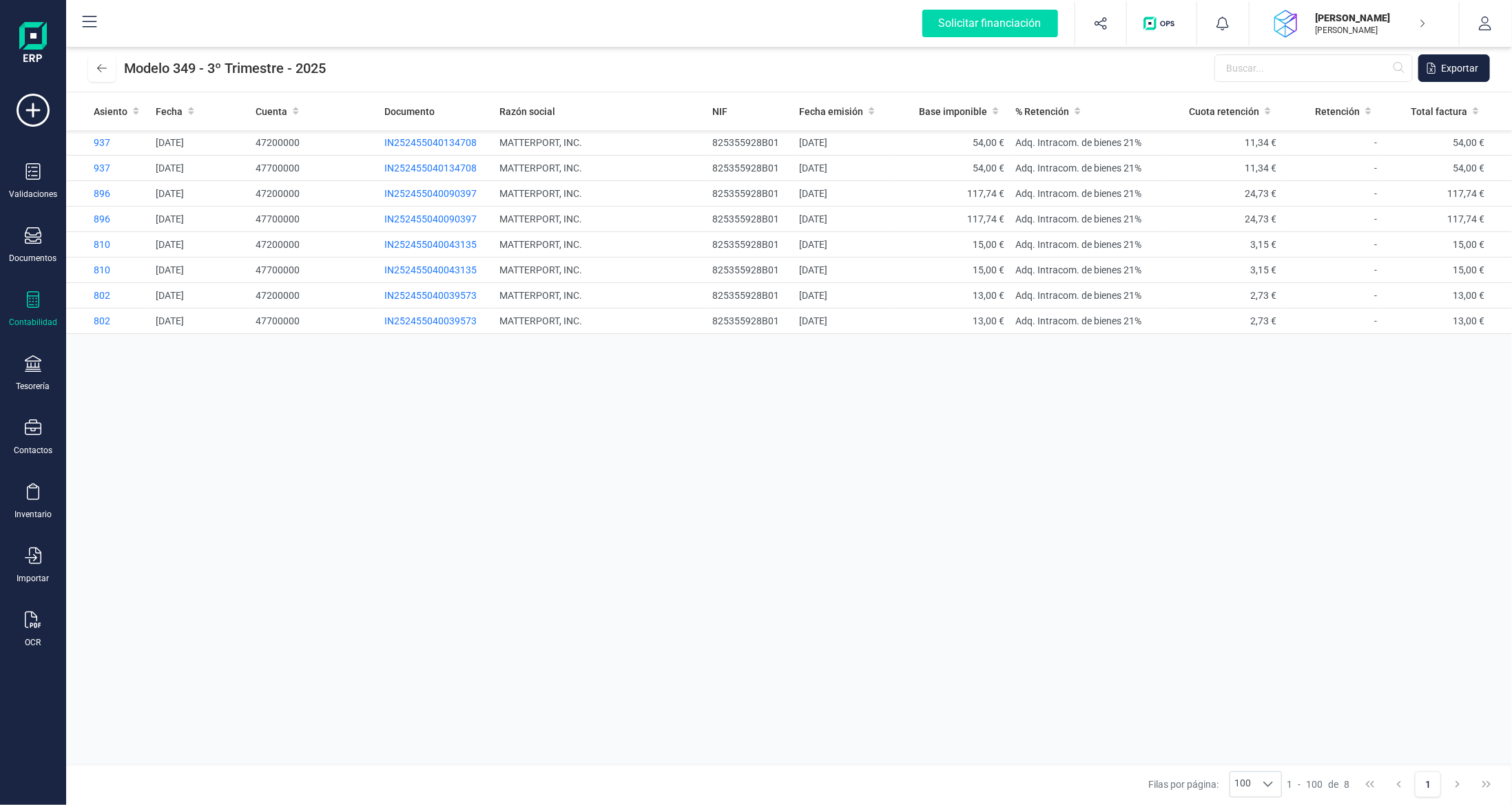
click at [744, 448] on div "Asiento Fecha Cuenta Documento Razón social NIF Fecha emisión Base imponible % …" at bounding box center [788, 428] width 1445 height 671
click at [1225, 578] on div "Asiento Fecha Cuenta Documento Razón social NIF Fecha emisión Base imponible % …" at bounding box center [788, 428] width 1445 height 671
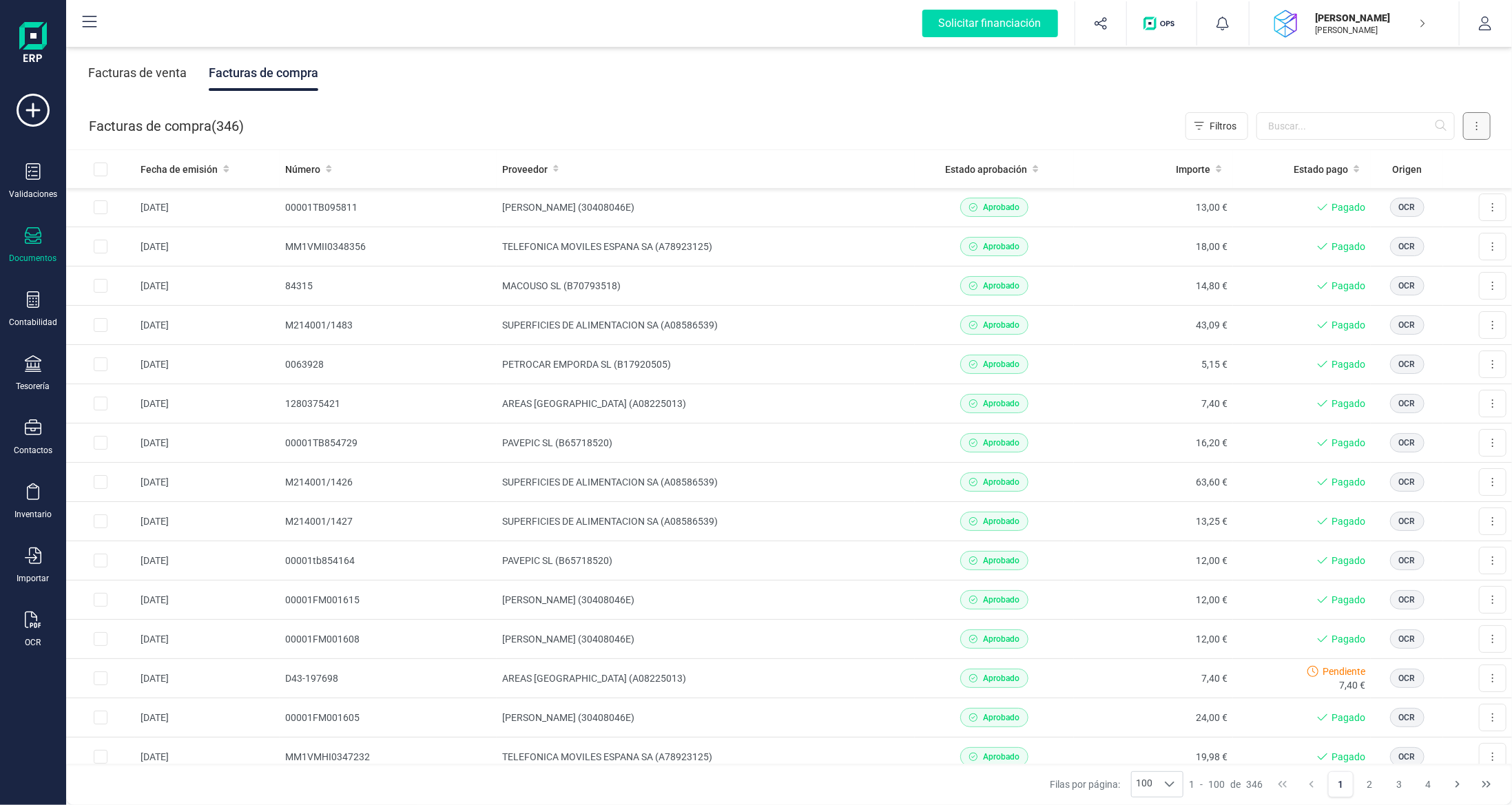
click at [1481, 119] on button at bounding box center [1476, 126] width 28 height 28
click at [1365, 244] on span "Escanear (OCR)" at bounding box center [1382, 242] width 68 height 13
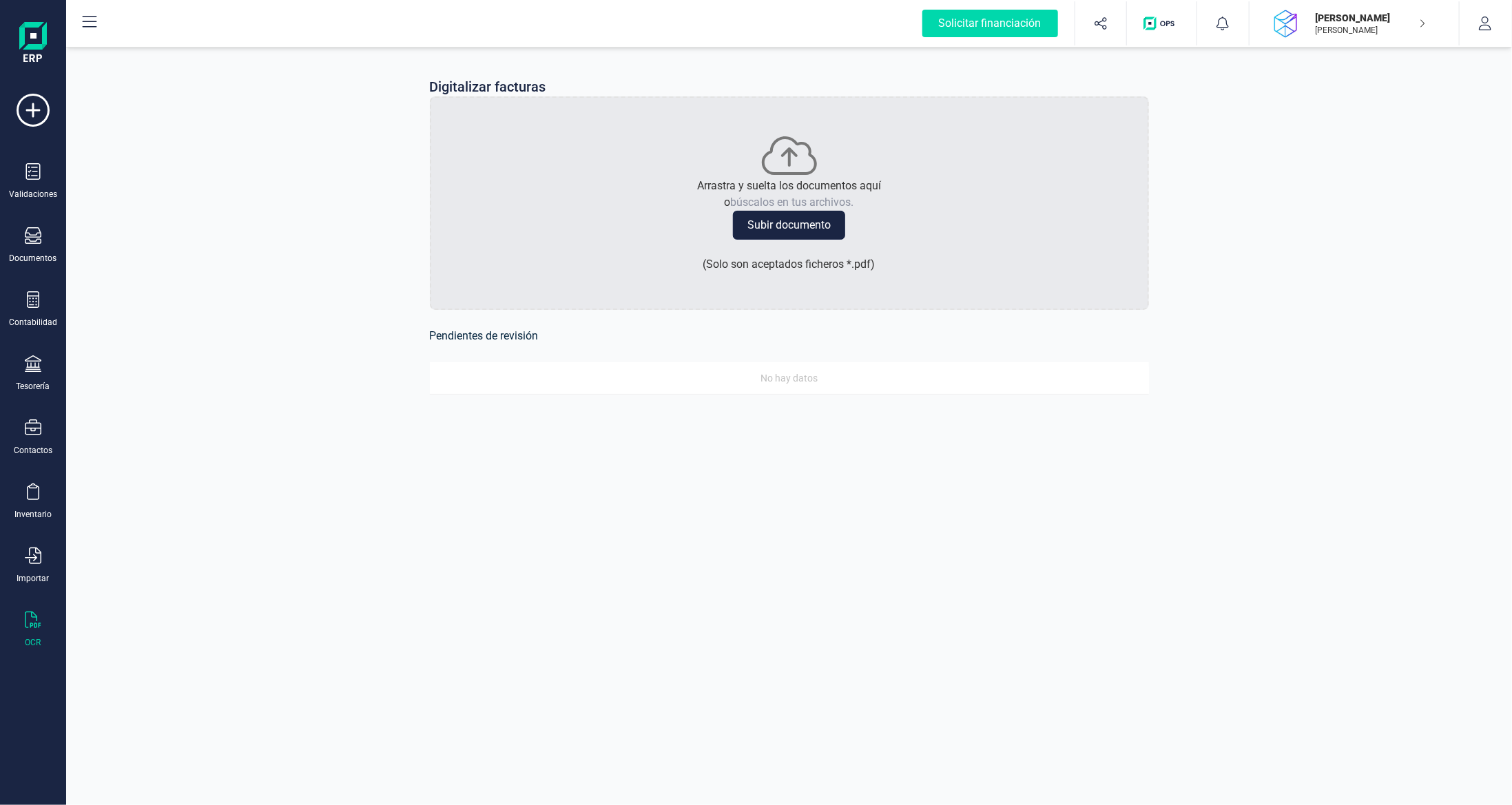
click at [785, 232] on button "Subir documento" at bounding box center [789, 225] width 112 height 29
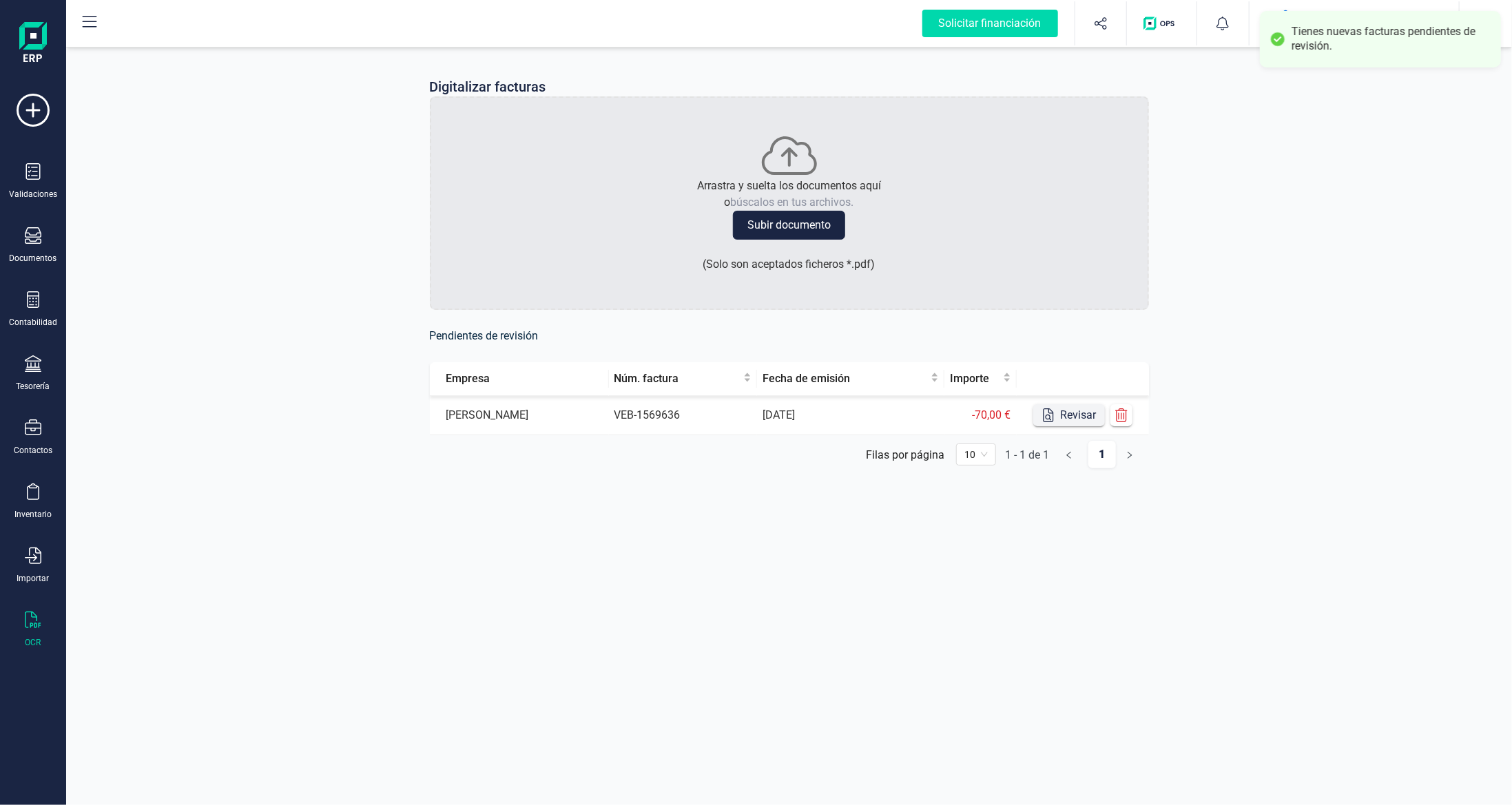
click at [1075, 417] on button "Revisar" at bounding box center [1069, 415] width 72 height 22
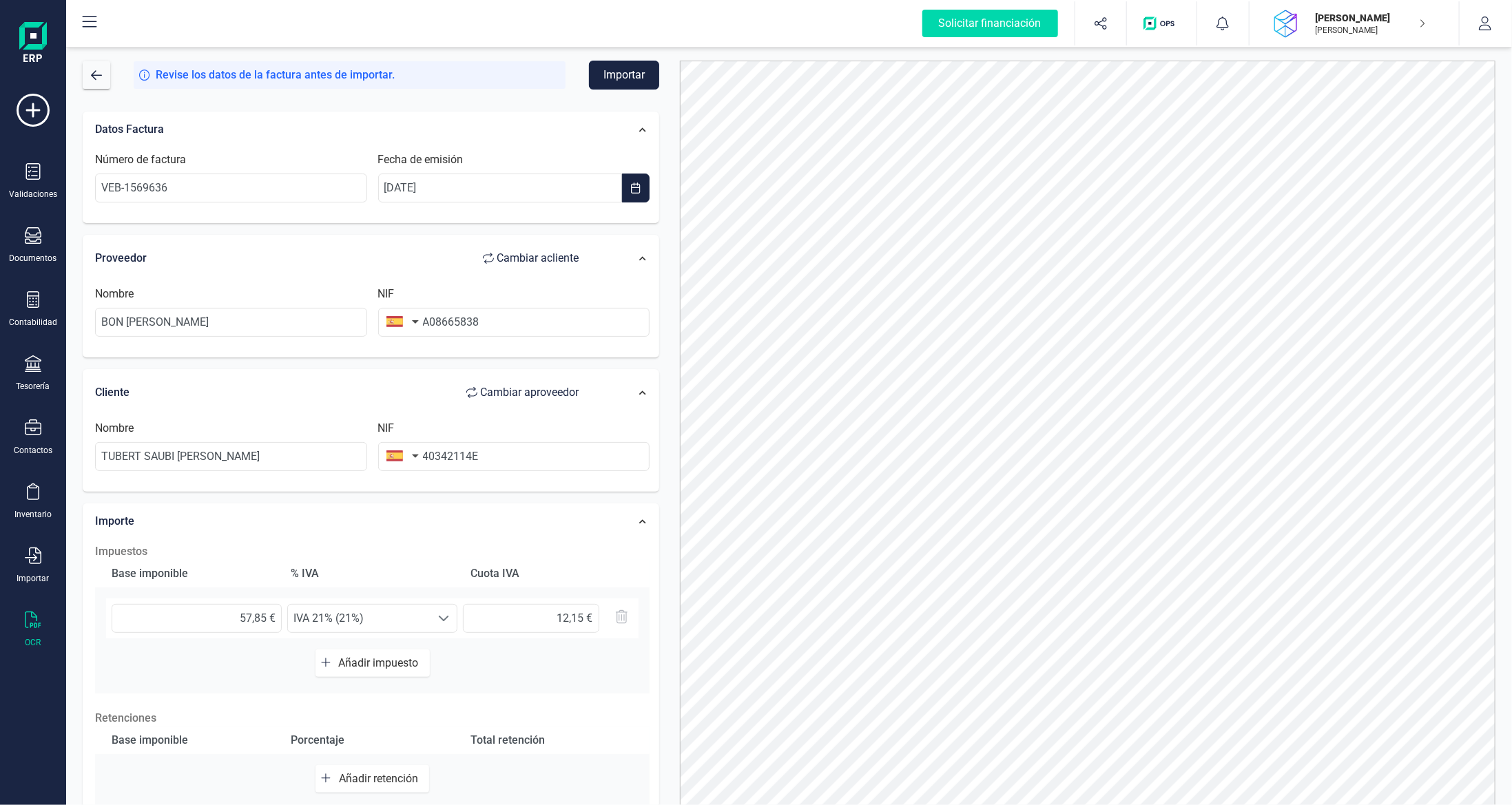
click at [621, 81] on button "Importar" at bounding box center [624, 75] width 70 height 29
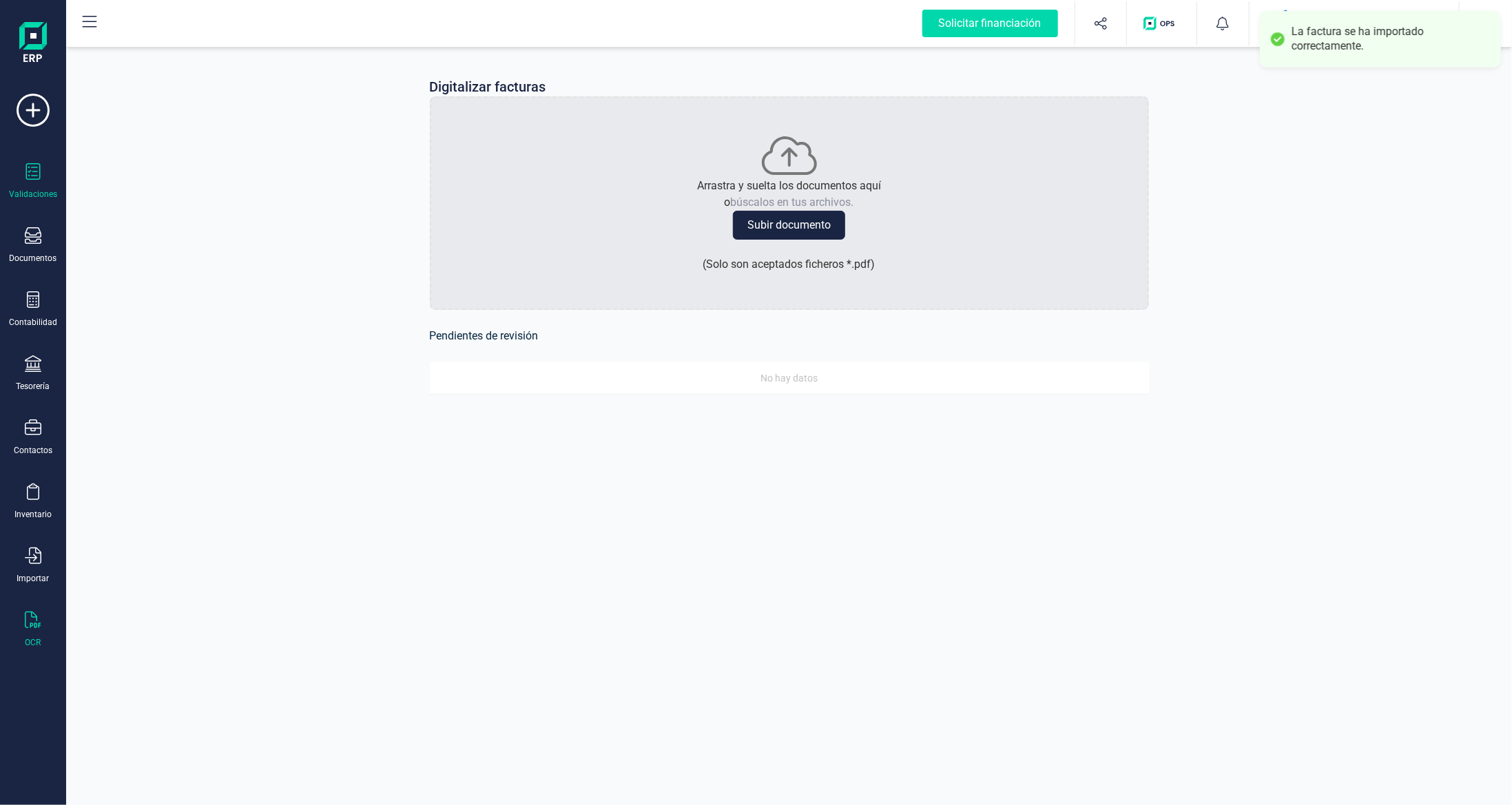
click at [37, 177] on icon at bounding box center [33, 171] width 16 height 16
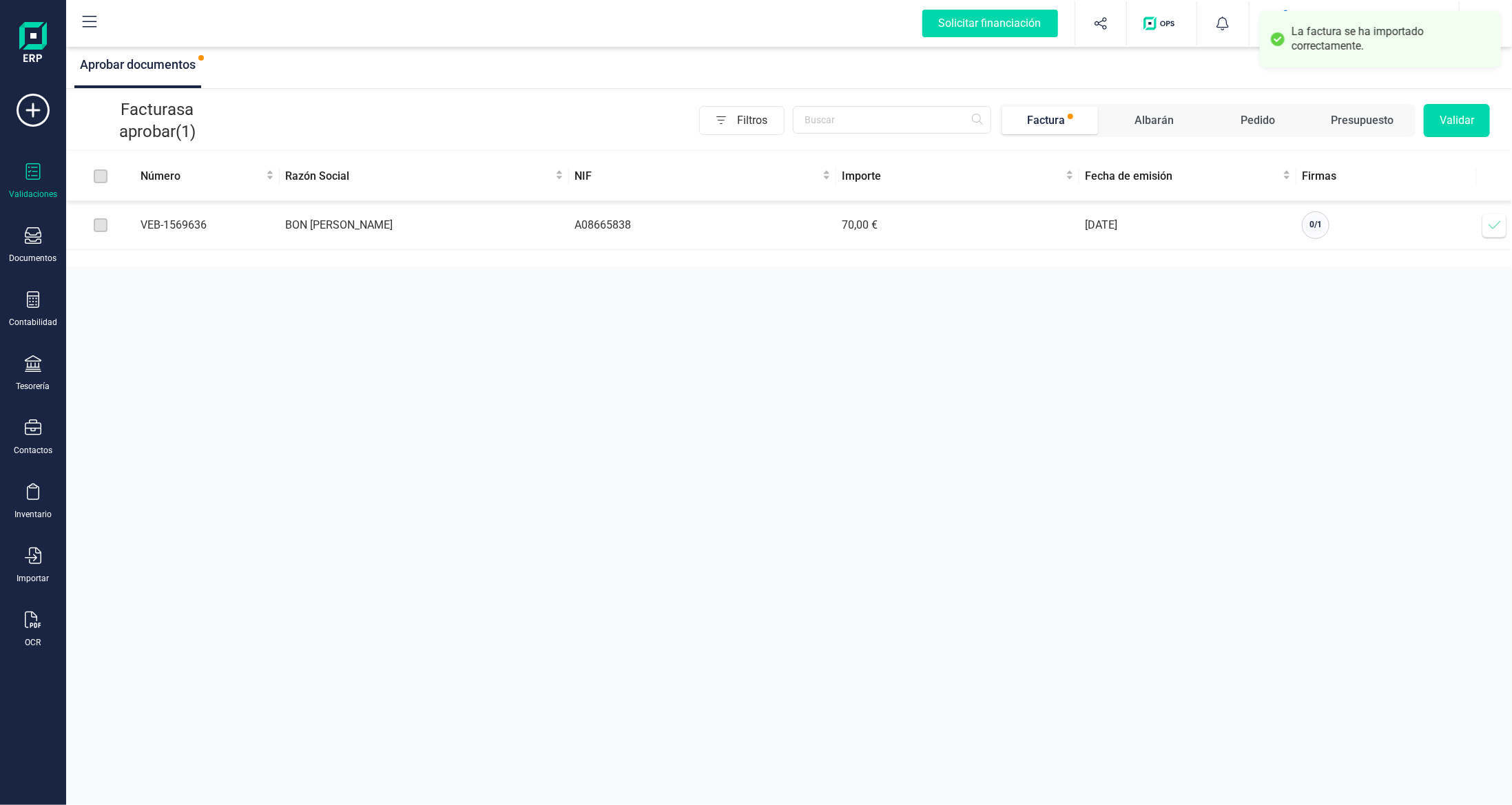
click at [1504, 226] on span at bounding box center [1494, 225] width 28 height 28
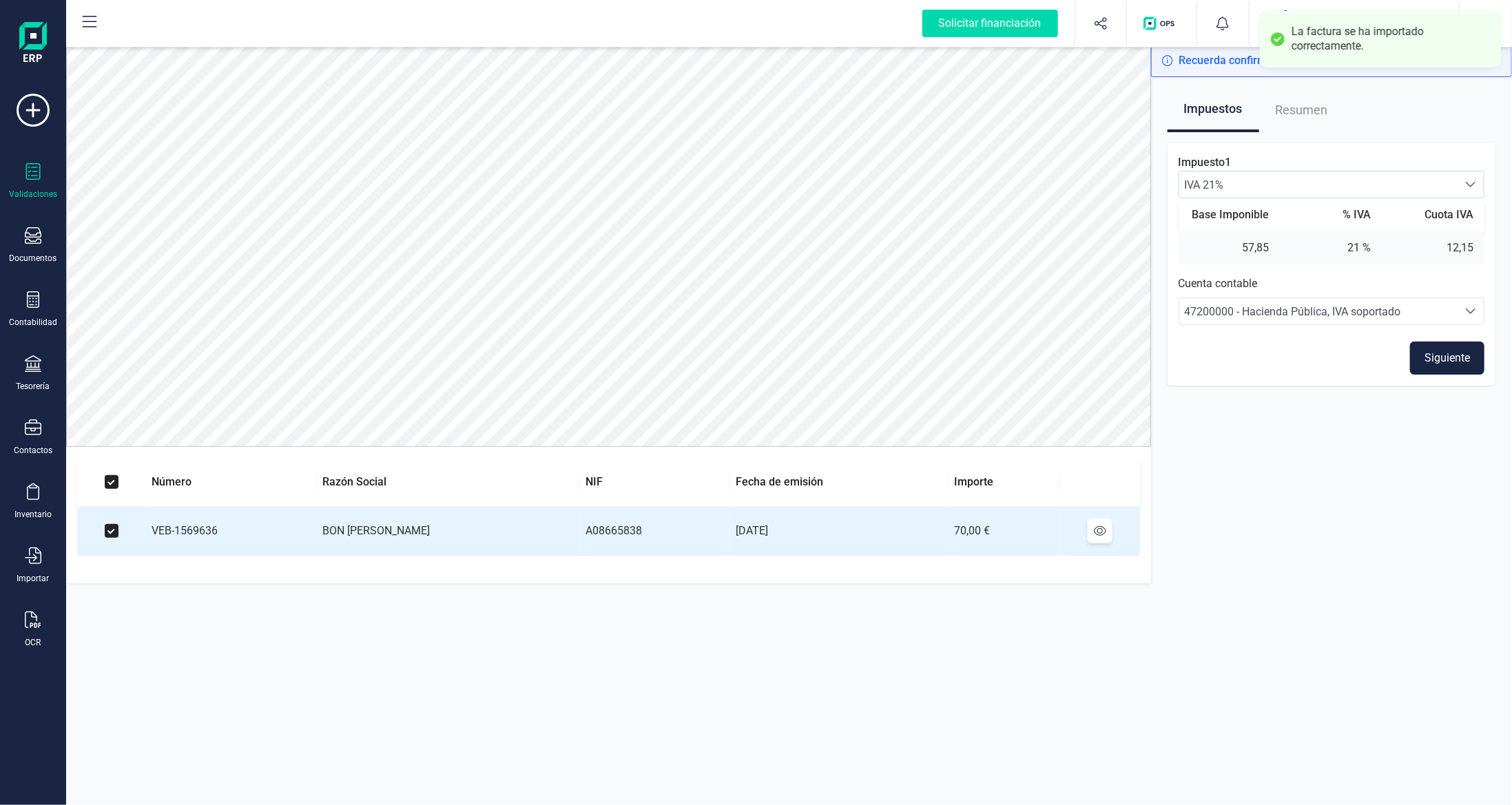
click at [1441, 362] on button "Siguiente" at bounding box center [1446, 358] width 74 height 33
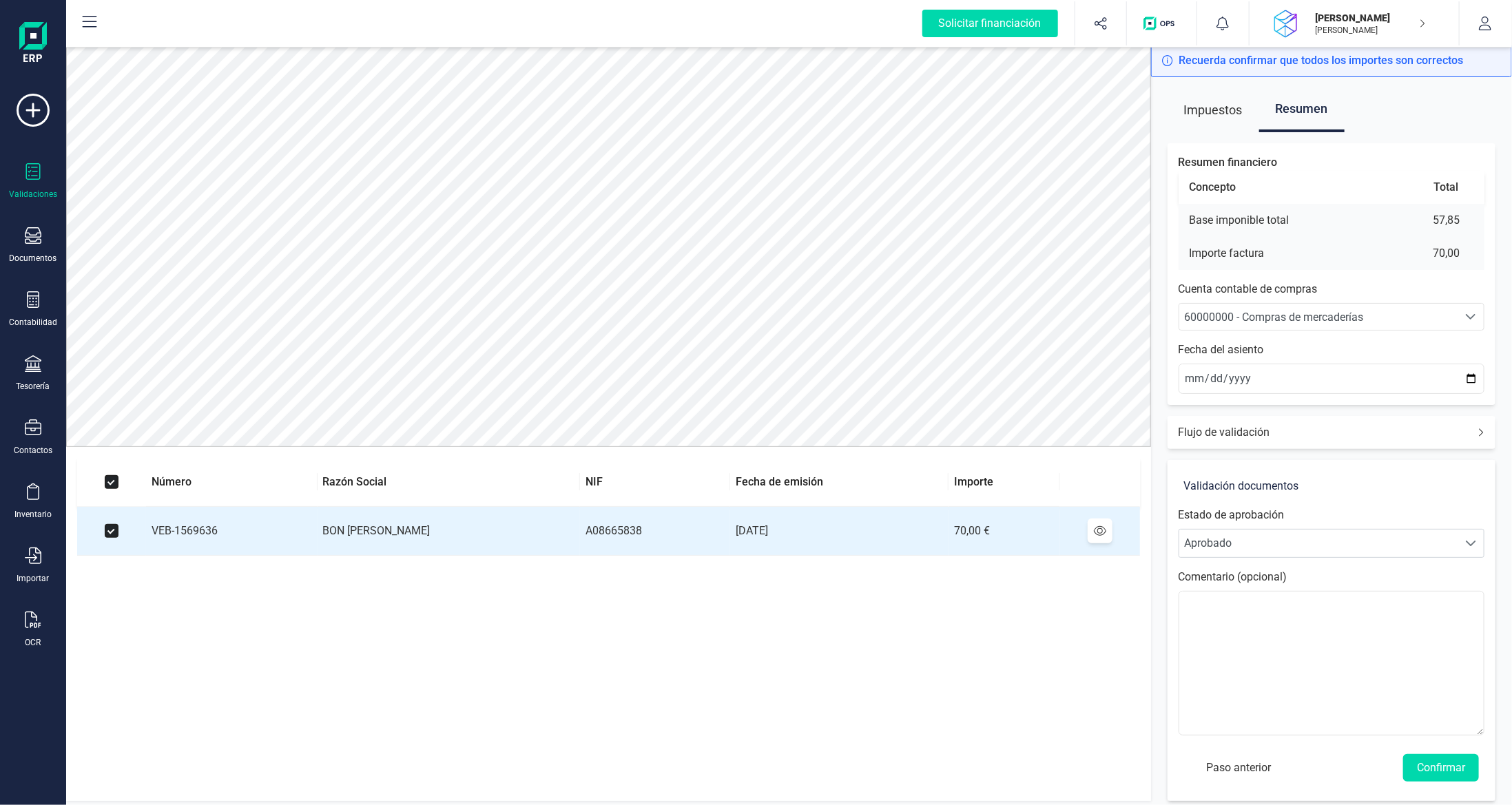
click at [1312, 317] on span "60000000 - Compras de mercaderías" at bounding box center [1273, 317] width 179 height 13
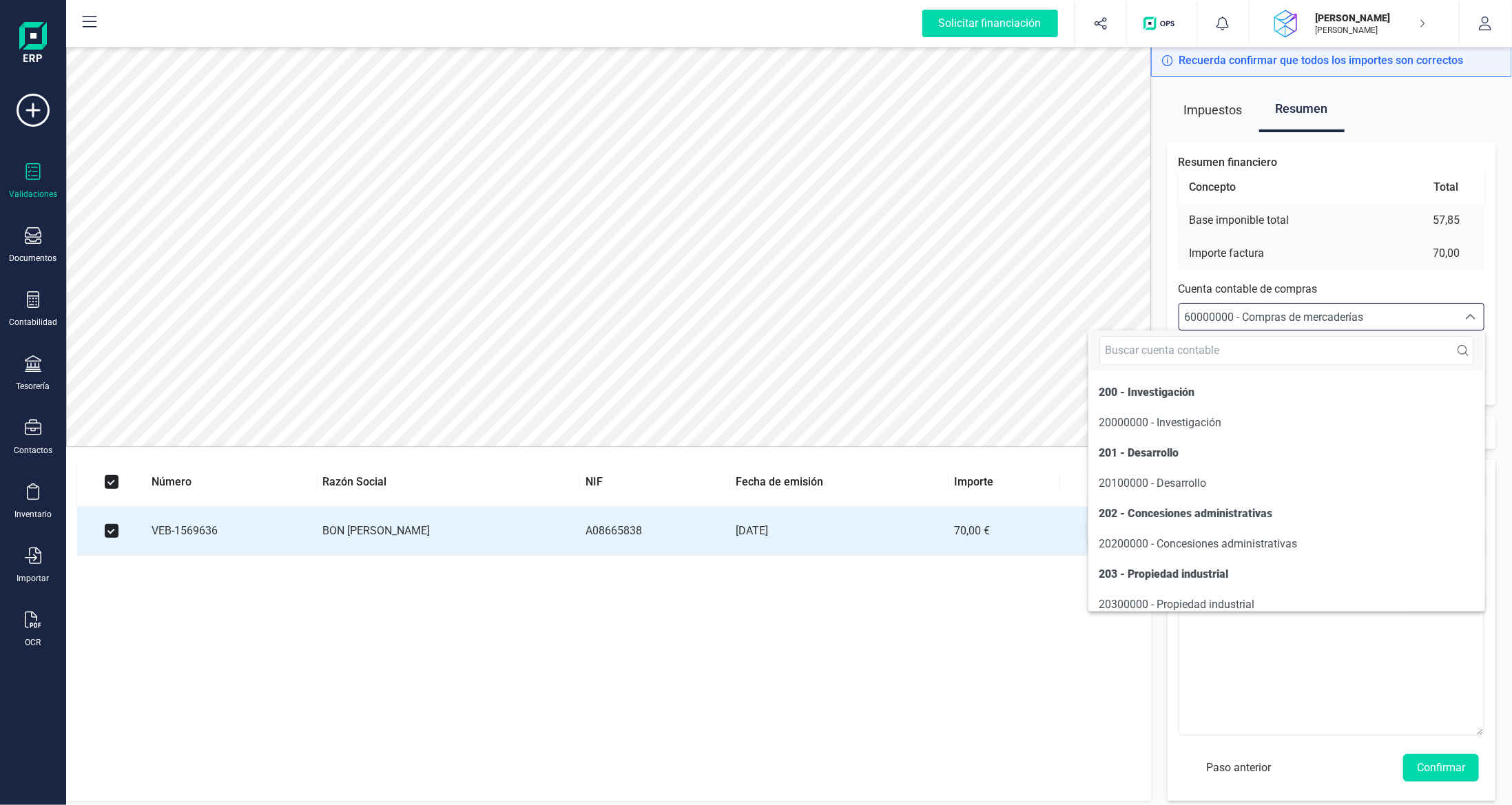
scroll to position [6583, 0]
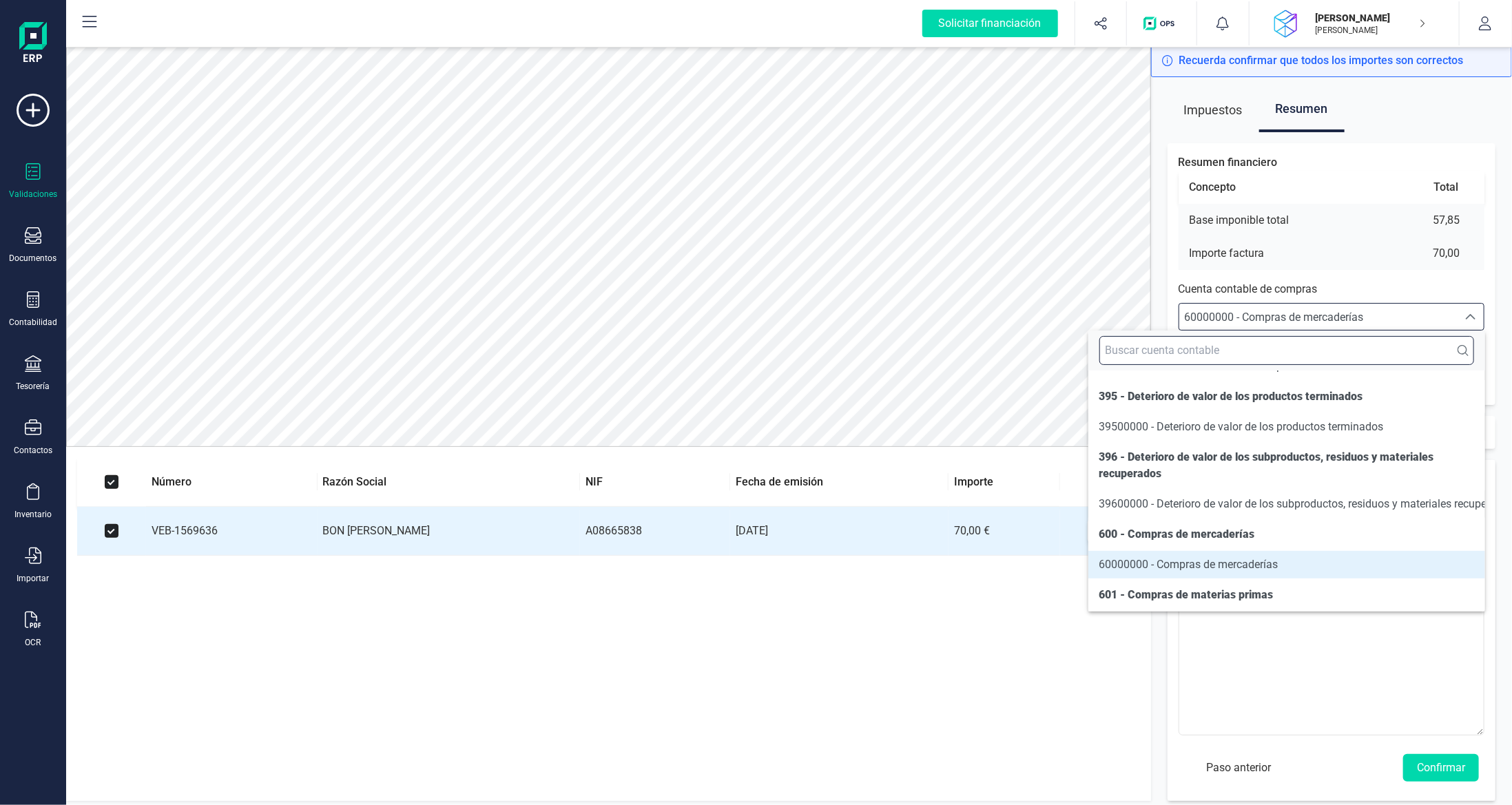
click at [1273, 345] on input "text" at bounding box center [1286, 350] width 375 height 29
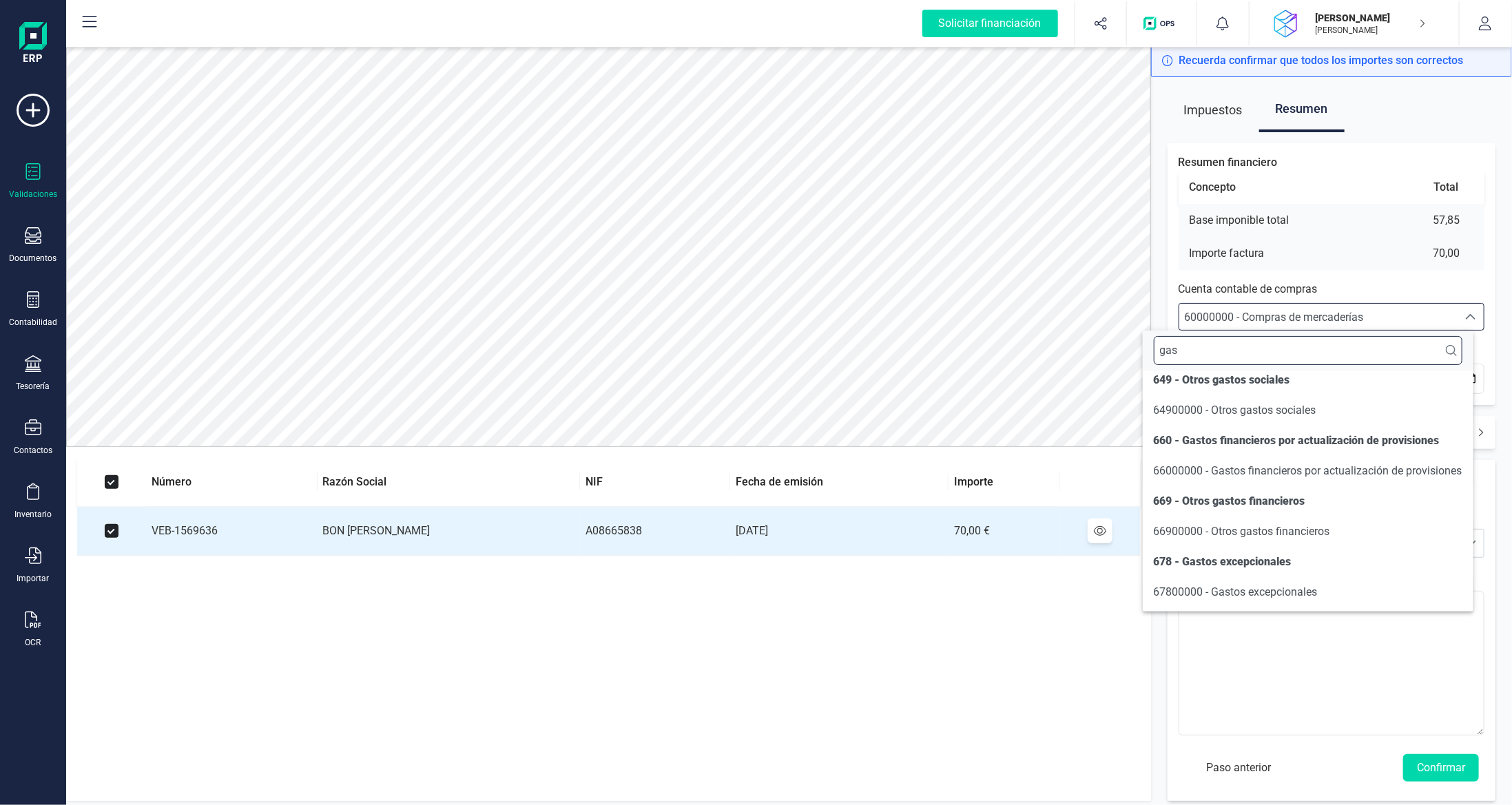
scroll to position [133, 0]
type input "g"
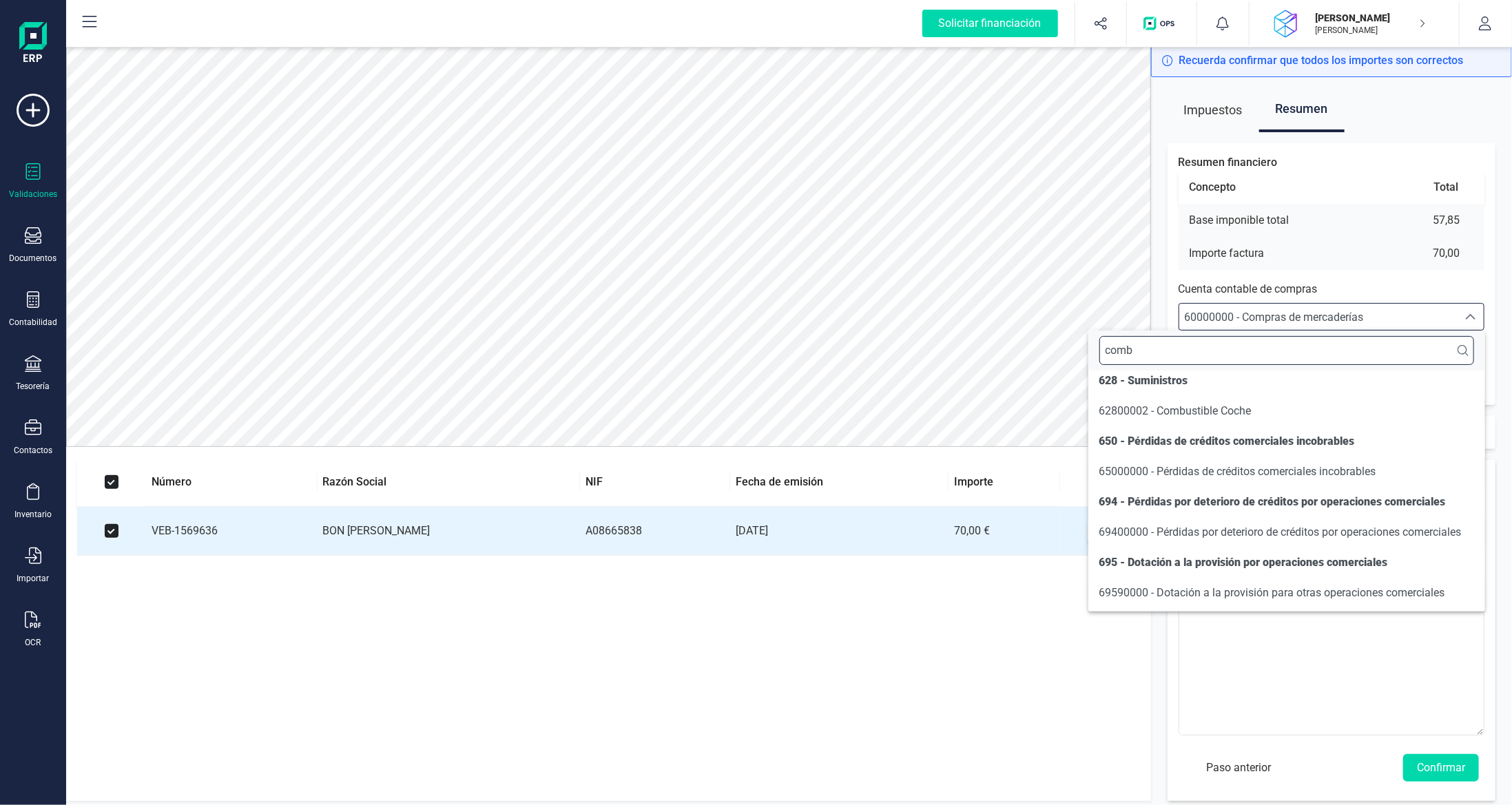
scroll to position [0, 0]
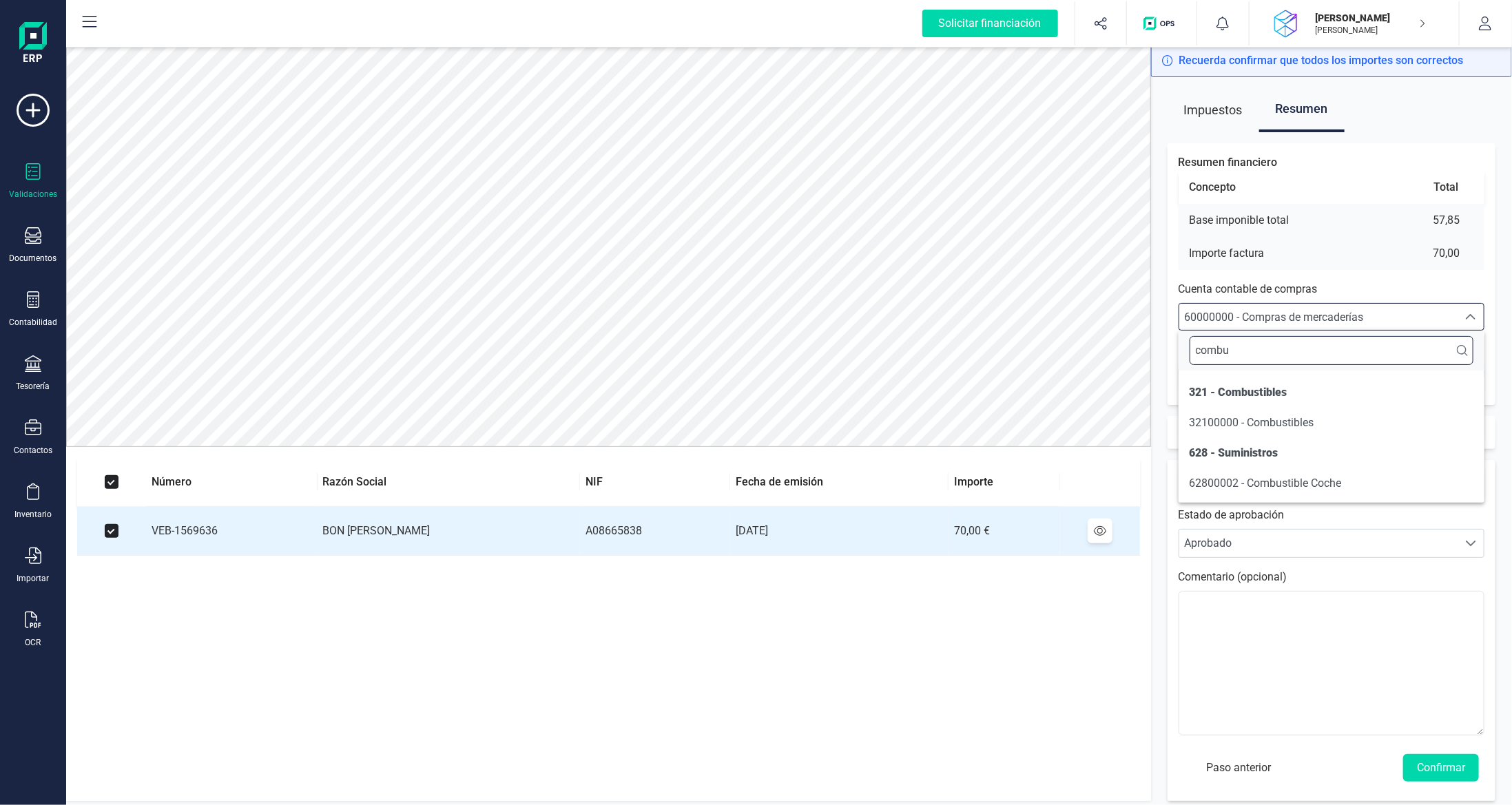
type input "combu"
click at [1295, 495] on li "62800002 - Combustible Coche" at bounding box center [1332, 483] width 307 height 28
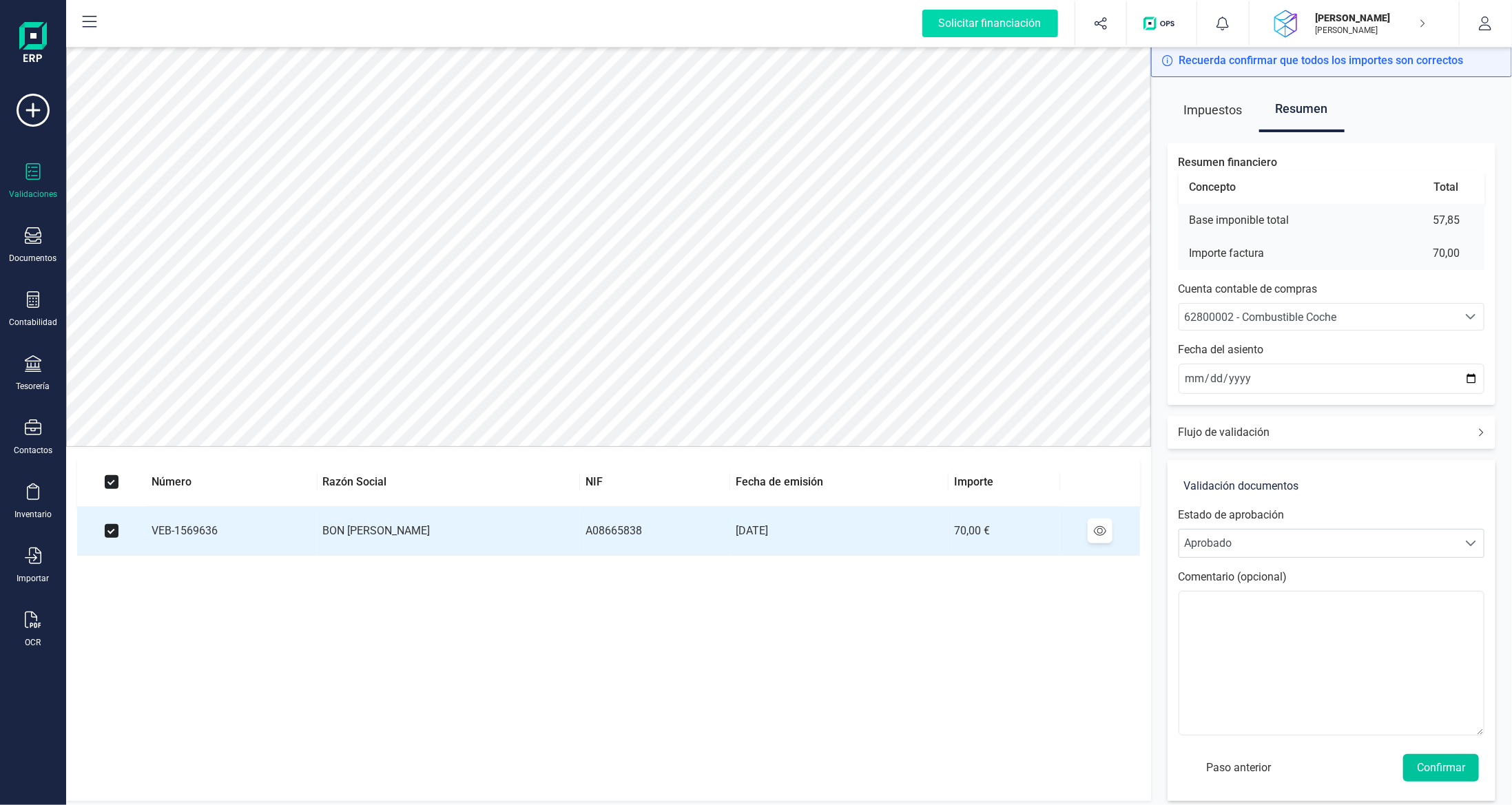
click at [1433, 754] on button "Confirmar" at bounding box center [1440, 768] width 76 height 28
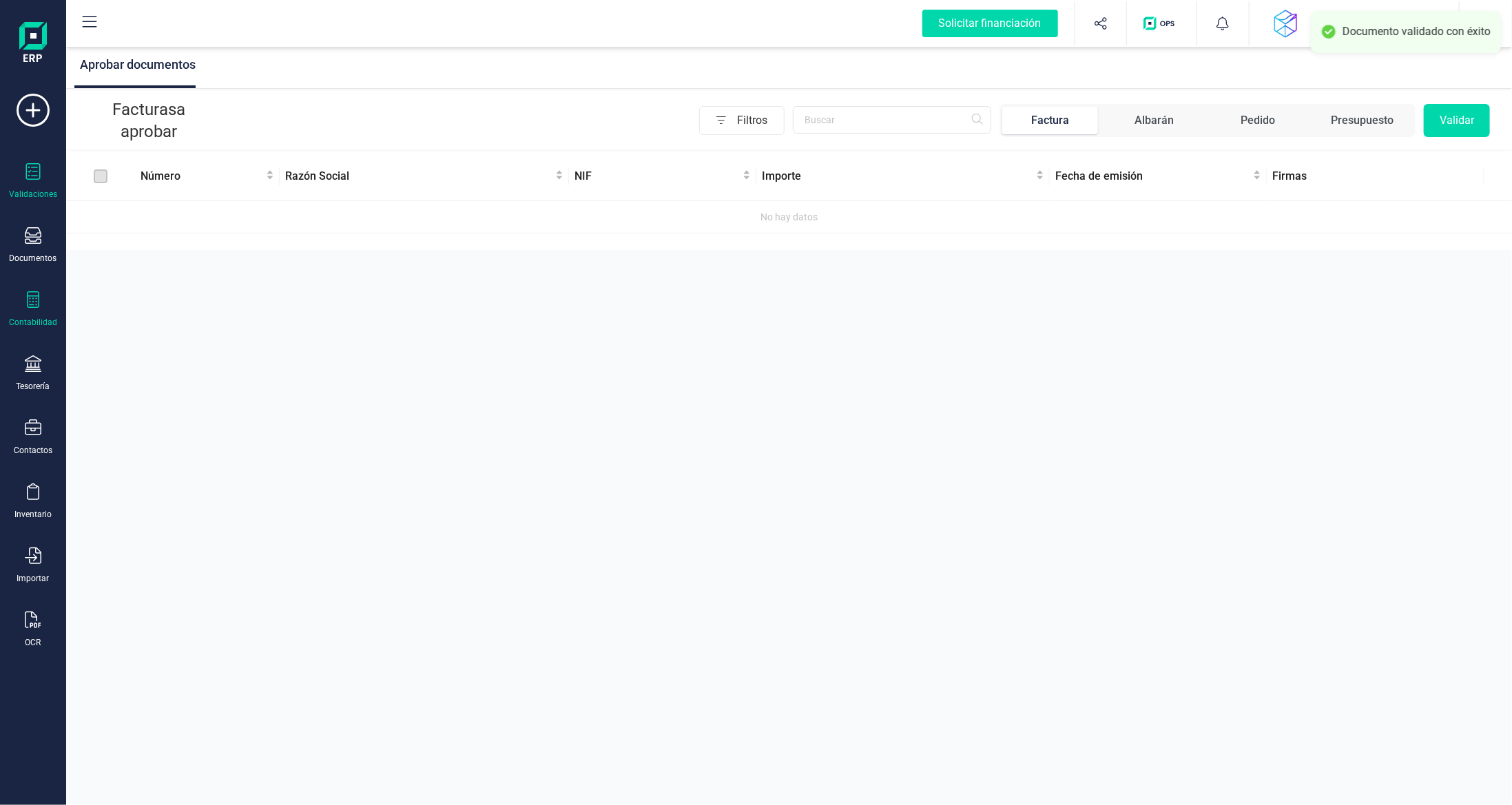
click at [42, 297] on div "Contabilidad" at bounding box center [33, 309] width 55 height 37
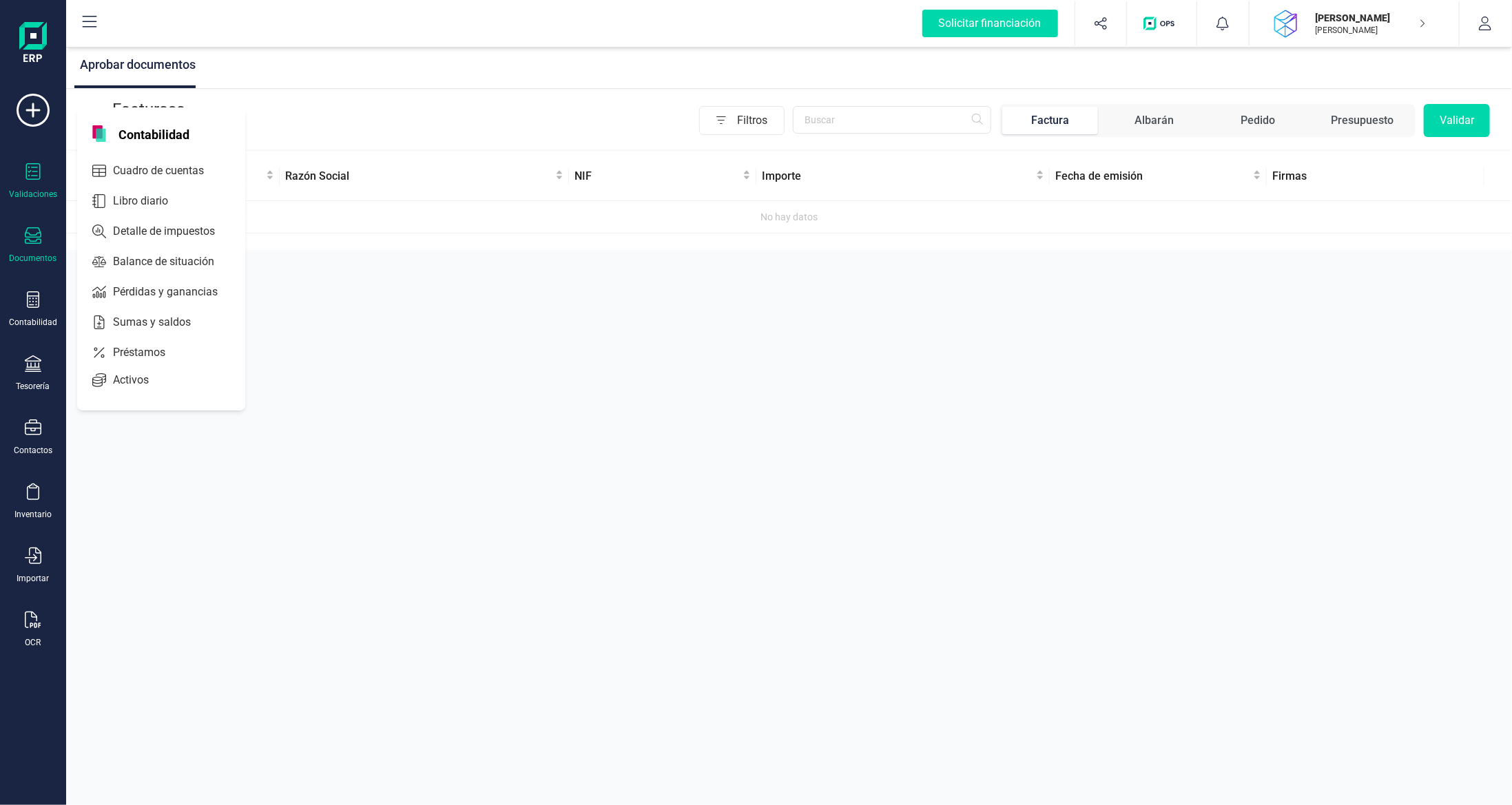
click at [35, 247] on div "Documentos" at bounding box center [33, 245] width 55 height 37
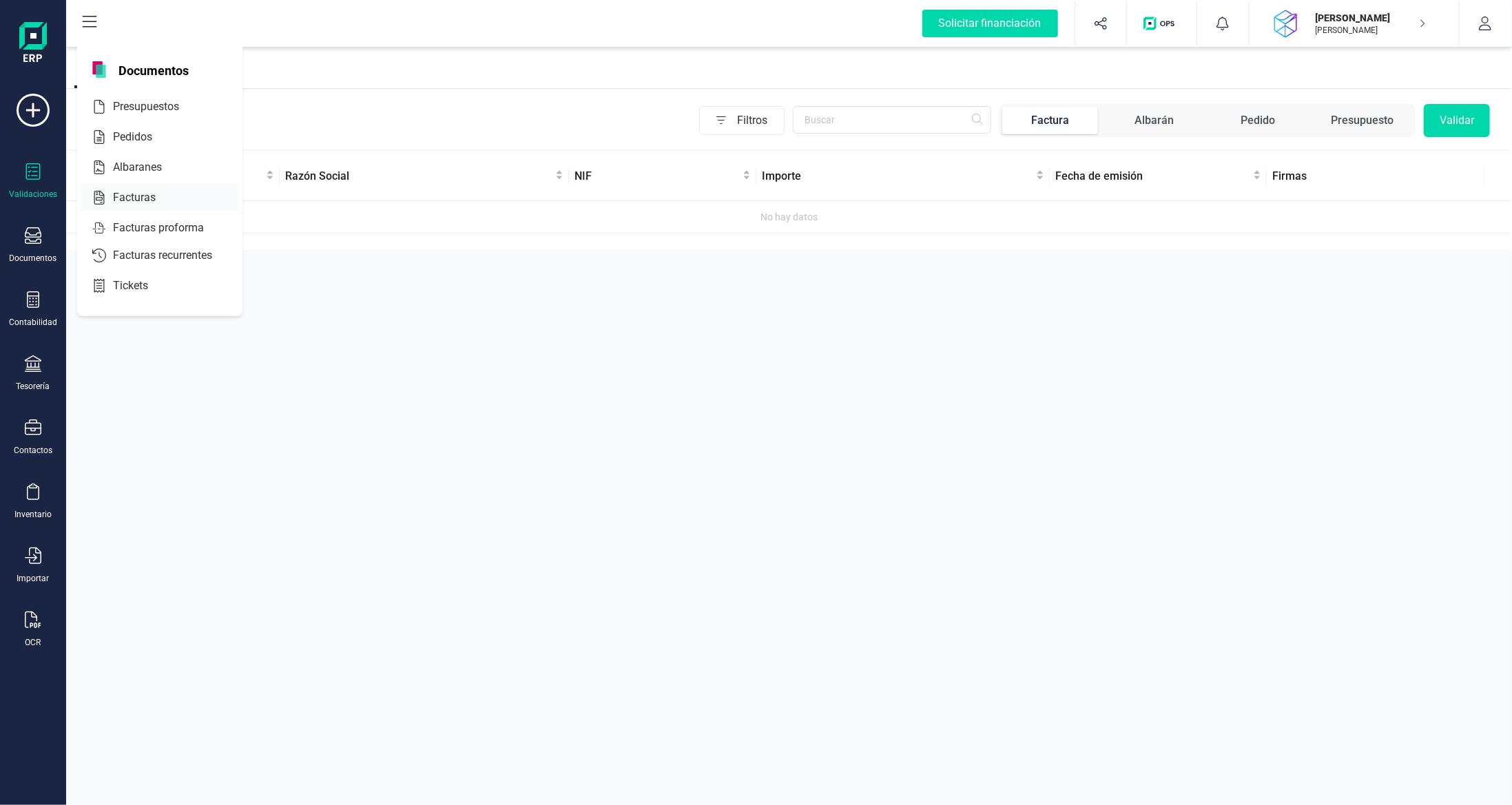
click at [144, 192] on span "Facturas" at bounding box center [144, 197] width 73 height 16
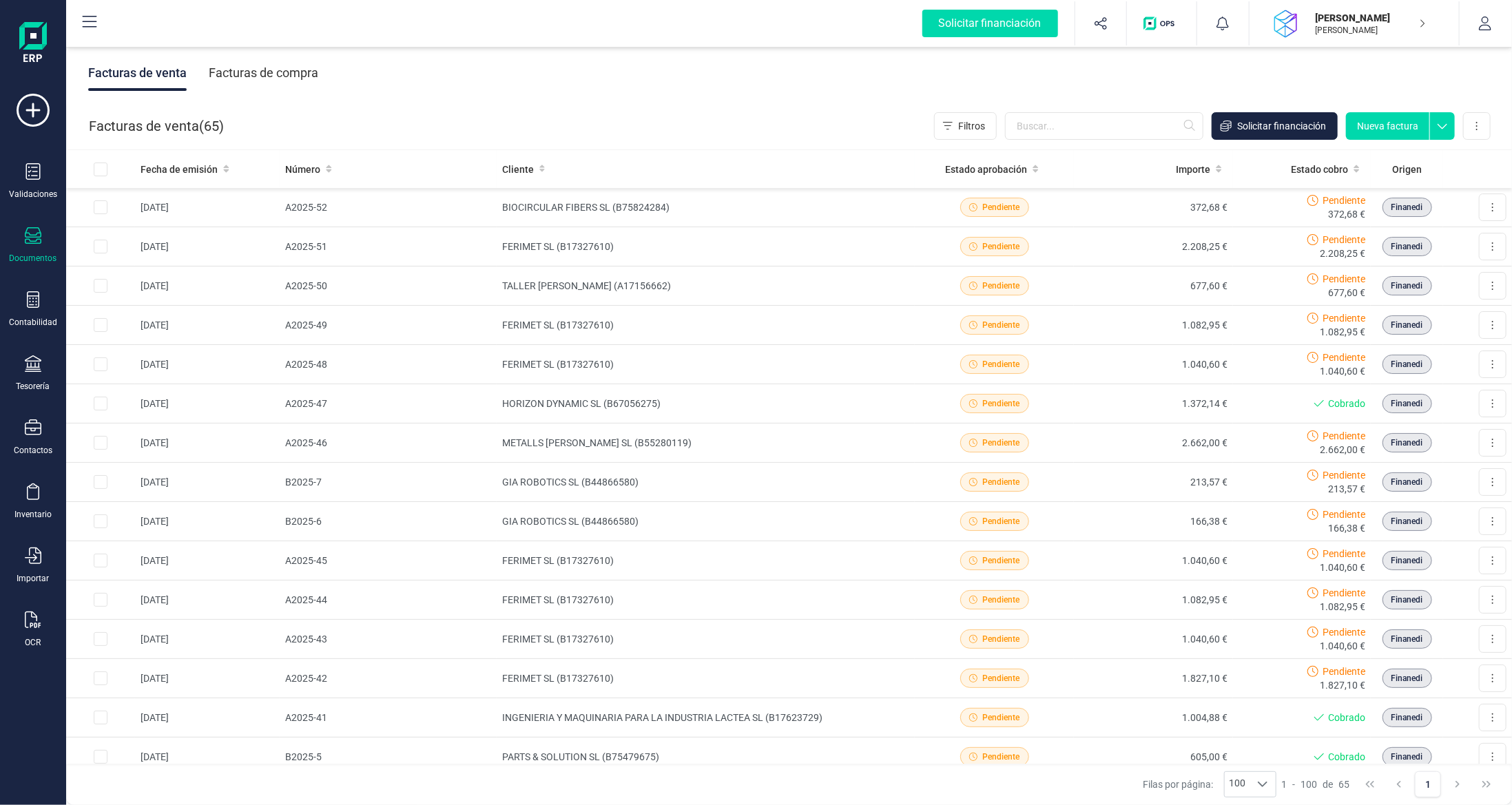
click at [259, 59] on div "Facturas de compra" at bounding box center [263, 73] width 109 height 36
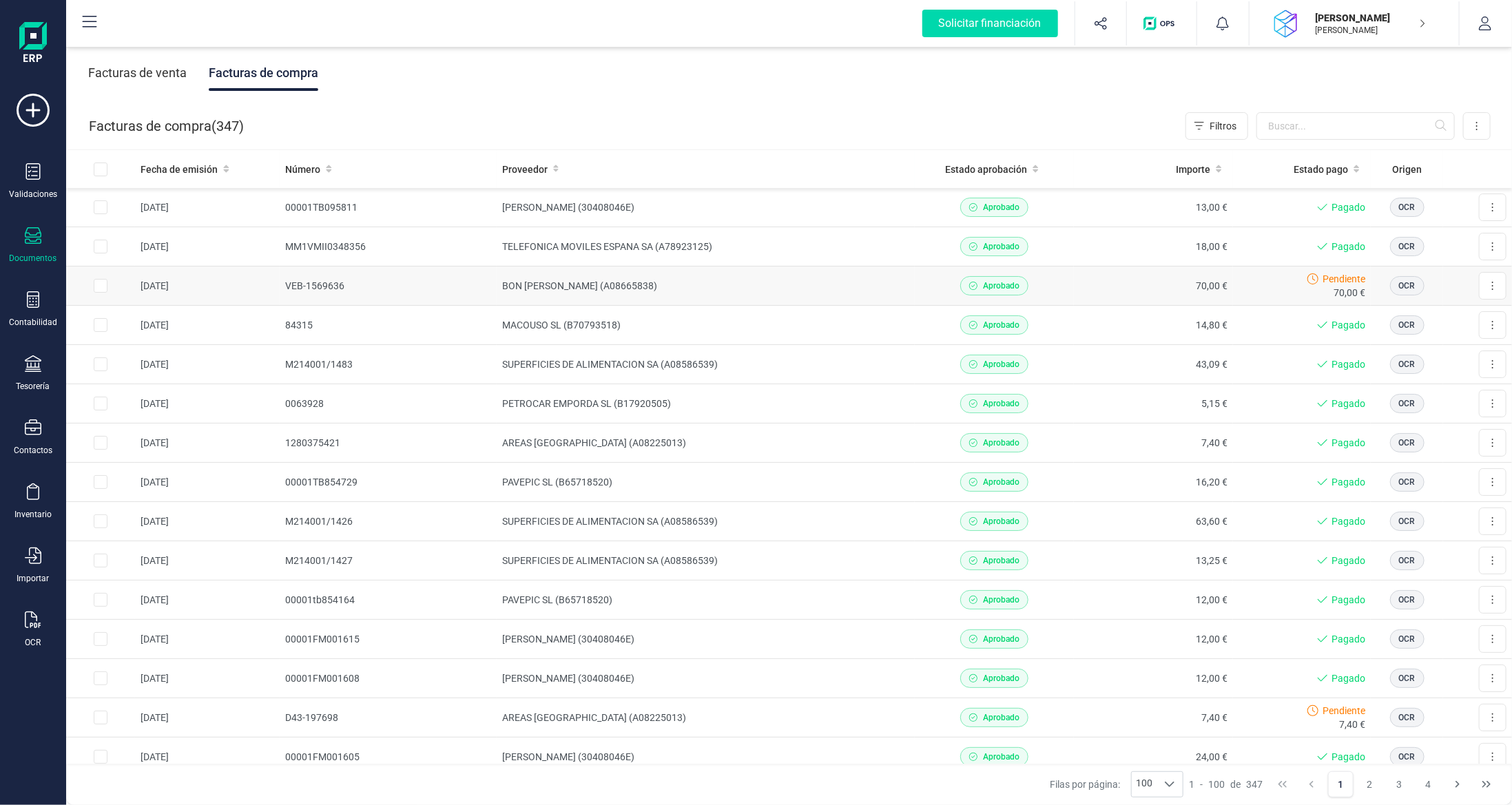
click at [1055, 282] on div "Aprobado" at bounding box center [995, 286] width 148 height 19
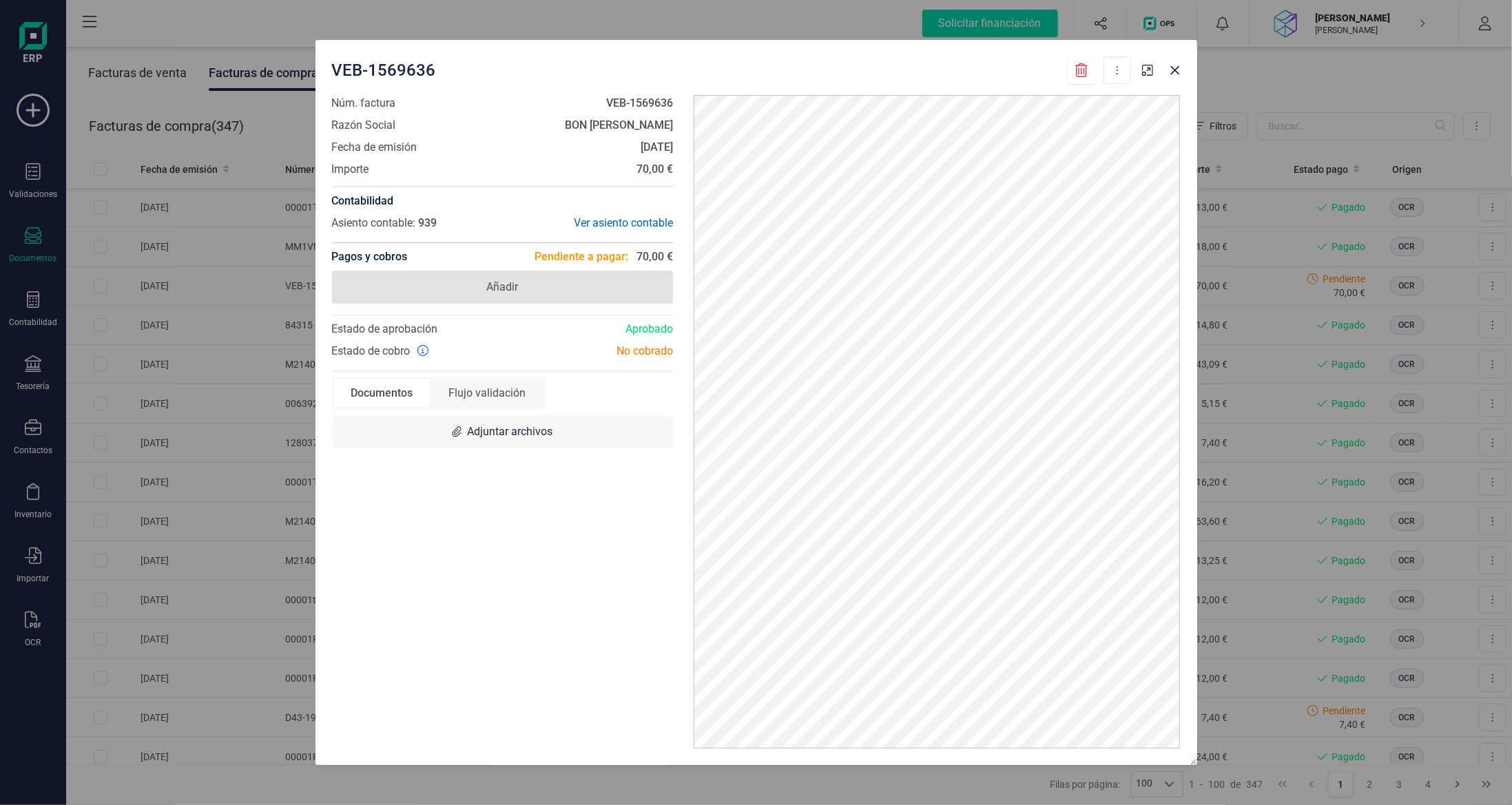
click at [551, 277] on span "Añadir" at bounding box center [503, 287] width 342 height 33
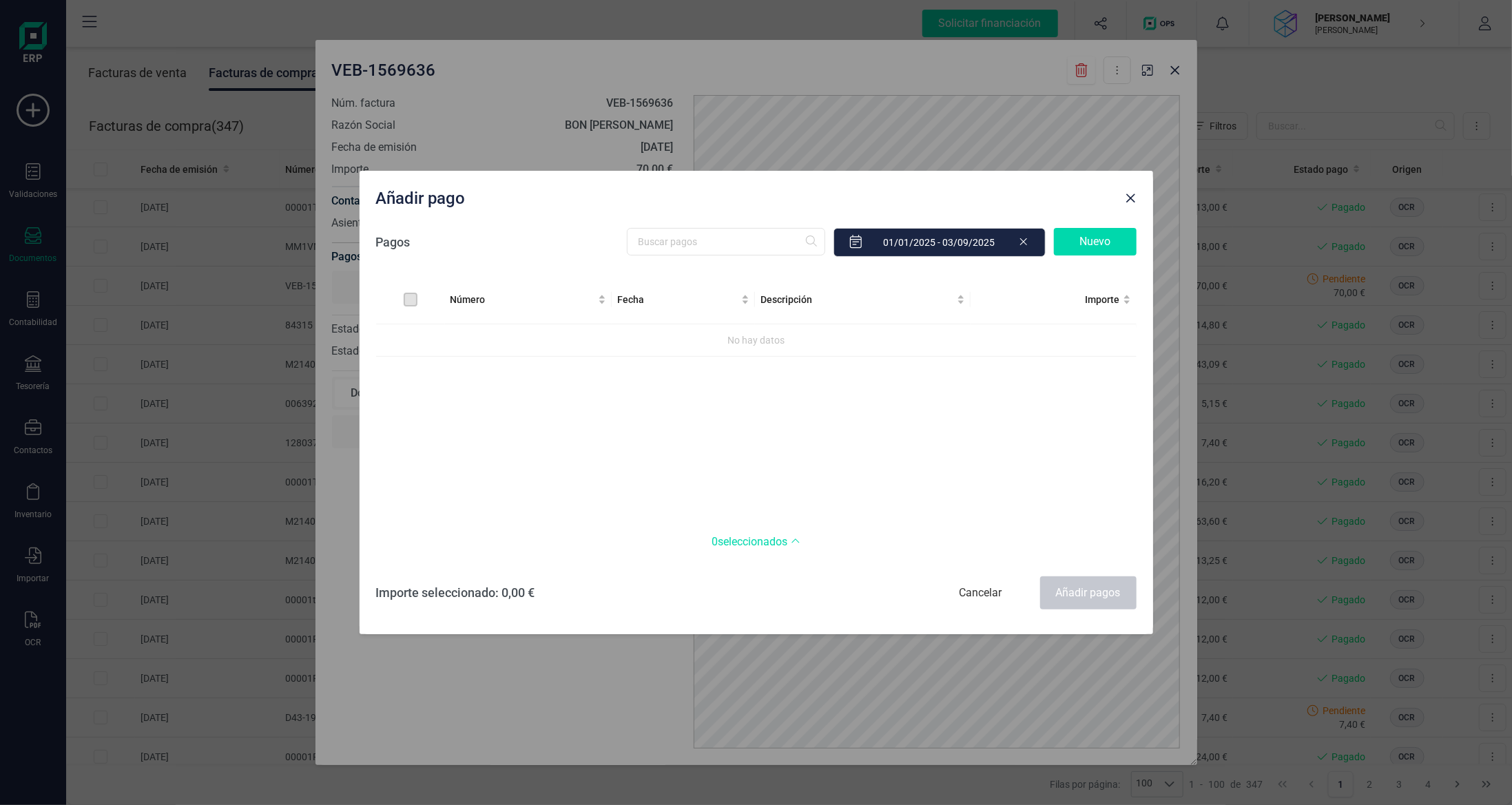
click at [1084, 249] on div "Nuevo" at bounding box center [1095, 241] width 83 height 28
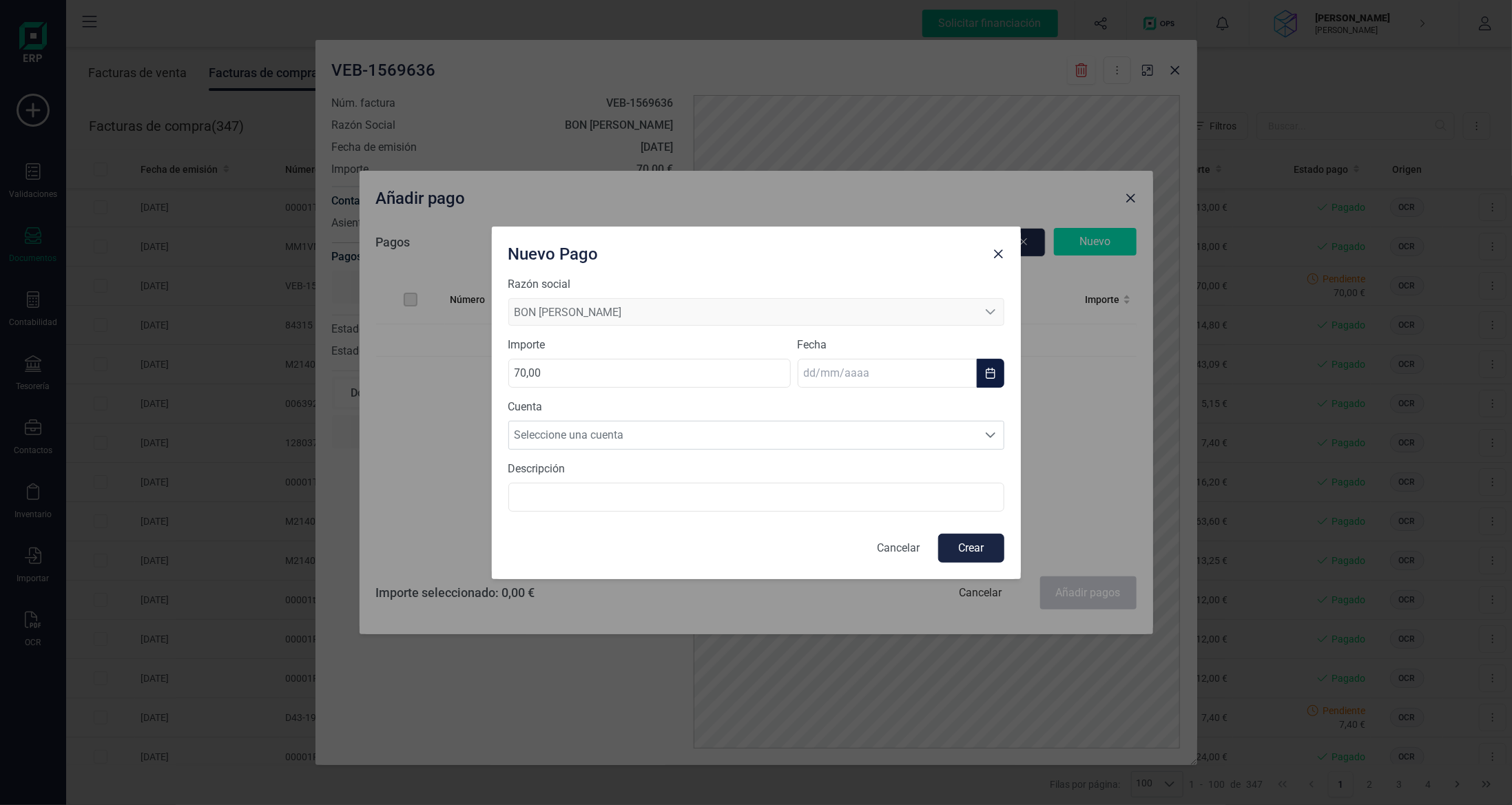
click at [865, 381] on input "text" at bounding box center [887, 373] width 179 height 29
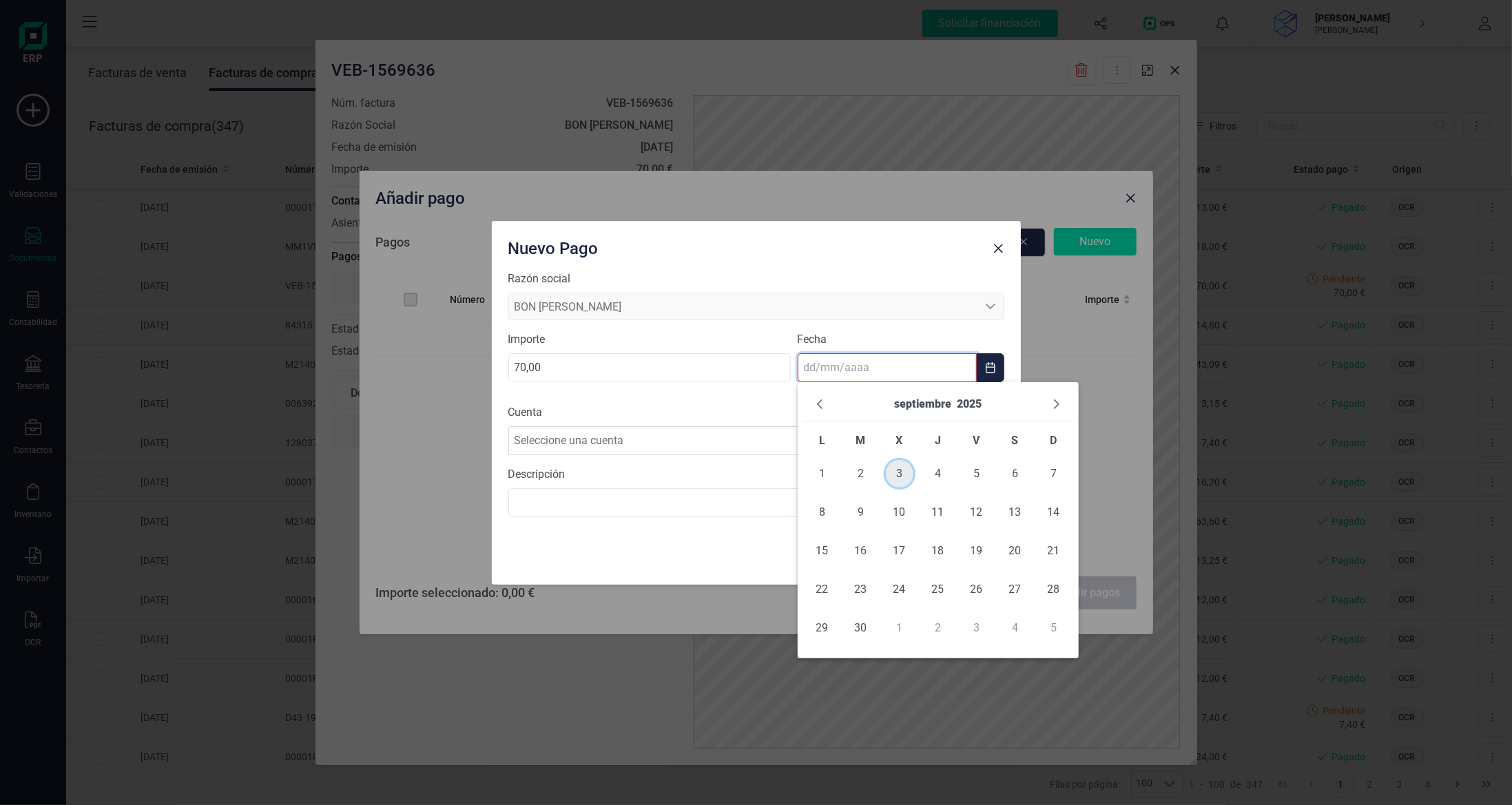
click at [896, 473] on span "3" at bounding box center [899, 473] width 28 height 28
type input "[DATE]"
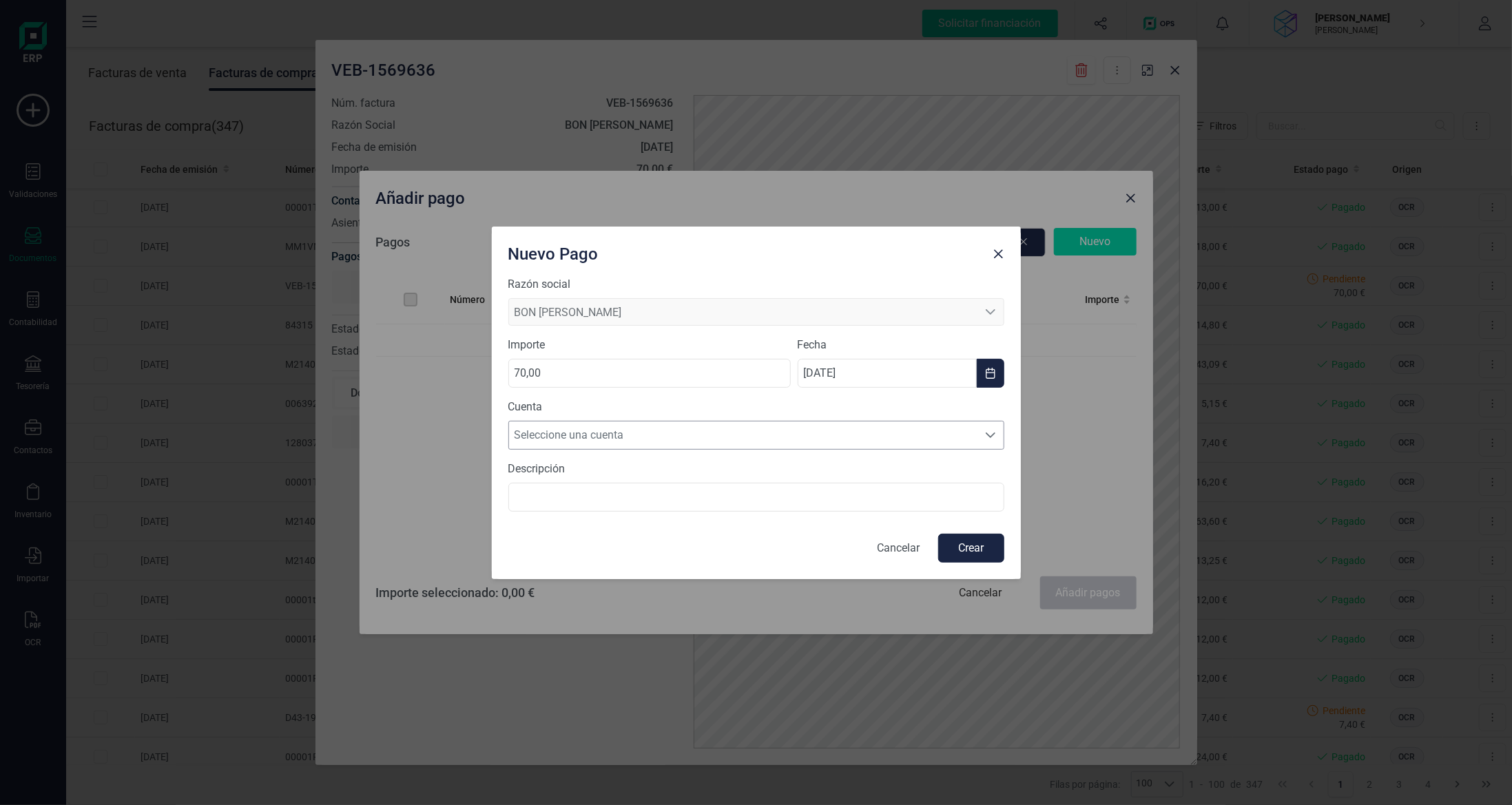
click at [802, 431] on span "Seleccione una cuenta" at bounding box center [743, 435] width 468 height 28
click at [791, 467] on li "[FINANCIAL_ID]" at bounding box center [756, 468] width 496 height 28
click at [959, 546] on button "Crear" at bounding box center [971, 548] width 66 height 29
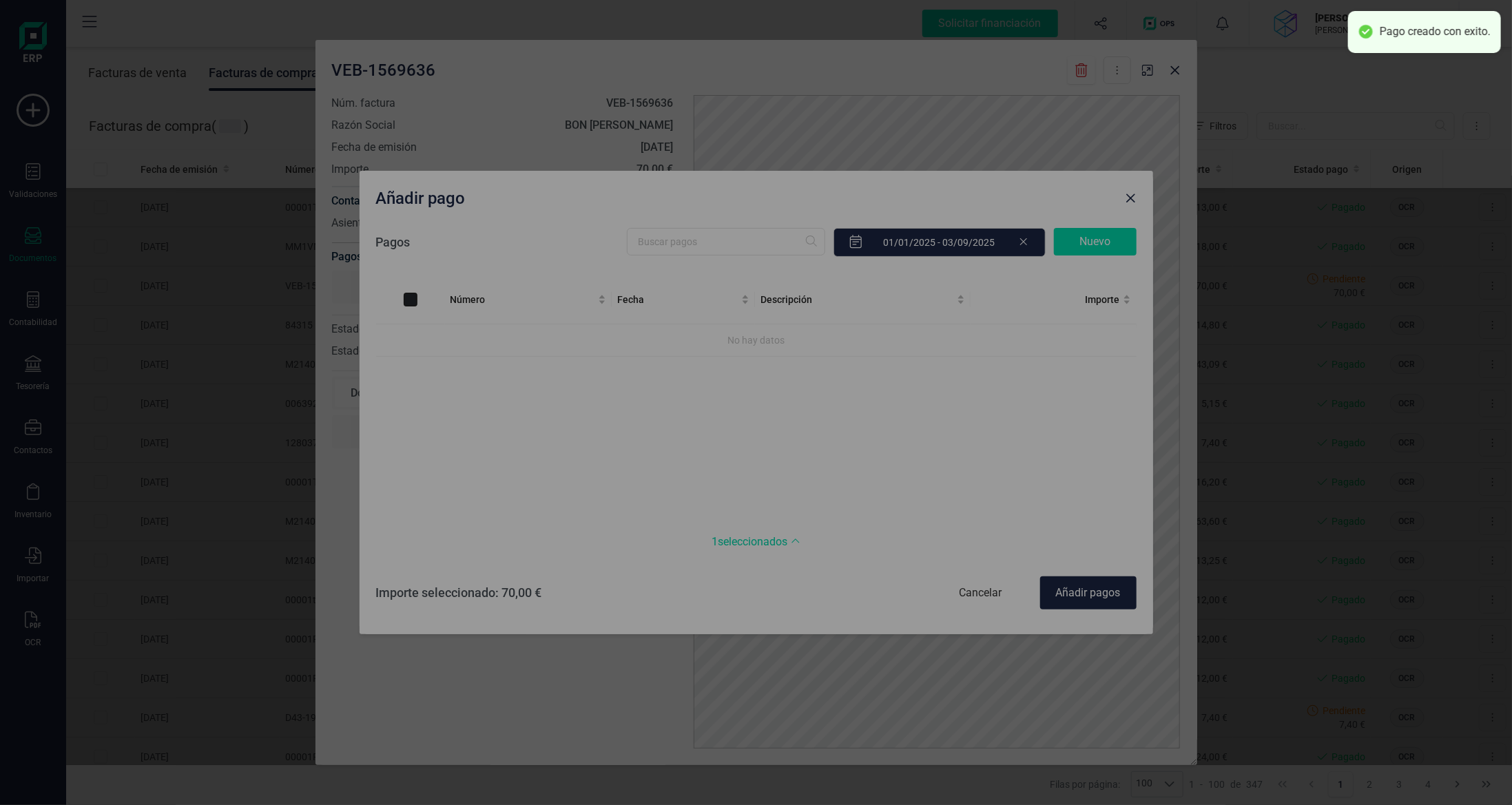
checkbox input "true"
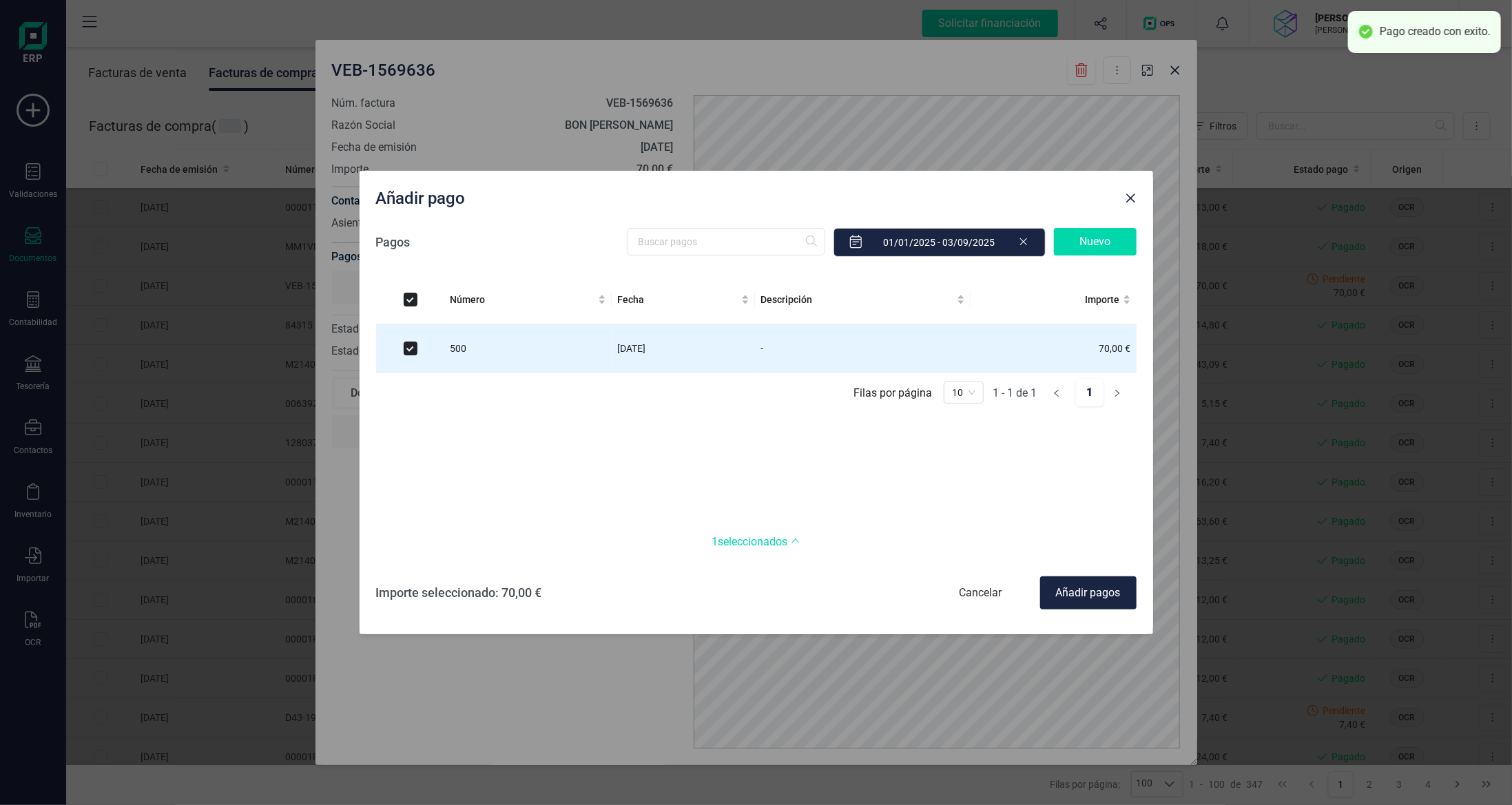
click at [1102, 594] on div "Añadir pagos" at bounding box center [1088, 593] width 96 height 33
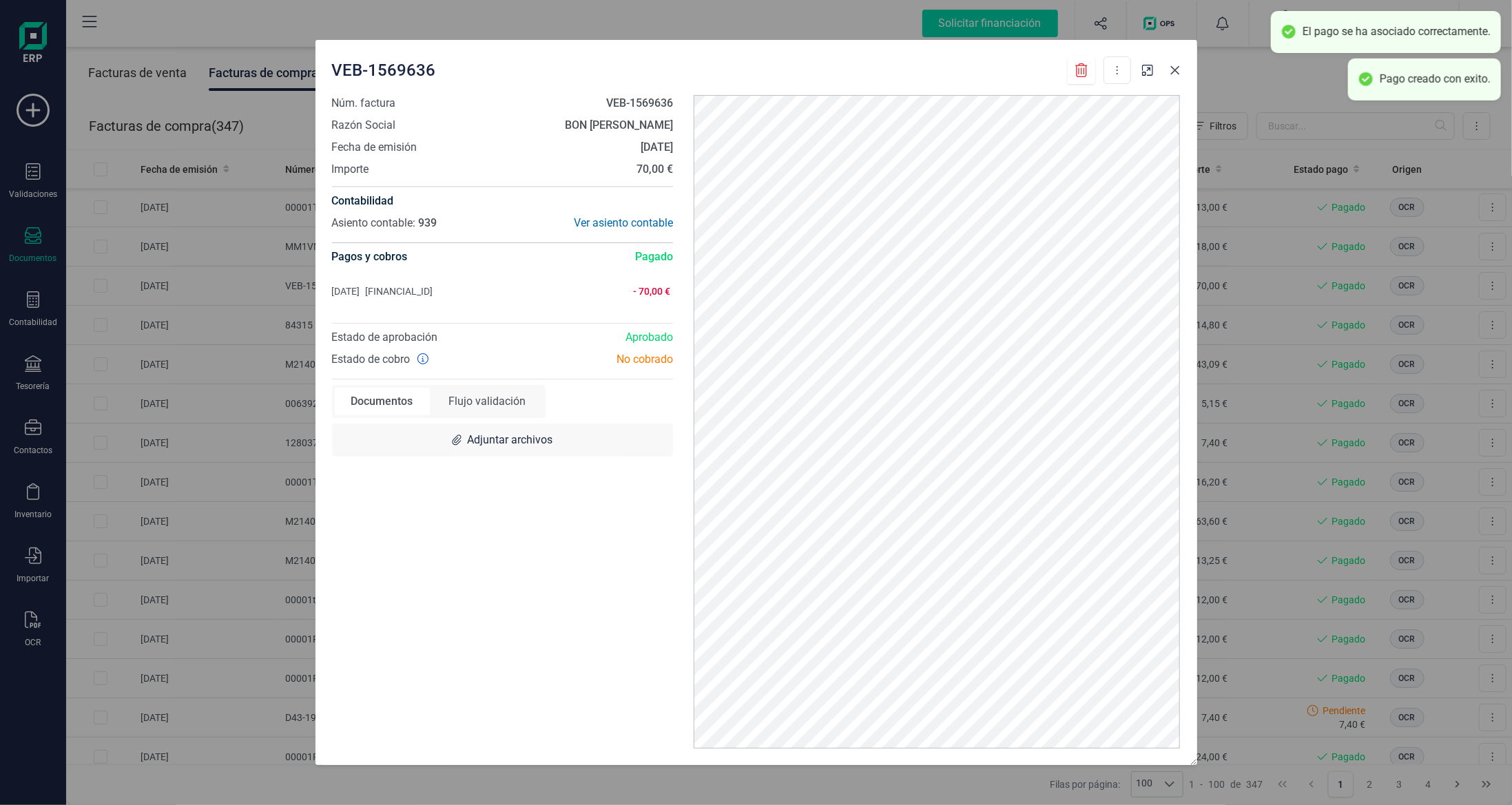
click at [1178, 67] on icon "button" at bounding box center [1175, 70] width 9 height 9
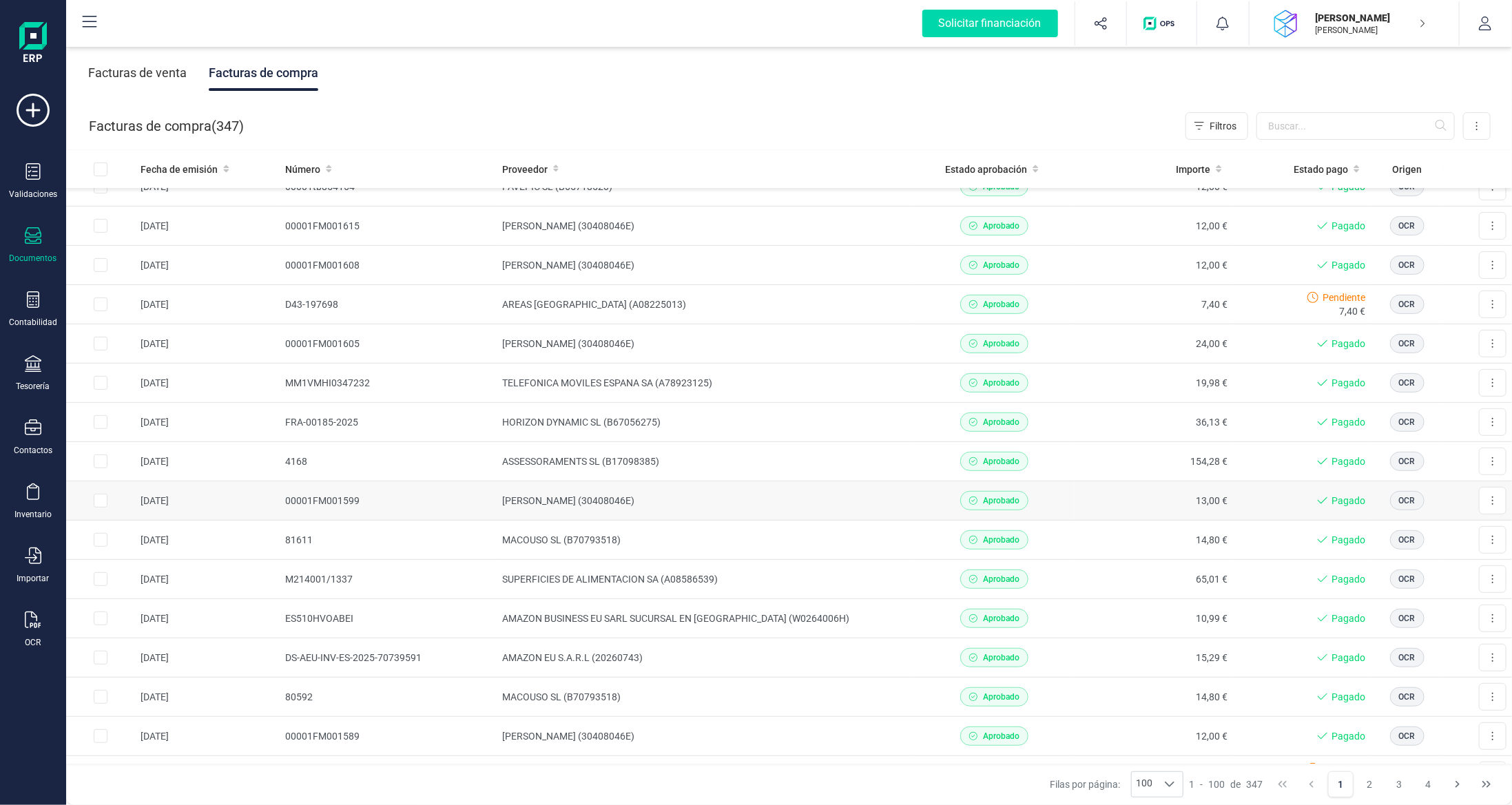
scroll to position [826, 0]
